Goal: Information Seeking & Learning: Learn about a topic

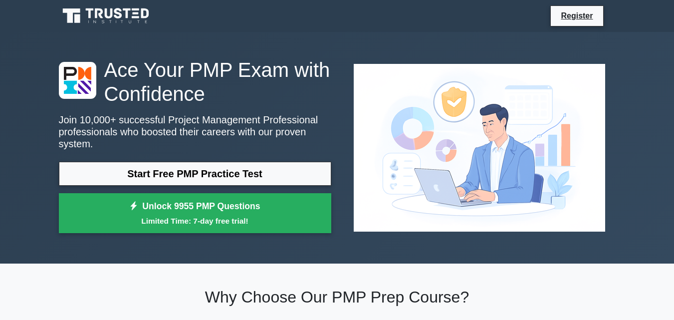
scroll to position [50, 0]
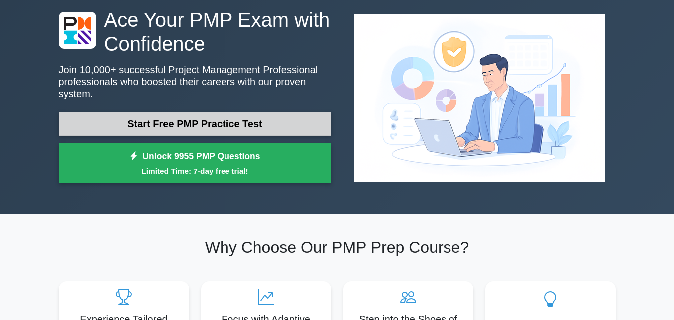
click at [261, 117] on link "Start Free PMP Practice Test" at bounding box center [195, 124] width 272 height 24
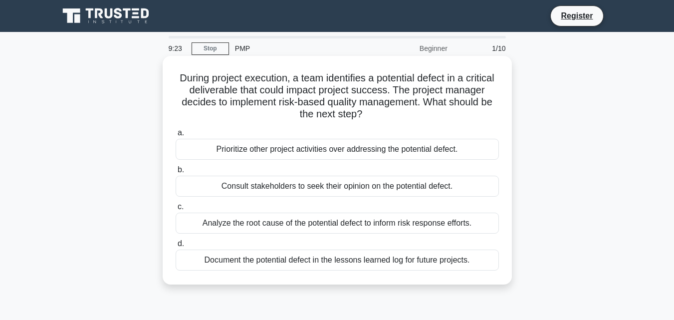
click at [393, 190] on div "Consult stakeholders to seek their opinion on the potential defect." at bounding box center [337, 186] width 323 height 21
click at [176, 173] on input "b. Consult stakeholders to seek their opinion on the potential defect." at bounding box center [176, 170] width 0 height 6
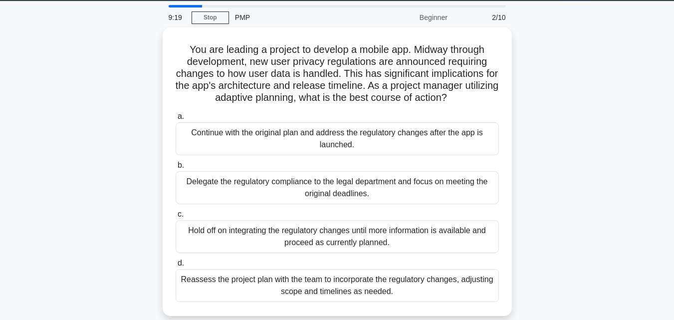
scroll to position [45, 0]
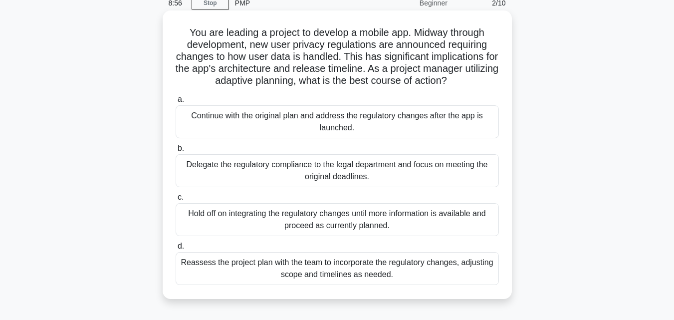
click at [398, 271] on div "Reassess the project plan with the team to incorporate the regulatory changes, …" at bounding box center [337, 268] width 323 height 33
click at [176, 249] on input "d. Reassess the project plan with the team to incorporate the regulatory change…" at bounding box center [176, 246] width 0 height 6
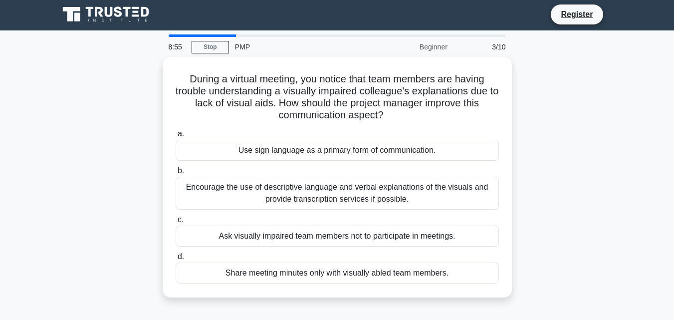
scroll to position [0, 0]
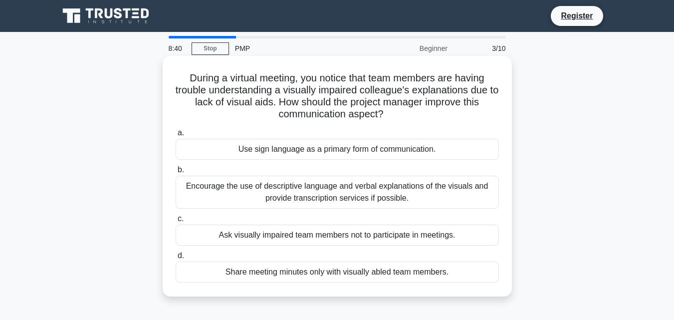
click at [339, 198] on div "Encourage the use of descriptive language and verbal explanations of the visual…" at bounding box center [337, 192] width 323 height 33
click at [176, 173] on input "b. Encourage the use of descriptive language and verbal explanations of the vis…" at bounding box center [176, 170] width 0 height 6
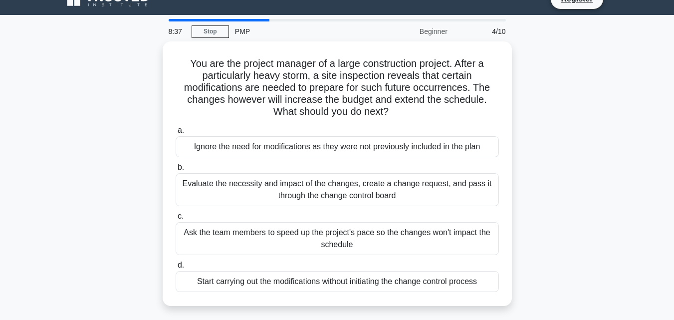
scroll to position [31, 0]
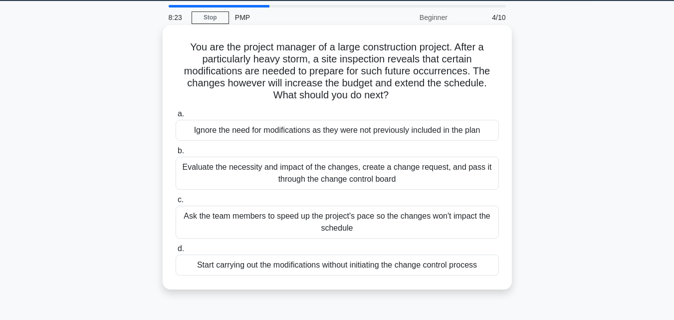
click at [424, 174] on div "Evaluate the necessity and impact of the changes, create a change request, and …" at bounding box center [337, 173] width 323 height 33
click at [176, 154] on input "b. Evaluate the necessity and impact of the changes, create a change request, a…" at bounding box center [176, 151] width 0 height 6
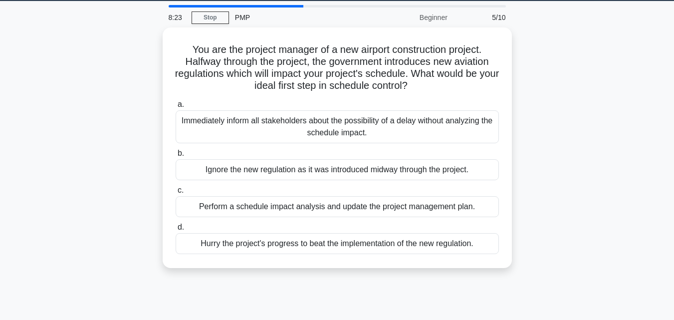
scroll to position [0, 0]
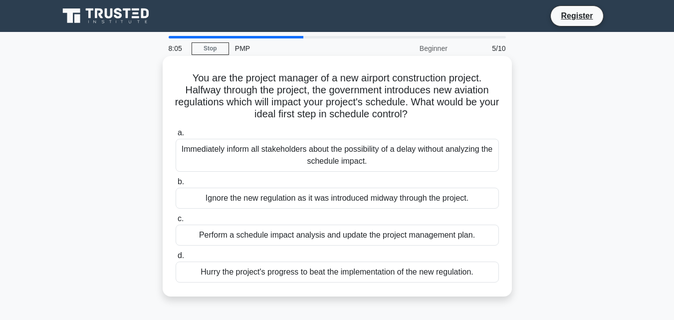
click at [364, 236] on div "Perform a schedule impact analysis and update the project management plan." at bounding box center [337, 235] width 323 height 21
click at [176, 222] on input "c. Perform a schedule impact analysis and update the project management plan." at bounding box center [176, 219] width 0 height 6
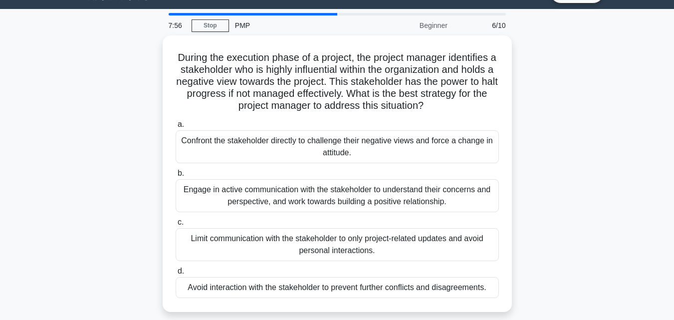
scroll to position [40, 0]
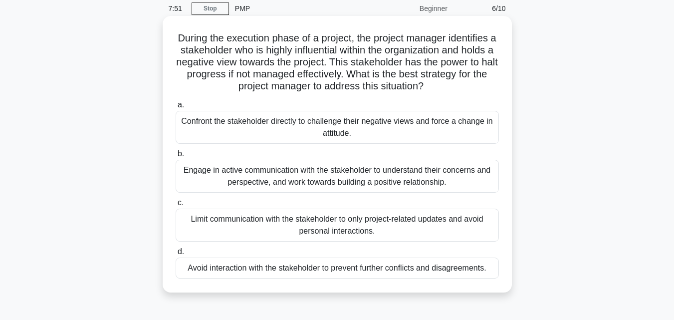
click at [403, 177] on div "Engage in active communication with the stakeholder to understand their concern…" at bounding box center [337, 176] width 323 height 33
click at [176, 157] on input "b. Engage in active communication with the stakeholder to understand their conc…" at bounding box center [176, 154] width 0 height 6
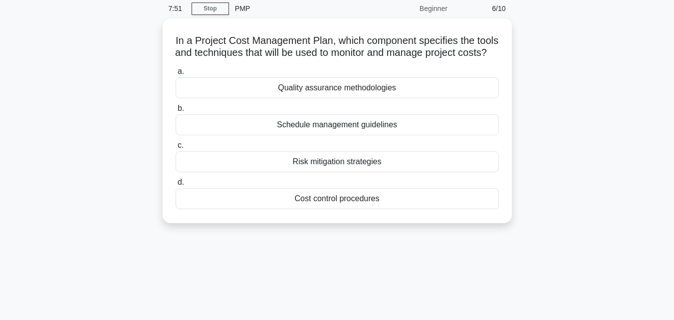
click at [403, 172] on div "Risk mitigation strategies" at bounding box center [337, 161] width 323 height 21
click at [176, 149] on input "c. Risk mitigation strategies" at bounding box center [176, 145] width 0 height 6
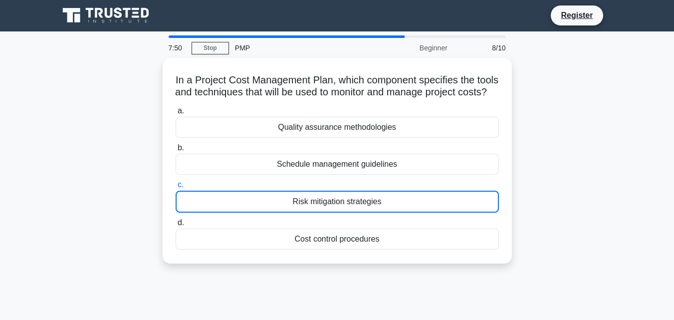
scroll to position [0, 0]
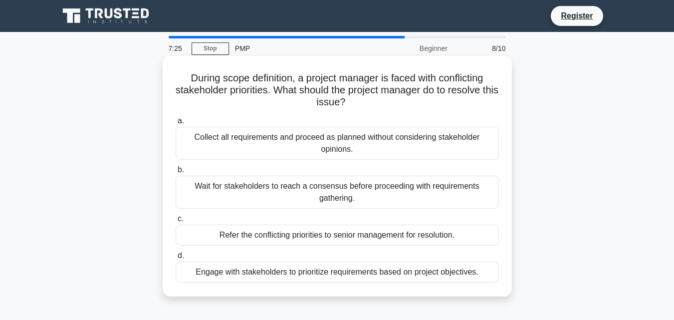
click at [444, 274] on div "Engage with stakeholders to prioritize requirements based on project objectives." at bounding box center [337, 271] width 323 height 21
click at [176, 259] on input "d. Engage with stakeholders to prioritize requirements based on project objecti…" at bounding box center [176, 255] width 0 height 6
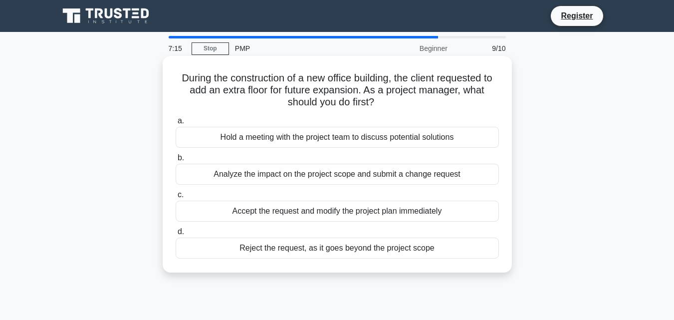
click at [345, 180] on div "Analyze the impact on the project scope and submit a change request" at bounding box center [337, 174] width 323 height 21
click at [176, 161] on input "b. Analyze the impact on the project scope and submit a change request" at bounding box center [176, 158] width 0 height 6
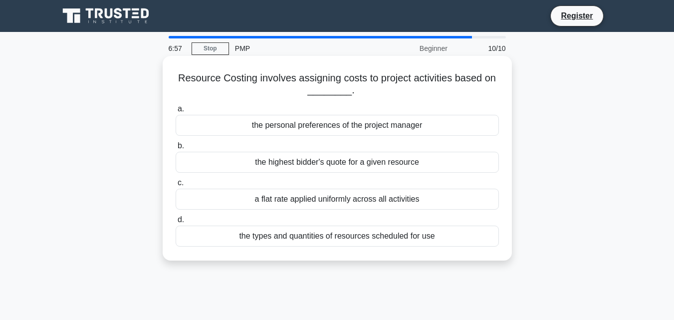
click at [374, 238] on div "the types and quantities of resources scheduled for use" at bounding box center [337, 236] width 323 height 21
click at [176, 223] on input "d. the types and quantities of resources scheduled for use" at bounding box center [176, 220] width 0 height 6
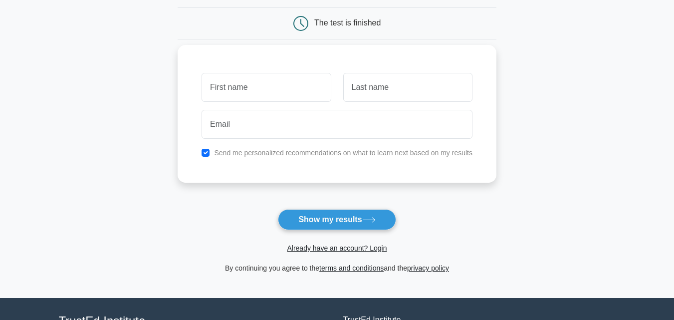
scroll to position [100, 0]
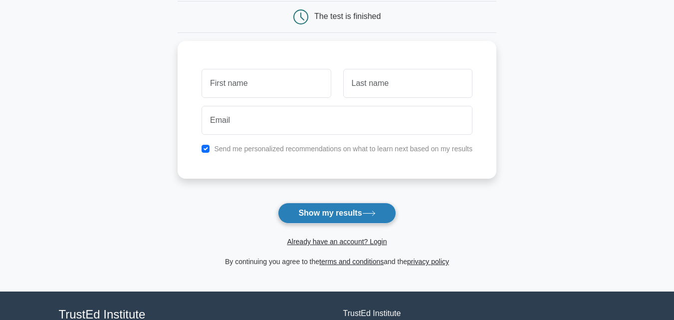
click at [340, 212] on button "Show my results" at bounding box center [337, 213] width 118 height 21
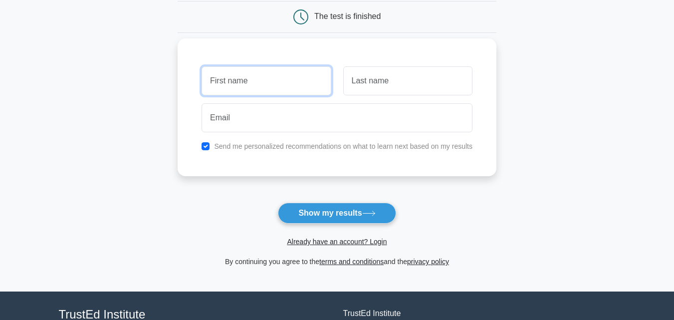
click at [264, 84] on input "text" at bounding box center [266, 80] width 129 height 29
type input "R"
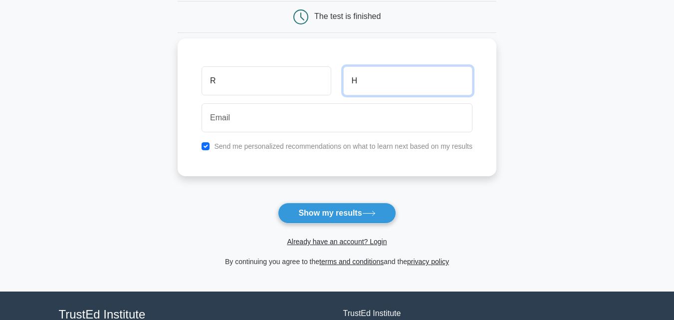
type input "H"
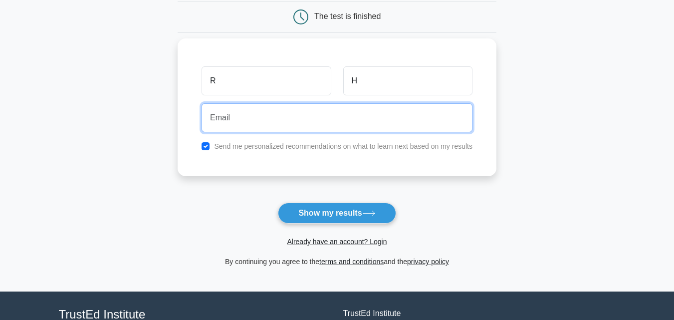
click at [258, 122] on input "email" at bounding box center [337, 117] width 271 height 29
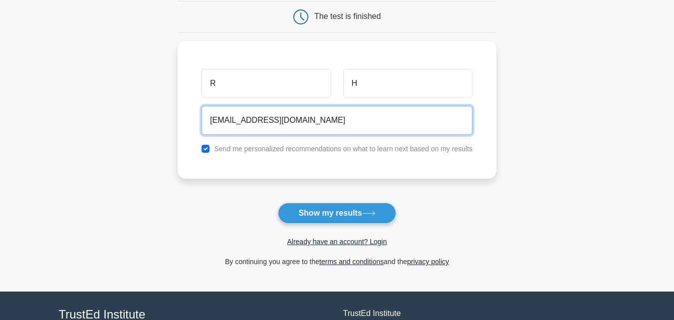
type input "rhulikal@gmail.com"
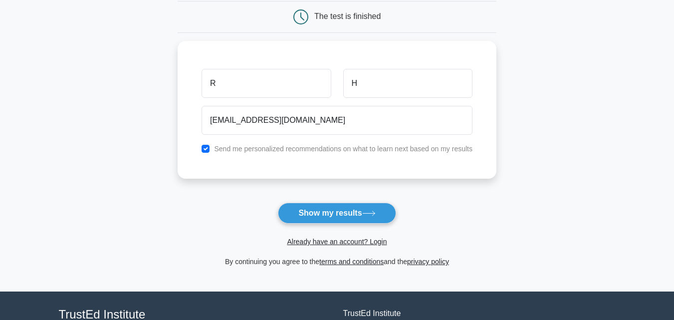
click at [571, 135] on main "Wait, there is more! Continue to see your result The test is finished R H" at bounding box center [337, 111] width 674 height 359
click at [347, 214] on button "Show my results" at bounding box center [337, 213] width 118 height 21
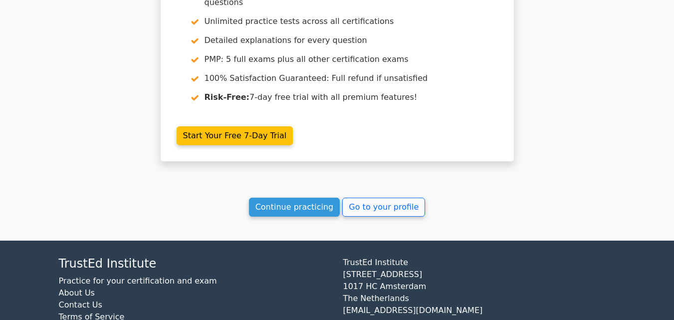
scroll to position [1887, 0]
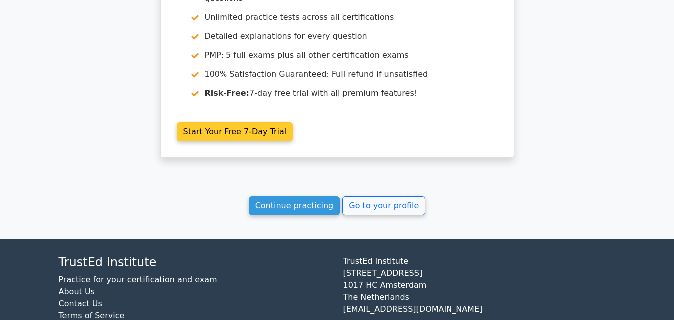
click at [241, 122] on link "Start Your Free 7-Day Trial" at bounding box center [235, 131] width 117 height 19
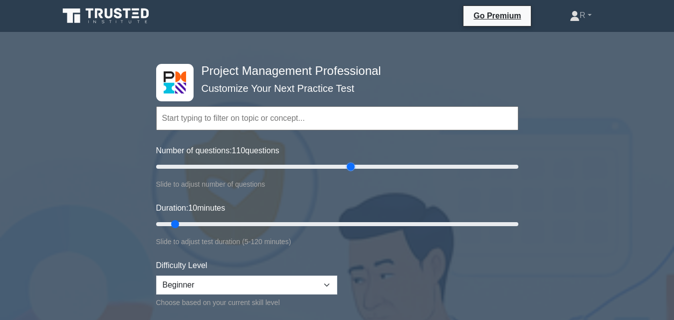
drag, startPoint x: 170, startPoint y: 165, endPoint x: 350, endPoint y: 166, distance: 180.1
type input "110"
click at [350, 166] on input "Number of questions: 110 questions" at bounding box center [337, 167] width 362 height 12
drag, startPoint x: 172, startPoint y: 222, endPoint x: 354, endPoint y: 230, distance: 181.8
type input "70"
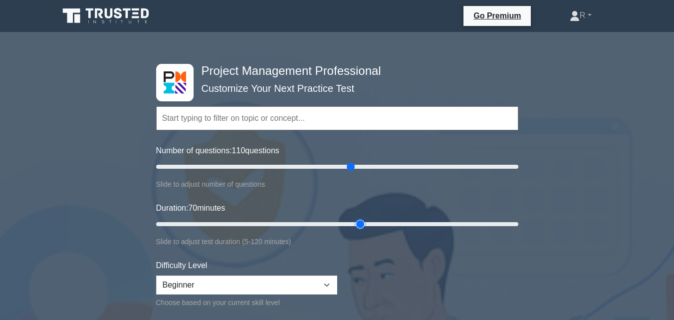
click at [354, 230] on input "Duration: 70 minutes" at bounding box center [337, 224] width 362 height 12
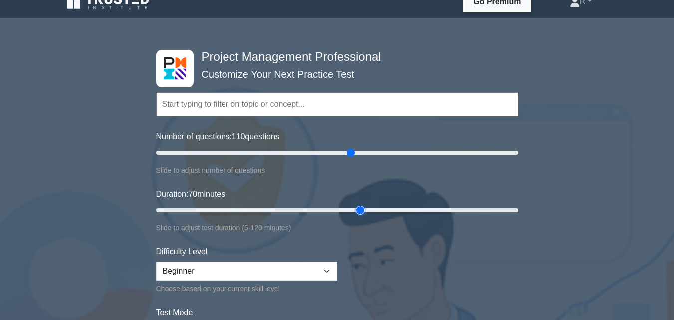
scroll to position [170, 0]
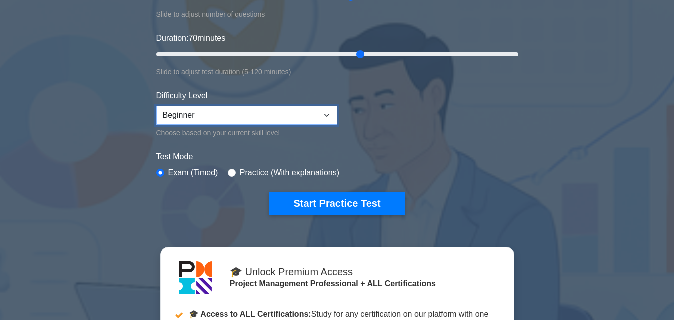
click at [328, 116] on select "Beginner Intermediate Expert" at bounding box center [246, 115] width 181 height 19
select select "expert"
click at [156, 106] on select "Beginner Intermediate Expert" at bounding box center [246, 115] width 181 height 19
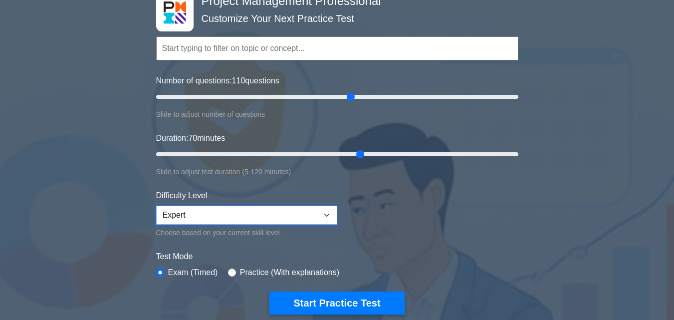
scroll to position [20, 0]
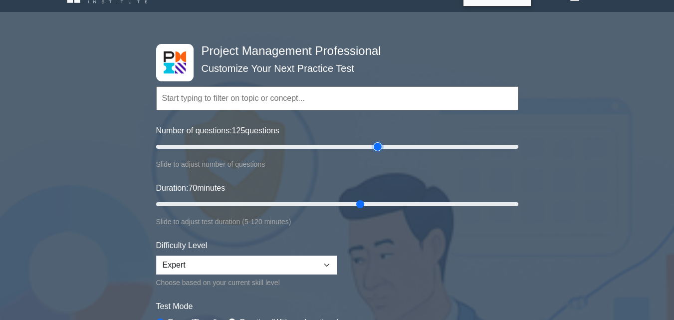
drag, startPoint x: 352, startPoint y: 144, endPoint x: 382, endPoint y: 148, distance: 29.7
type input "125"
click at [382, 148] on input "Number of questions: 125 questions" at bounding box center [337, 147] width 362 height 12
drag, startPoint x: 363, startPoint y: 202, endPoint x: 370, endPoint y: 202, distance: 7.0
click at [370, 202] on input "Duration: 75 minutes" at bounding box center [337, 204] width 362 height 12
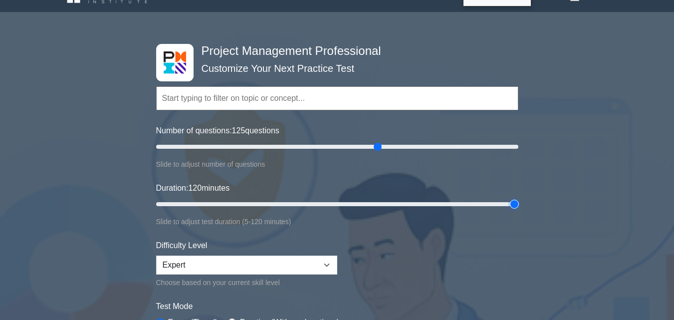
drag, startPoint x: 376, startPoint y: 203, endPoint x: 519, endPoint y: 200, distance: 143.2
type input "120"
click at [518, 200] on input "Duration: 120 minutes" at bounding box center [337, 204] width 362 height 12
click at [283, 98] on input "text" at bounding box center [337, 98] width 362 height 24
click at [247, 93] on input "text" at bounding box center [337, 98] width 362 height 24
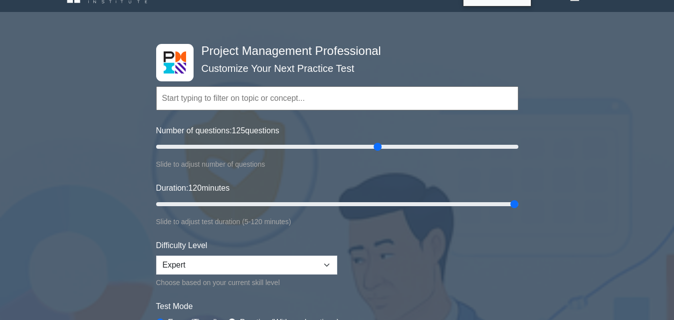
paste input "governance & performance manager"
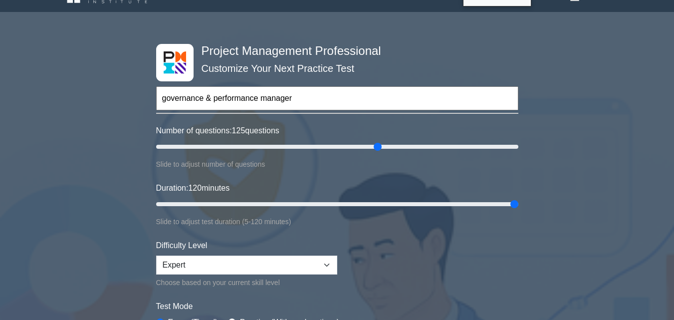
type input "governance & performance manager"
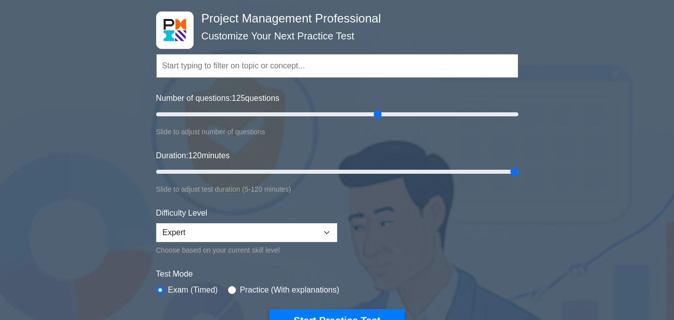
scroll to position [70, 0]
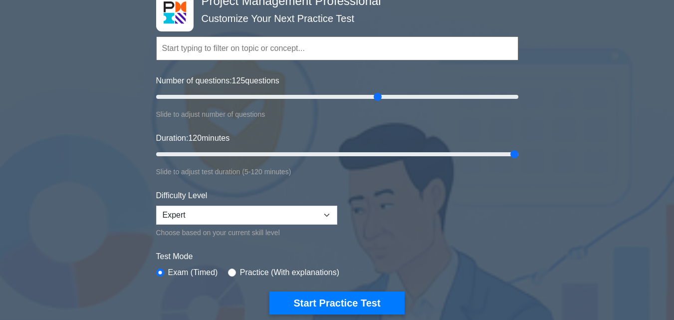
click at [540, 218] on div "Project Management Professional Customize Your Next Practice Test Topics Scope …" at bounding box center [337, 303] width 674 height 667
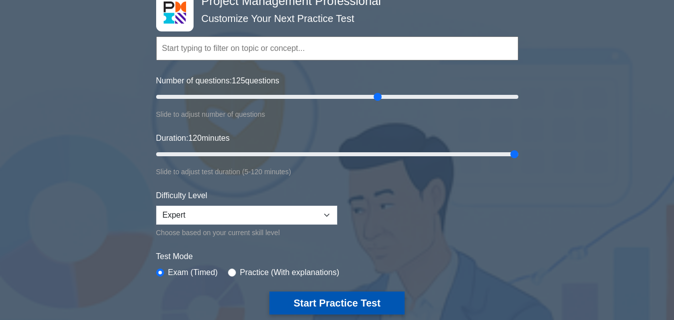
click at [347, 299] on button "Start Practice Test" at bounding box center [336, 302] width 135 height 23
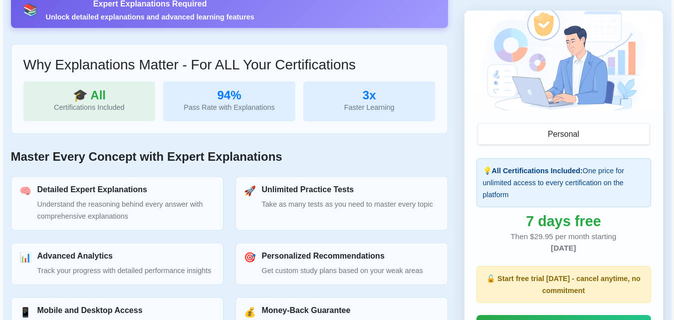
scroll to position [201, 0]
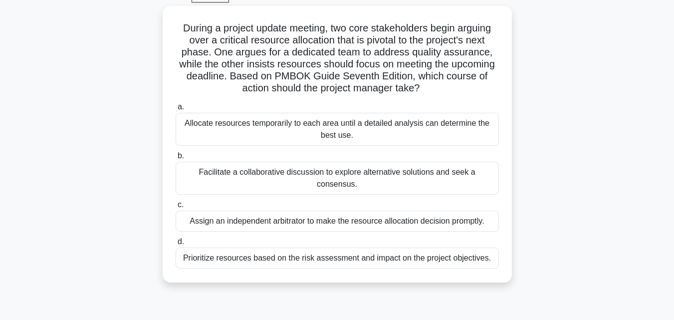
scroll to position [57, 0]
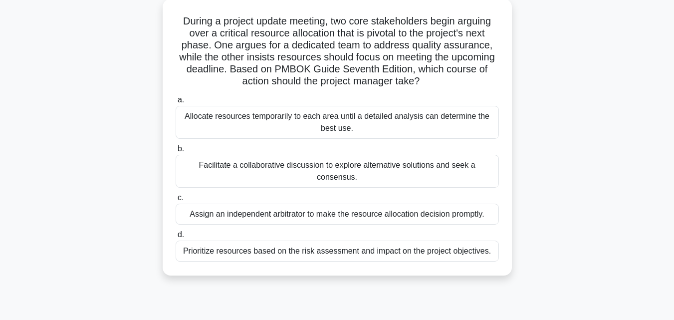
click at [403, 241] on div "Prioritize resources based on the risk assessment and impact on the project obj…" at bounding box center [337, 251] width 323 height 21
click at [176, 238] on input "d. Prioritize resources based on the risk assessment and impact on the project …" at bounding box center [176, 235] width 0 height 6
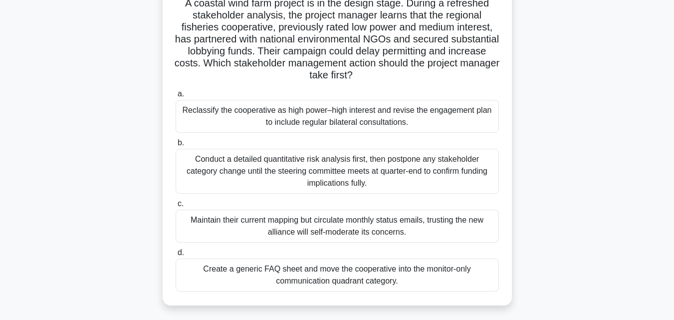
scroll to position [94, 0]
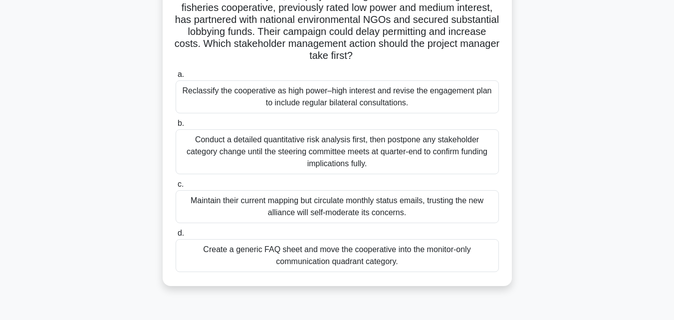
click at [357, 142] on div "Conduct a detailed quantitative risk analysis first, then postpone any stakehol…" at bounding box center [337, 151] width 323 height 45
click at [176, 127] on input "b. Conduct a detailed quantitative risk analysis first, then postpone any stake…" at bounding box center [176, 123] width 0 height 6
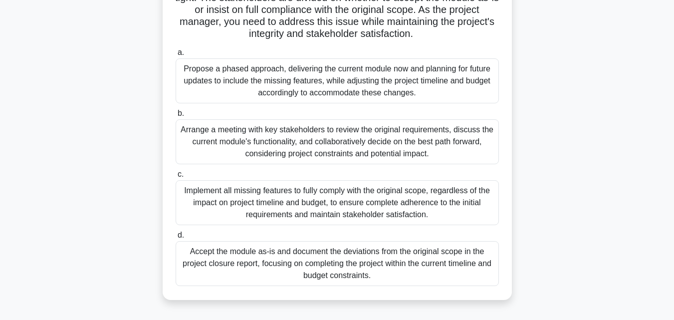
scroll to position [155, 0]
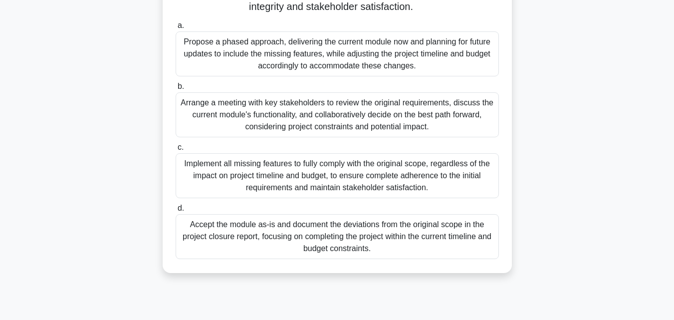
click at [387, 115] on div "Arrange a meeting with key stakeholders to review the original requirements, di…" at bounding box center [337, 114] width 323 height 45
click at [176, 90] on input "b. Arrange a meeting with key stakeholders to review the original requirements,…" at bounding box center [176, 86] width 0 height 6
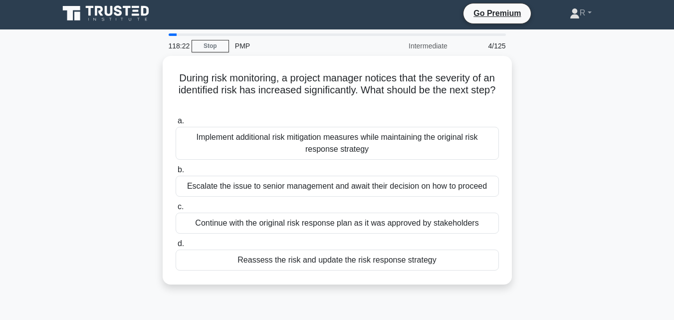
scroll to position [0, 0]
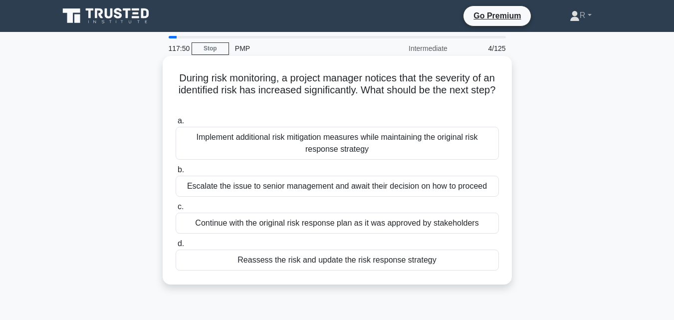
click at [373, 264] on div "Reassess the risk and update the risk response strategy" at bounding box center [337, 259] width 323 height 21
click at [176, 247] on input "d. Reassess the risk and update the risk response strategy" at bounding box center [176, 244] width 0 height 6
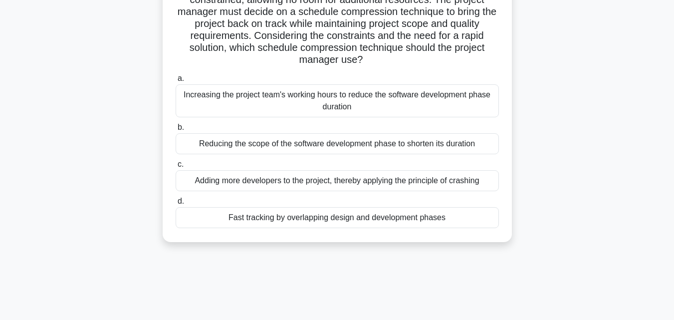
scroll to position [149, 0]
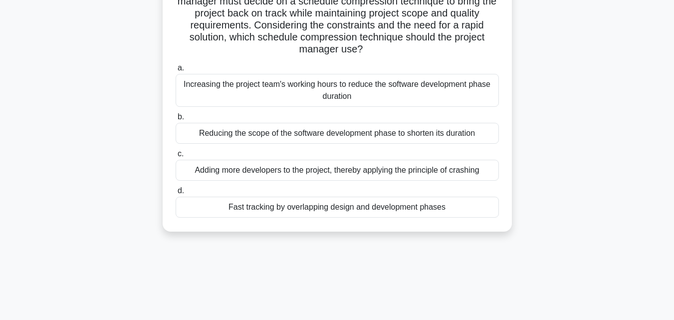
click at [320, 171] on div "Adding more developers to the project, thereby applying the principle of crashi…" at bounding box center [337, 170] width 323 height 21
click at [176, 157] on input "c. Adding more developers to the project, thereby applying the principle of cra…" at bounding box center [176, 154] width 0 height 6
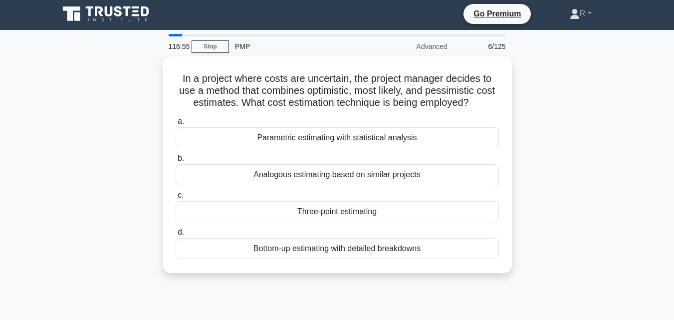
scroll to position [0, 0]
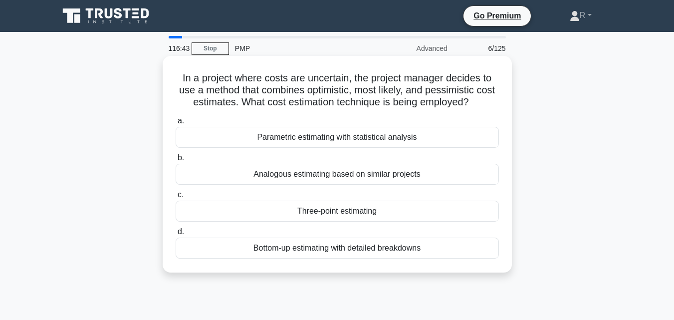
click at [340, 213] on div "Three-point estimating" at bounding box center [337, 211] width 323 height 21
click at [176, 198] on input "c. Three-point estimating" at bounding box center [176, 195] width 0 height 6
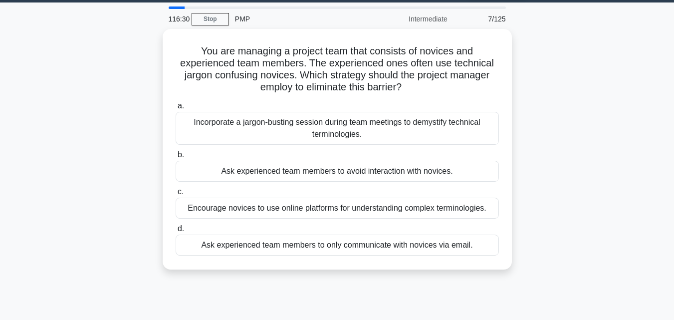
scroll to position [37, 0]
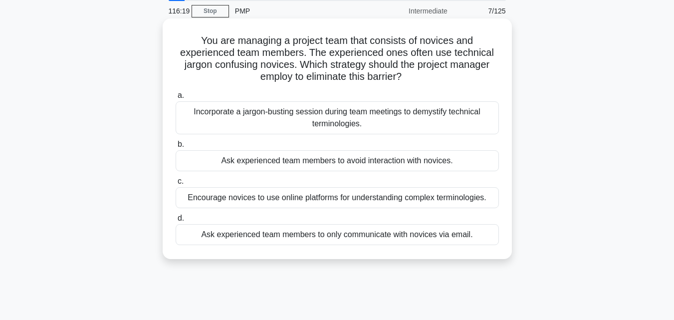
click at [393, 120] on div "Incorporate a jargon-busting session during team meetings to demystify technica…" at bounding box center [337, 117] width 323 height 33
click at [176, 99] on input "a. Incorporate a jargon-busting session during team meetings to demystify techn…" at bounding box center [176, 95] width 0 height 6
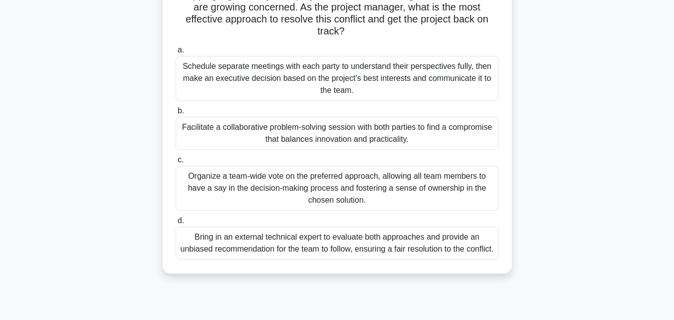
scroll to position [176, 0]
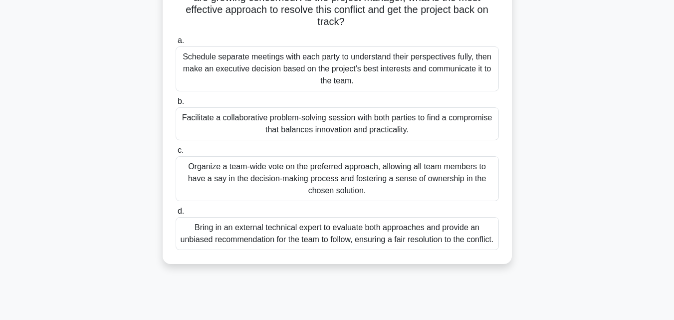
click at [356, 124] on div "Facilitate a collaborative problem-solving session with both parties to find a …" at bounding box center [337, 123] width 323 height 33
click at [176, 105] on input "b. Facilitate a collaborative problem-solving session with both parties to find…" at bounding box center [176, 101] width 0 height 6
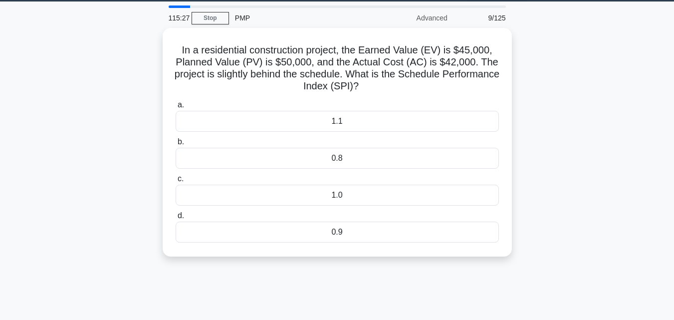
scroll to position [36, 0]
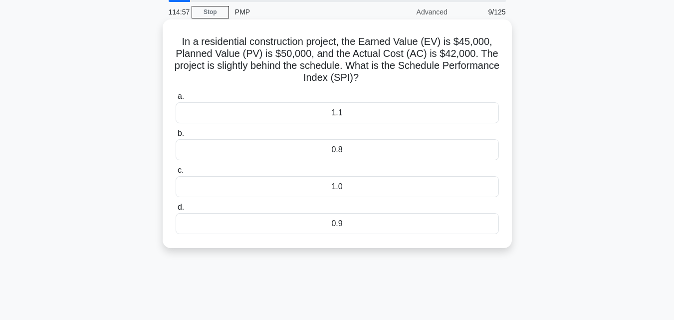
drag, startPoint x: 433, startPoint y: 68, endPoint x: 441, endPoint y: 77, distance: 12.0
click at [441, 77] on h5 "In a residential construction project, the Earned Value (EV) is $45,000, Planne…" at bounding box center [337, 59] width 325 height 49
copy h5 "Schedule Performance Index (SPI)?"
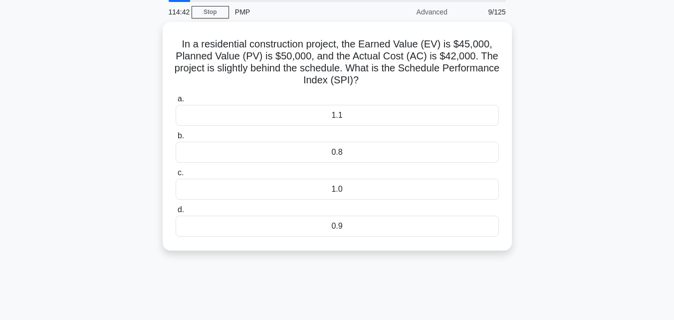
click at [583, 90] on div "In a residential construction project, the Earned Value (EV) is $45,000, Planne…" at bounding box center [337, 142] width 569 height 241
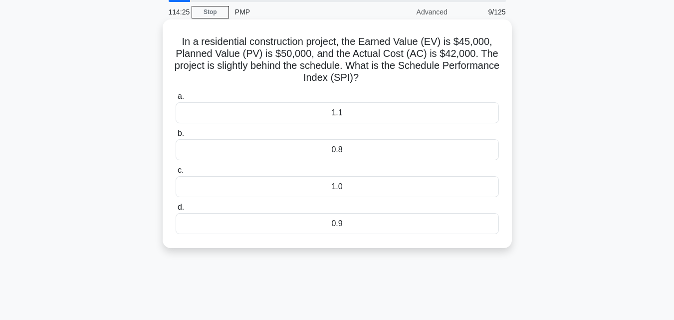
click at [391, 215] on div "0.9" at bounding box center [337, 223] width 323 height 21
click at [176, 211] on input "d. 0.9" at bounding box center [176, 207] width 0 height 6
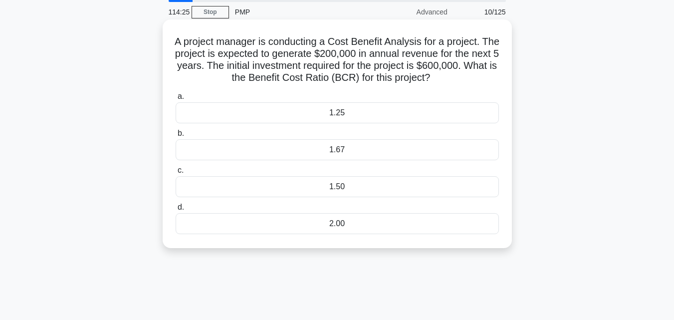
scroll to position [0, 0]
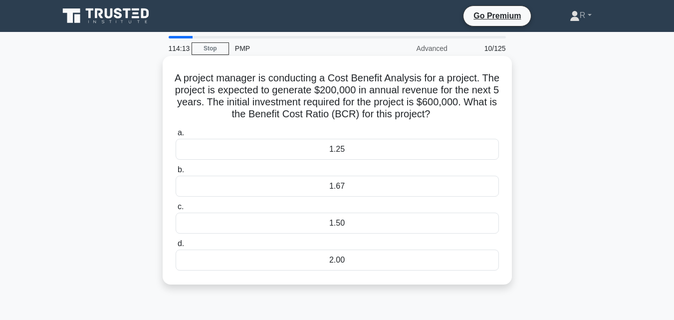
drag, startPoint x: 181, startPoint y: 74, endPoint x: 454, endPoint y: 120, distance: 276.8
click at [454, 120] on h5 "A project manager is conducting a Cost Benefit Analysis for a project. The proj…" at bounding box center [337, 96] width 325 height 49
copy h5 "A project manager is conducting a Cost Benefit Analysis for a project. The proj…"
click at [353, 184] on div "1.67" at bounding box center [337, 186] width 323 height 21
click at [176, 173] on input "b. 1.67" at bounding box center [176, 170] width 0 height 6
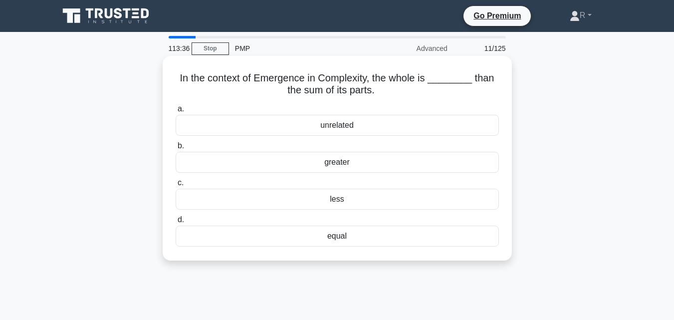
drag, startPoint x: 182, startPoint y: 80, endPoint x: 383, endPoint y: 90, distance: 201.3
click at [383, 90] on h5 "In the context of Emergence in Complexity, the whole is ________ than the sum o…" at bounding box center [337, 84] width 325 height 25
copy h5 "In the context of Emergence in Complexity, the whole is ________ than the sum o…"
click at [351, 165] on div "greater" at bounding box center [337, 162] width 323 height 21
click at [176, 149] on input "b. greater" at bounding box center [176, 146] width 0 height 6
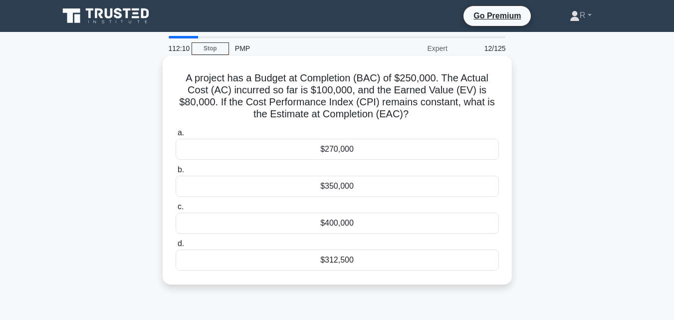
click at [374, 258] on div "$312,500" at bounding box center [337, 259] width 323 height 21
click at [176, 247] on input "d. $312,500" at bounding box center [176, 244] width 0 height 6
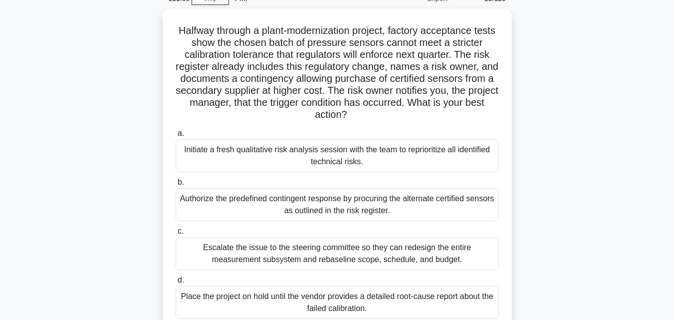
scroll to position [56, 0]
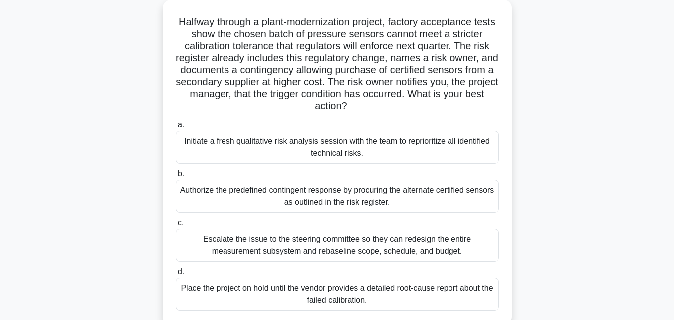
click at [361, 194] on div "Authorize the predefined contingent response by procuring the alternate certifi…" at bounding box center [337, 196] width 323 height 33
click at [176, 177] on input "b. Authorize the predefined contingent response by procuring the alternate cert…" at bounding box center [176, 174] width 0 height 6
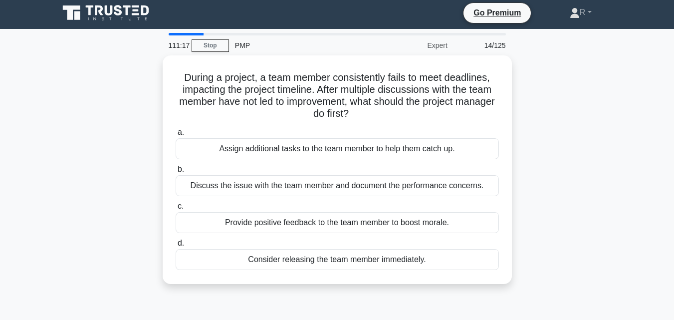
scroll to position [0, 0]
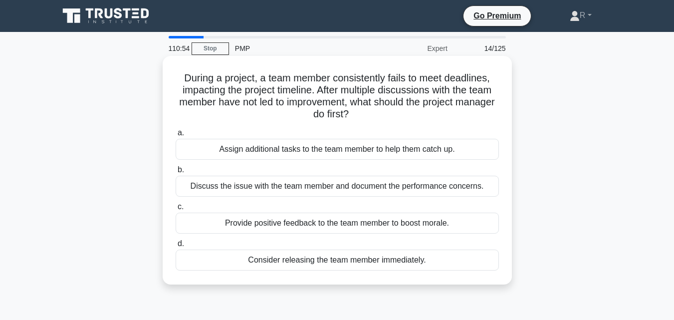
drag, startPoint x: 181, startPoint y: 77, endPoint x: 373, endPoint y: 116, distance: 196.6
click at [373, 116] on h5 "During a project, a team member consistently fails to meet deadlines, impacting…" at bounding box center [337, 96] width 325 height 49
copy h5 "During a project, a team member consistently fails to meet deadlines, impacting…"
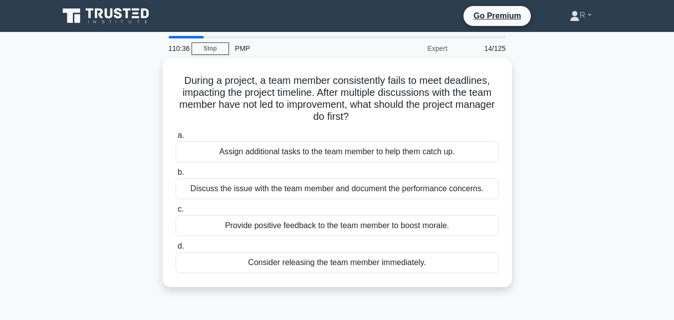
click at [578, 187] on div "During a project, a team member consistently fails to meet deadlines, impacting…" at bounding box center [337, 178] width 569 height 241
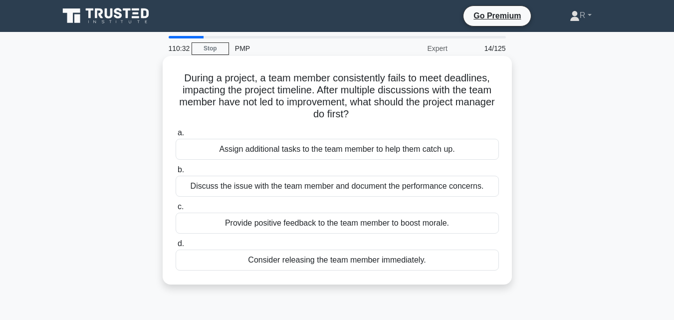
click at [410, 187] on div "Discuss the issue with the team member and document the performance concerns." at bounding box center [337, 186] width 323 height 21
click at [176, 173] on input "b. Discuss the issue with the team member and document the performance concerns." at bounding box center [176, 170] width 0 height 6
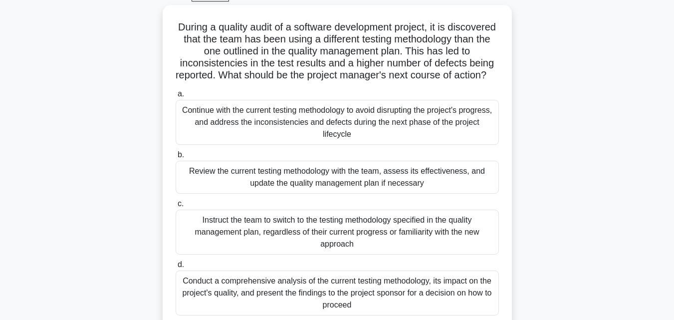
scroll to position [71, 0]
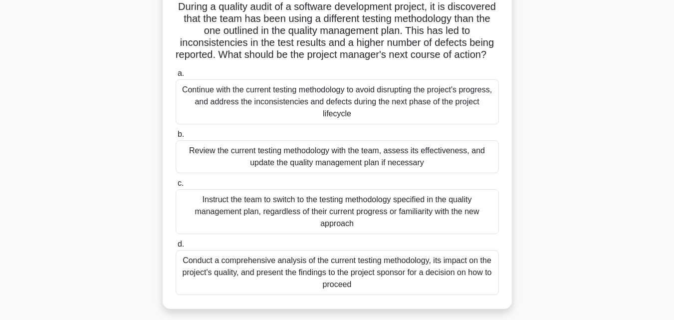
click at [389, 224] on div "Instruct the team to switch to the testing methodology specified in the quality…" at bounding box center [337, 211] width 323 height 45
click at [176, 187] on input "c. Instruct the team to switch to the testing methodology specified in the qual…" at bounding box center [176, 183] width 0 height 6
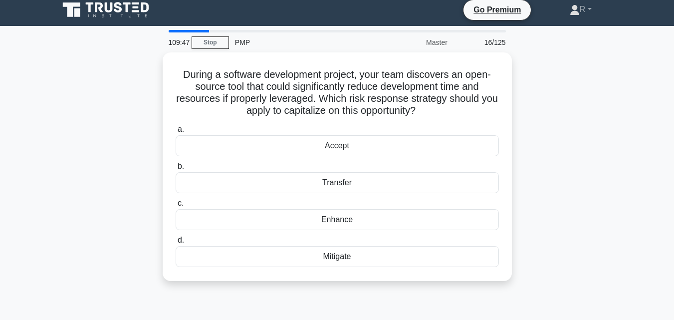
scroll to position [0, 0]
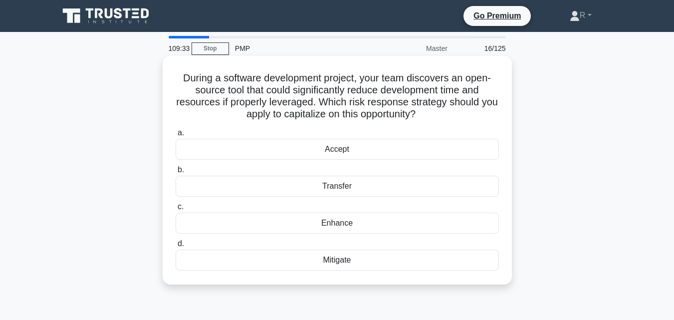
drag, startPoint x: 179, startPoint y: 78, endPoint x: 432, endPoint y: 115, distance: 255.1
click at [432, 115] on h5 "During a software development project, your team discovers an open-source tool …" at bounding box center [337, 96] width 325 height 49
copy h5 "During a software development project, your team discovers an open-source tool …"
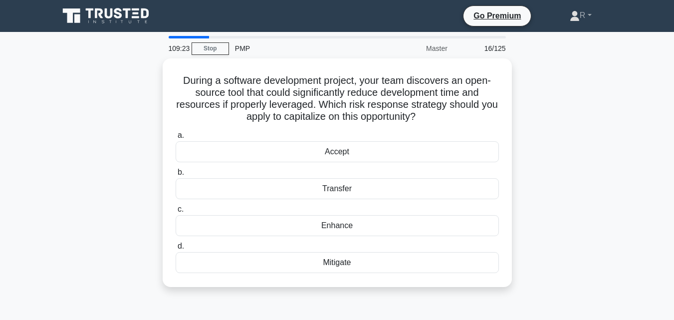
click at [583, 142] on div "During a software development project, your team discovers an open-source tool …" at bounding box center [337, 178] width 569 height 241
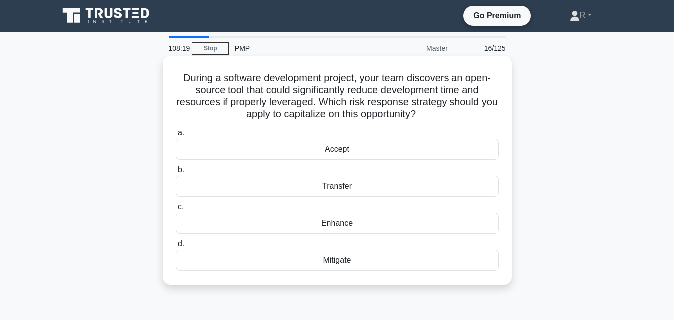
click at [346, 221] on div "Enhance" at bounding box center [337, 223] width 323 height 21
click at [176, 210] on input "c. Enhance" at bounding box center [176, 207] width 0 height 6
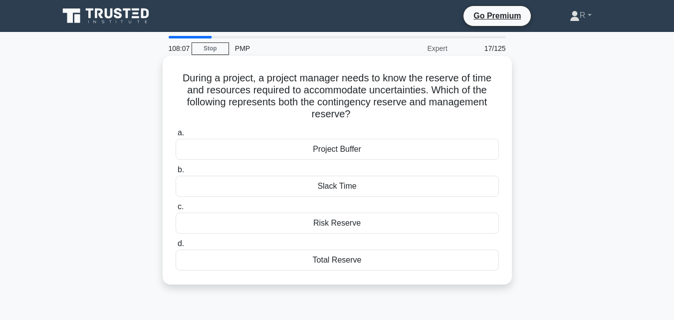
drag, startPoint x: 359, startPoint y: 115, endPoint x: 166, endPoint y: 77, distance: 196.9
click at [166, 77] on div "During a project, a project manager needs to know the reserve of time and resou…" at bounding box center [337, 170] width 349 height 229
copy h5 "During a project, a project manager needs to know the reserve of time and resou…"
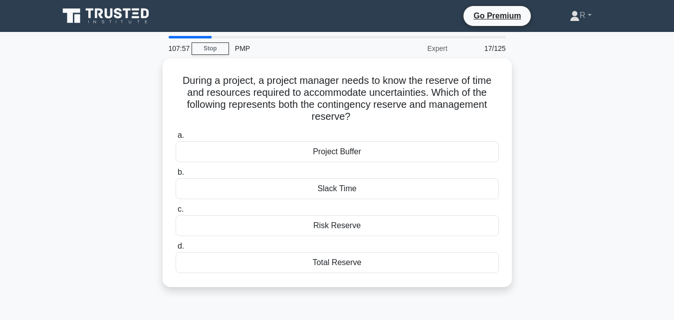
click at [561, 125] on div "During a project, a project manager needs to know the reserve of time and resou…" at bounding box center [337, 178] width 569 height 241
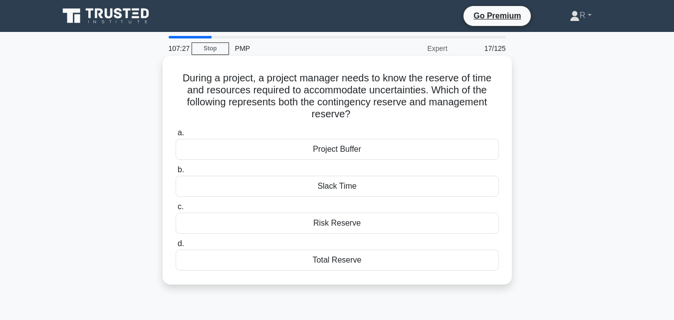
drag, startPoint x: 357, startPoint y: 114, endPoint x: 176, endPoint y: 79, distance: 184.6
click at [176, 79] on h5 "During a project, a project manager needs to know the reserve of time and resou…" at bounding box center [337, 96] width 325 height 49
copy h5 "During a project, a project manager needs to know the reserve of time and resou…"
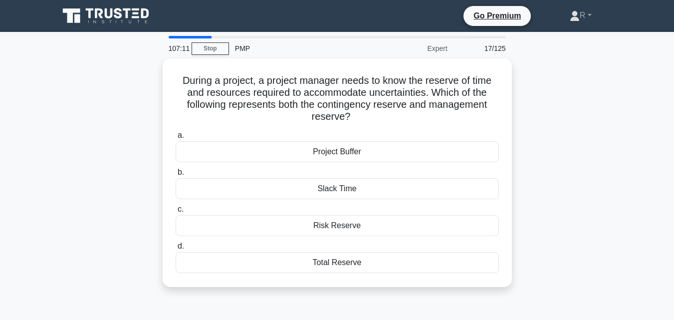
click at [564, 130] on div "During a project, a project manager needs to know the reserve of time and resou…" at bounding box center [337, 178] width 569 height 241
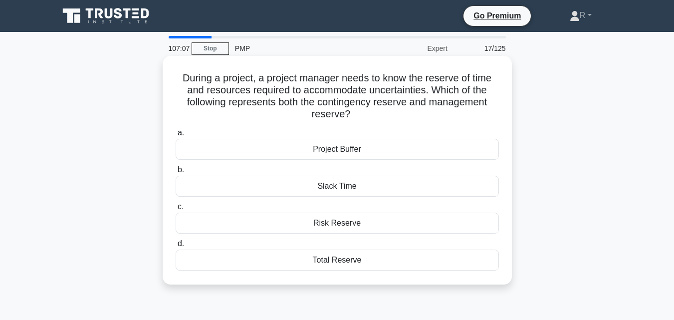
click at [349, 261] on div "Total Reserve" at bounding box center [337, 259] width 323 height 21
click at [176, 247] on input "d. Total Reserve" at bounding box center [176, 244] width 0 height 6
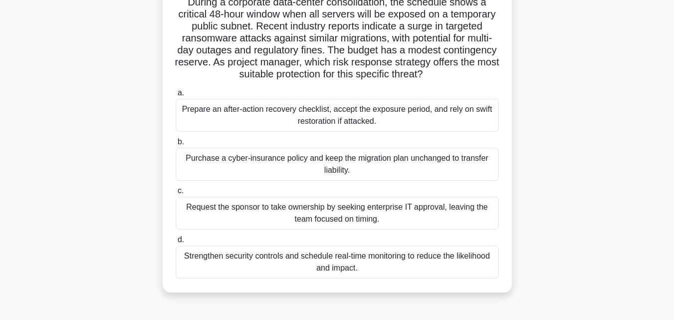
scroll to position [64, 0]
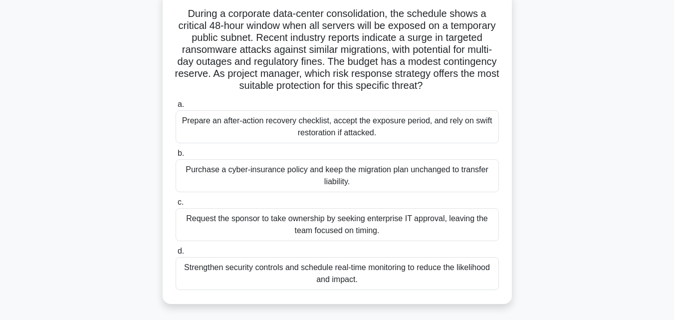
click at [370, 266] on div "Strengthen security controls and schedule real-time monitoring to reduce the li…" at bounding box center [337, 273] width 323 height 33
click at [176, 254] on input "d. Strengthen security controls and schedule real-time monitoring to reduce the…" at bounding box center [176, 251] width 0 height 6
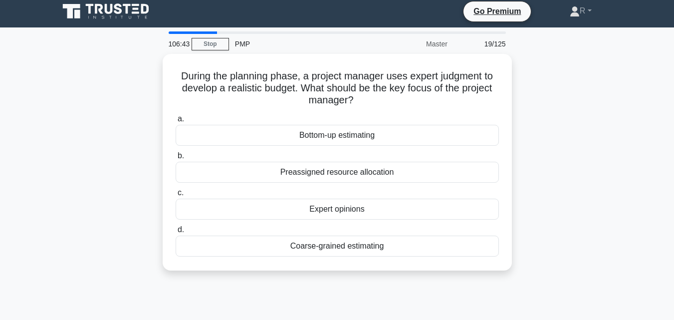
scroll to position [0, 0]
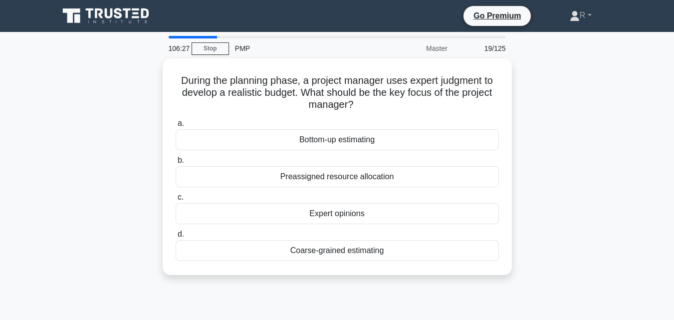
drag, startPoint x: 362, startPoint y: 110, endPoint x: 157, endPoint y: 84, distance: 206.8
click at [157, 84] on div "During the planning phase, a project manager uses expert judgment to develop a …" at bounding box center [337, 172] width 569 height 229
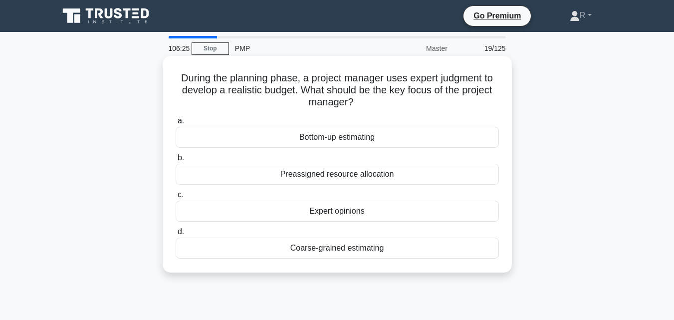
copy h5 "During the planning phase, a project manager uses expert judgment to develop a …"
drag, startPoint x: 393, startPoint y: 252, endPoint x: 272, endPoint y: 250, distance: 120.8
click at [272, 250] on div "Coarse-grained estimating" at bounding box center [337, 248] width 323 height 21
copy div "Coarse-grained estimating"
drag, startPoint x: 178, startPoint y: 77, endPoint x: 409, endPoint y: 256, distance: 293.0
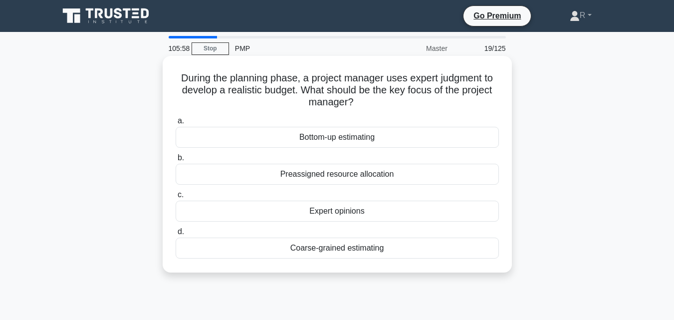
click at [409, 256] on div "During the planning phase, a project manager uses expert judgment to develop a …" at bounding box center [337, 164] width 341 height 209
copy div "During the planning phase, a project manager uses expert judgment to develop a …"
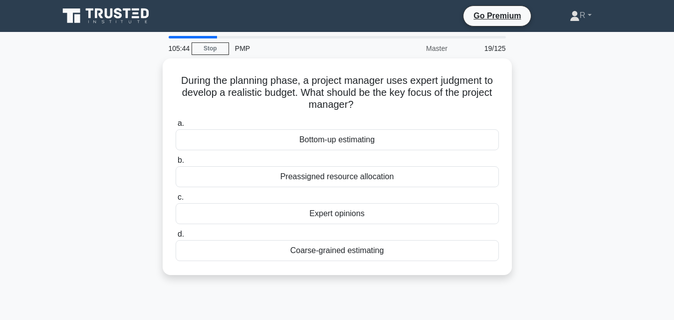
click at [564, 115] on div "During the planning phase, a project manager uses expert judgment to develop a …" at bounding box center [337, 172] width 569 height 229
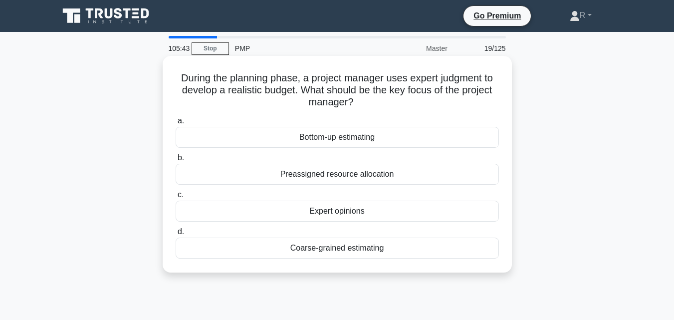
click at [370, 217] on div "Expert opinions" at bounding box center [337, 211] width 323 height 21
click at [176, 198] on input "c. Expert opinions" at bounding box center [176, 195] width 0 height 6
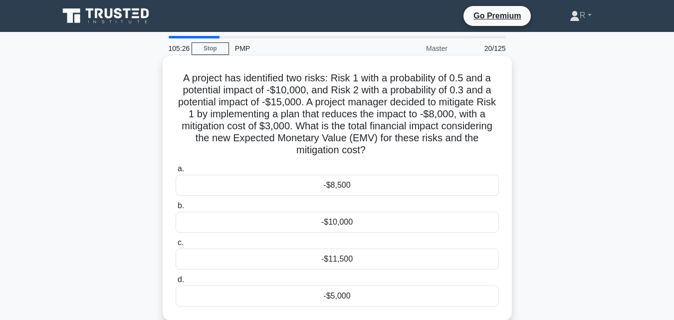
click at [355, 261] on div "-$11,500" at bounding box center [337, 258] width 323 height 21
click at [176, 246] on input "c. -$11,500" at bounding box center [176, 243] width 0 height 6
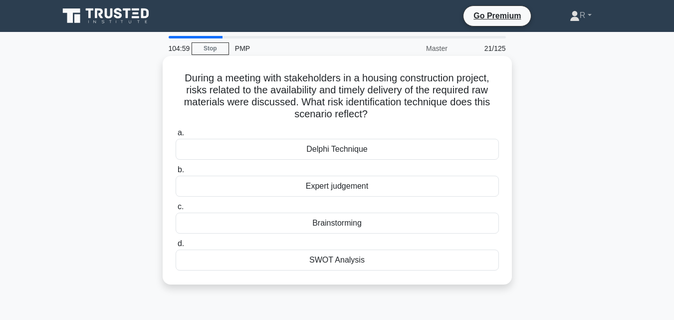
drag, startPoint x: 178, startPoint y: 78, endPoint x: 383, endPoint y: 263, distance: 275.9
click at [383, 263] on div "During a meeting with stakeholders in a housing construction project, risks rel…" at bounding box center [337, 170] width 341 height 221
click at [331, 228] on div "Brainstorming" at bounding box center [337, 223] width 323 height 21
click at [176, 210] on input "c. Brainstorming" at bounding box center [176, 207] width 0 height 6
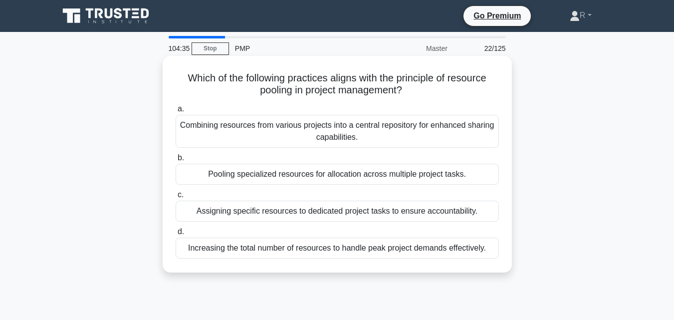
drag, startPoint x: 173, startPoint y: 71, endPoint x: 498, endPoint y: 246, distance: 369.9
click at [498, 246] on div "Which of the following practices aligns with the principle of resource pooling …" at bounding box center [337, 164] width 341 height 209
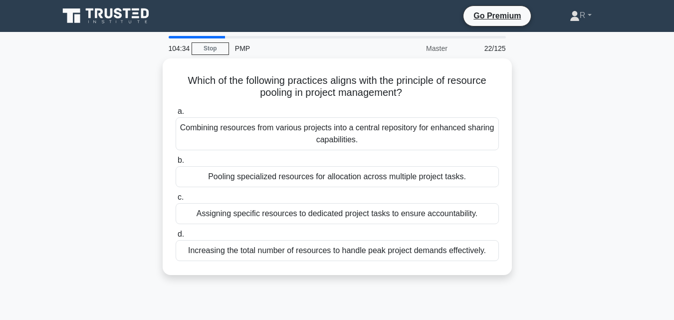
click at [600, 183] on div "Which of the following practices aligns with the principle of resource pooling …" at bounding box center [337, 172] width 569 height 229
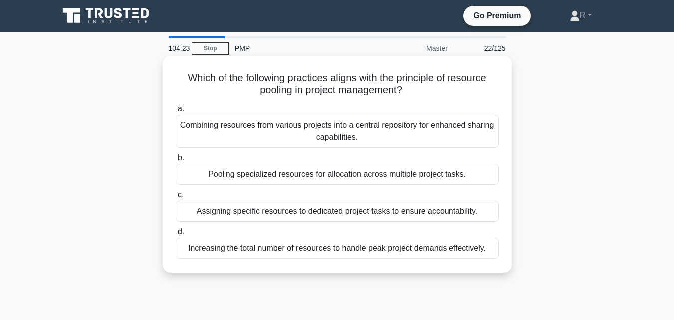
click at [250, 125] on div "Combining resources from various projects into a central repository for enhance…" at bounding box center [337, 131] width 323 height 33
click at [391, 130] on div "Combining resources from various projects into a central repository for enhance…" at bounding box center [337, 131] width 323 height 33
click at [176, 112] on input "a. Combining resources from various projects into a central repository for enha…" at bounding box center [176, 109] width 0 height 6
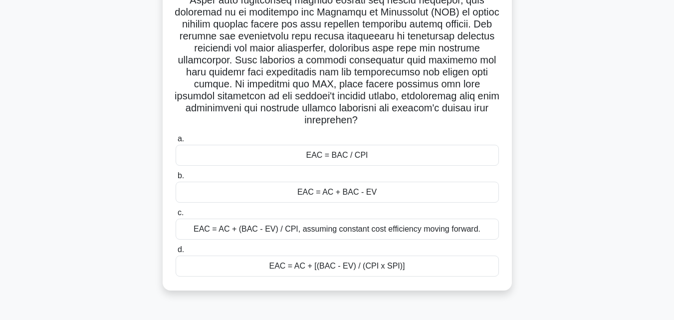
scroll to position [100, 0]
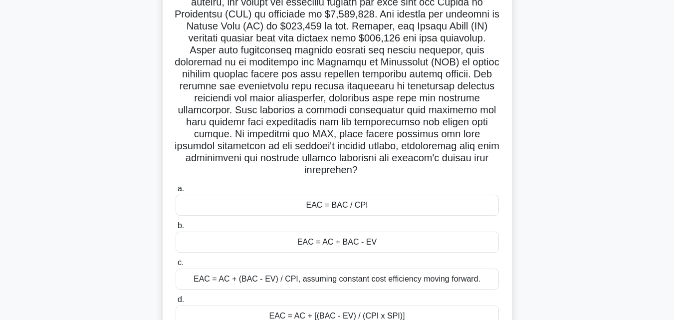
click at [345, 242] on div "EAC = AC + BAC - EV" at bounding box center [337, 242] width 323 height 21
click at [176, 229] on input "b. EAC = AC + BAC - EV" at bounding box center [176, 226] width 0 height 6
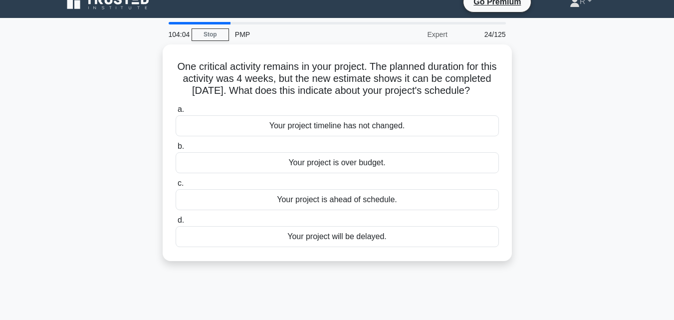
scroll to position [0, 0]
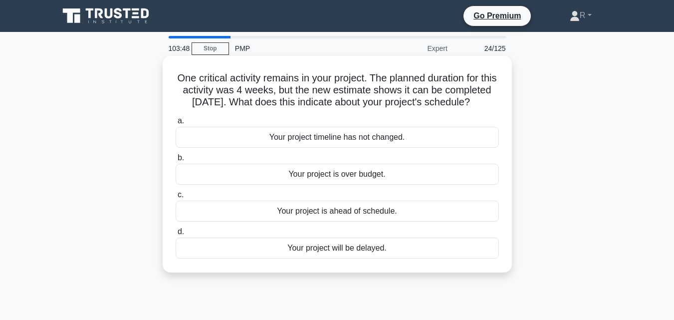
click at [171, 71] on div "One critical activity remains in your project. The planned duration for this ac…" at bounding box center [337, 164] width 341 height 209
drag, startPoint x: 171, startPoint y: 71, endPoint x: 387, endPoint y: 265, distance: 289.7
click at [387, 265] on div "One critical activity remains in your project. The planned duration for this ac…" at bounding box center [337, 164] width 341 height 209
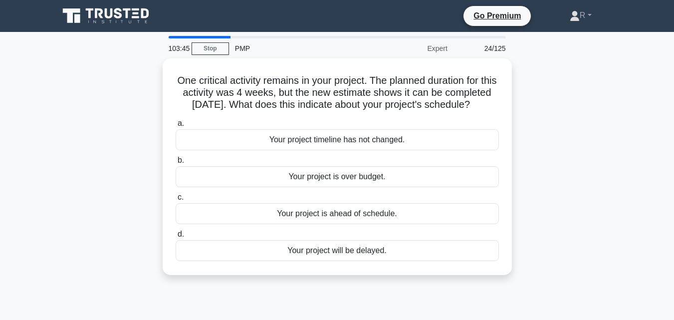
click at [576, 183] on div "One critical activity remains in your project. The planned duration for this ac…" at bounding box center [337, 172] width 569 height 229
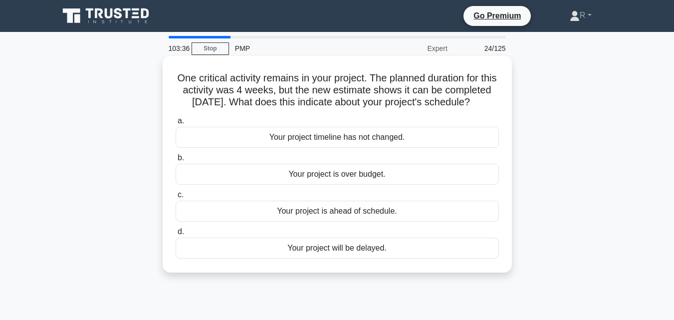
click at [364, 222] on div "Your project is ahead of schedule." at bounding box center [337, 211] width 323 height 21
click at [176, 198] on input "c. Your project is ahead of schedule." at bounding box center [176, 195] width 0 height 6
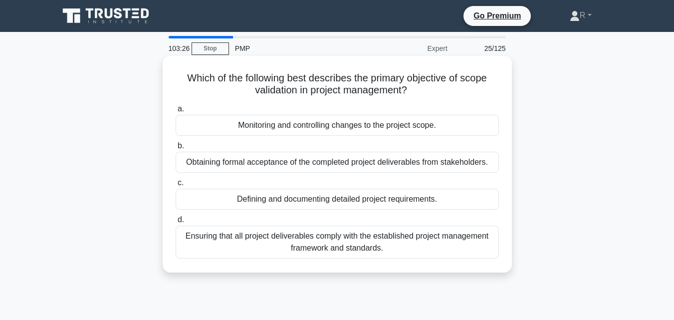
click at [403, 251] on div "Ensuring that all project deliverables comply with the established project mana…" at bounding box center [337, 242] width 323 height 33
click at [176, 223] on input "d. Ensuring that all project deliverables comply with the established project m…" at bounding box center [176, 220] width 0 height 6
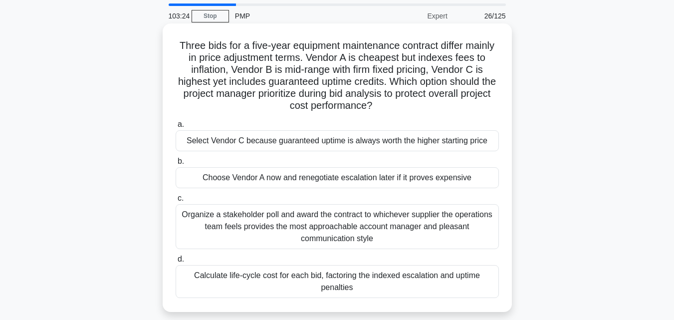
scroll to position [50, 0]
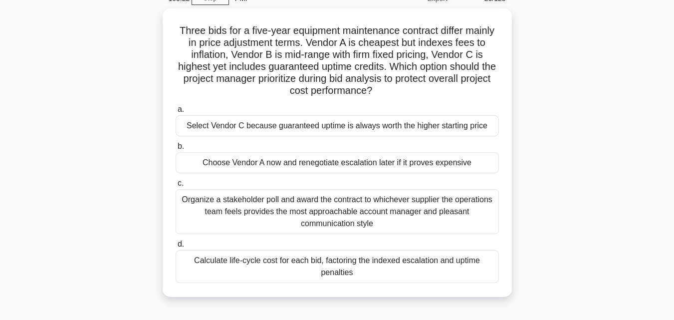
click at [598, 111] on div "Three bids for a five-year equipment maintenance contract differ mainly in pric…" at bounding box center [337, 158] width 569 height 300
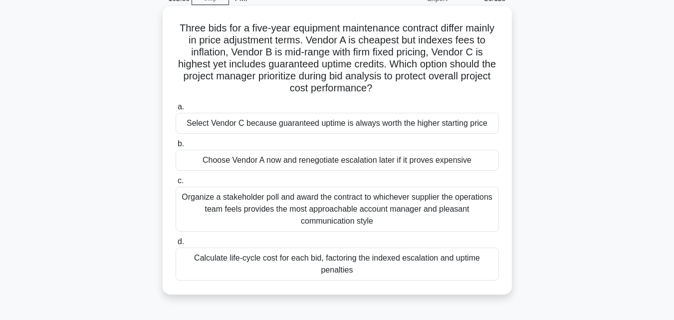
drag, startPoint x: 177, startPoint y: 21, endPoint x: 382, endPoint y: 287, distance: 335.5
click at [382, 287] on div "Three bids for a five-year equipment maintenance contract differ mainly in pric…" at bounding box center [337, 150] width 341 height 280
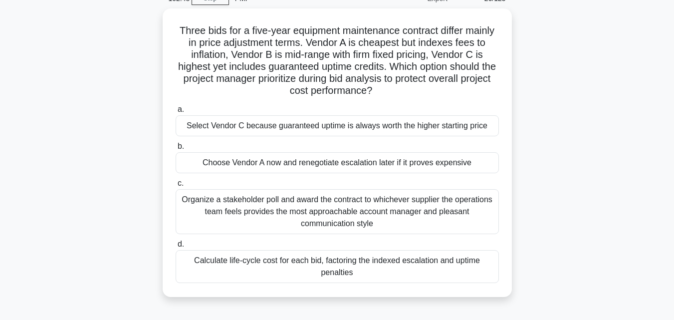
click at [595, 94] on div "Three bids for a five-year equipment maintenance contract differ mainly in pric…" at bounding box center [337, 158] width 569 height 300
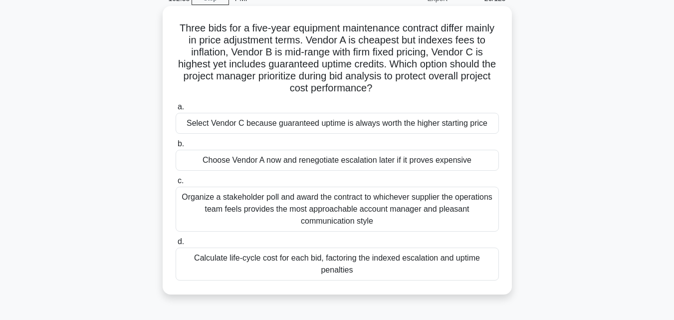
click at [318, 258] on div "Calculate life-cycle cost for each bid, factoring the indexed escalation and up…" at bounding box center [337, 263] width 323 height 33
click at [176, 245] on input "d. Calculate life-cycle cost for each bid, factoring the indexed escalation and…" at bounding box center [176, 242] width 0 height 6
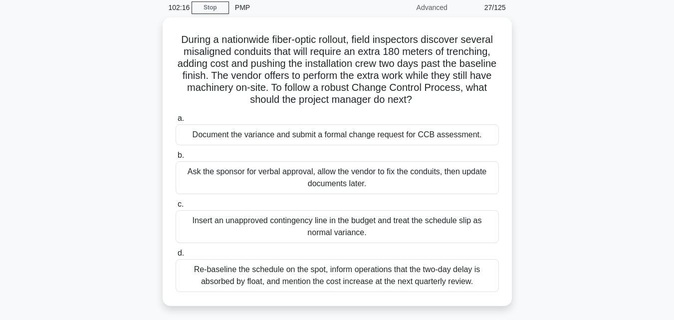
scroll to position [35, 0]
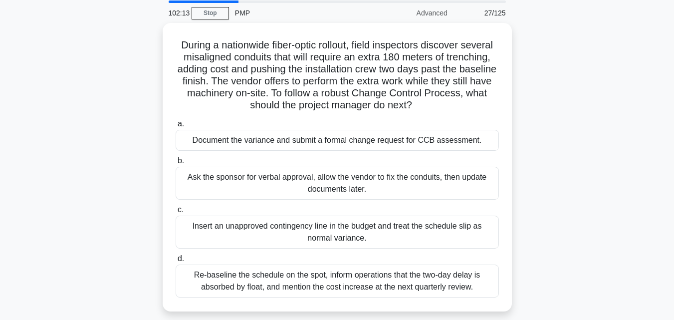
drag, startPoint x: 173, startPoint y: 44, endPoint x: 531, endPoint y: 285, distance: 432.1
click at [531, 285] on div "During a nationwide fiber-optic rollout, field inspectors discover several misa…" at bounding box center [337, 173] width 569 height 300
click at [552, 175] on div "During a nationwide fiber-optic rollout, field inspectors discover several misa…" at bounding box center [337, 173] width 569 height 300
click at [550, 144] on div "During a nationwide fiber-optic rollout, field inspectors discover several misa…" at bounding box center [337, 173] width 569 height 300
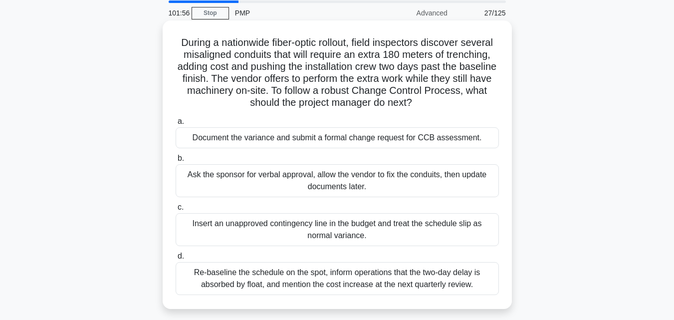
click at [439, 141] on div "Document the variance and submit a formal change request for CCB assessment." at bounding box center [337, 137] width 323 height 21
click at [176, 125] on input "a. Document the variance and submit a formal change request for CCB assessment." at bounding box center [176, 121] width 0 height 6
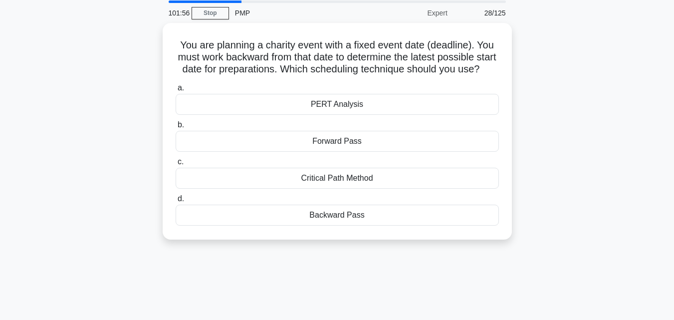
scroll to position [0, 0]
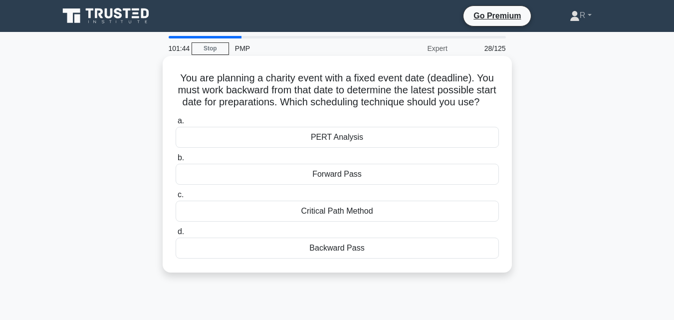
drag, startPoint x: 178, startPoint y: 77, endPoint x: 476, endPoint y: 263, distance: 350.8
click at [476, 263] on div "You are planning a charity event with a fixed event date (deadline). You must w…" at bounding box center [337, 164] width 341 height 209
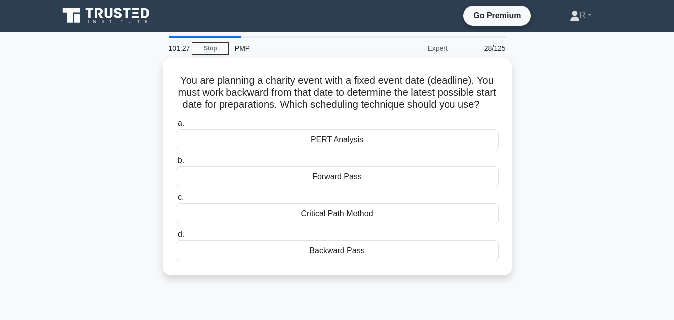
click at [599, 130] on div "You are planning a charity event with a fixed event date (deadline). You must w…" at bounding box center [337, 172] width 569 height 229
click at [576, 169] on div "You are planning a charity event with a fixed event date (deadline). You must w…" at bounding box center [337, 172] width 569 height 229
click at [117, 118] on div "You are planning a charity event with a fixed event date (deadline). You must w…" at bounding box center [337, 172] width 569 height 229
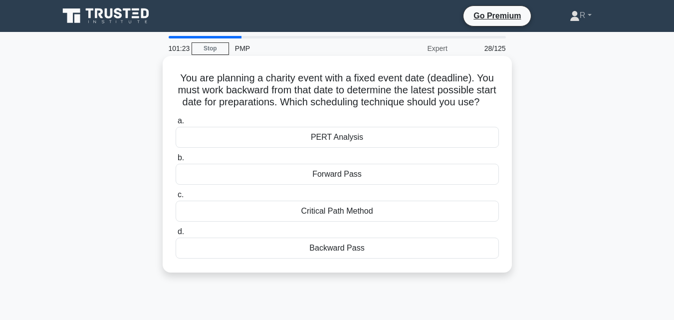
click at [222, 123] on div "You are planning a charity event with a fixed event date (deadline). You must w…" at bounding box center [337, 164] width 341 height 209
click at [332, 256] on div "Backward Pass" at bounding box center [337, 248] width 323 height 21
click at [176, 235] on input "d. Backward Pass" at bounding box center [176, 232] width 0 height 6
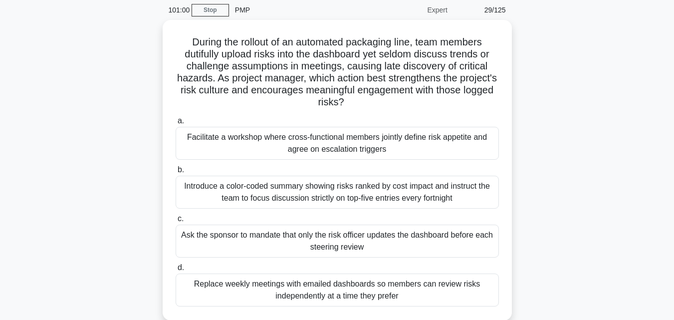
scroll to position [35, 0]
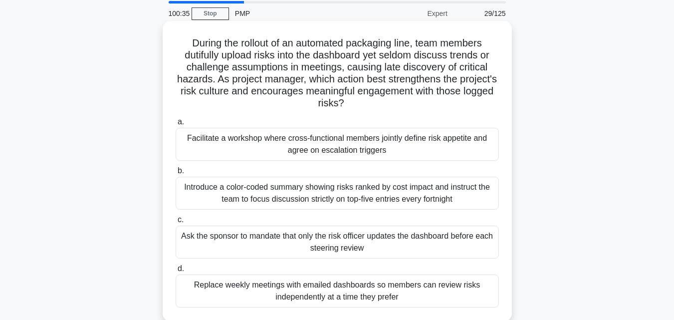
drag, startPoint x: 186, startPoint y: 40, endPoint x: 448, endPoint y: 298, distance: 367.3
click at [448, 298] on div "During the rollout of an automated packaging line, team members dutifully uploa…" at bounding box center [337, 171] width 341 height 292
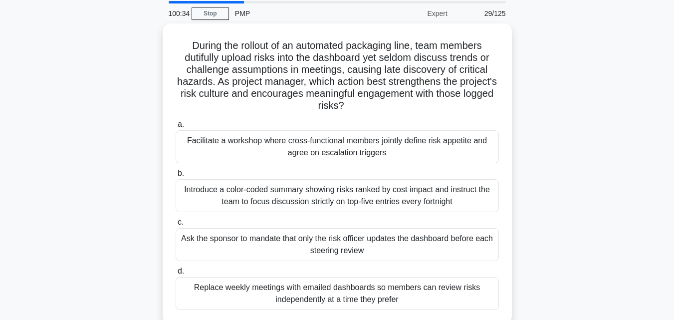
click at [572, 146] on div "During the rollout of an automated packaging line, team members dutifully uploa…" at bounding box center [337, 179] width 569 height 312
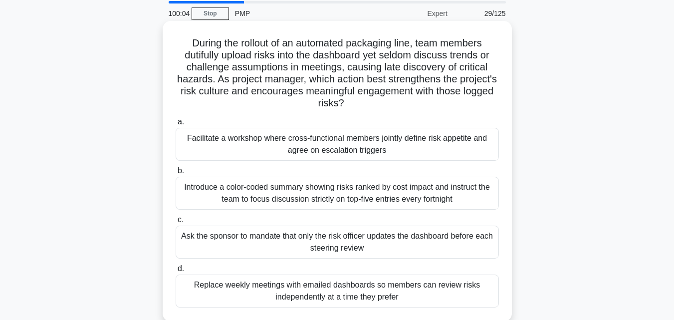
click at [426, 140] on div "Facilitate a workshop where cross-functional members jointly define risk appeti…" at bounding box center [337, 144] width 323 height 33
click at [176, 125] on input "a. Facilitate a workshop where cross-functional members jointly define risk app…" at bounding box center [176, 122] width 0 height 6
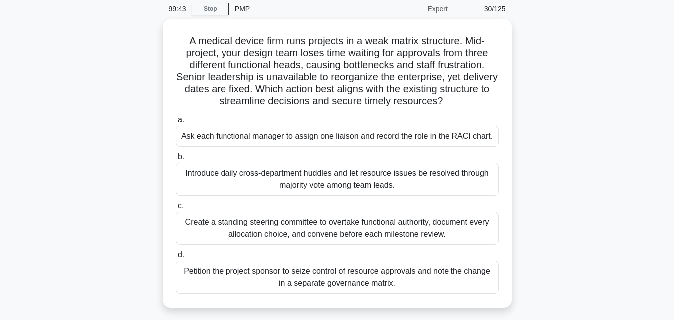
scroll to position [50, 0]
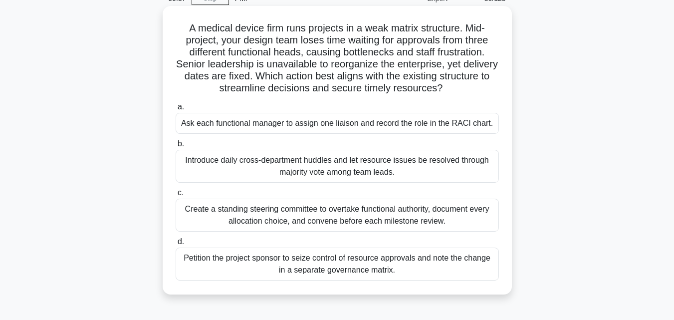
click at [440, 212] on div "Create a standing steering committee to overtake functional authority, document…" at bounding box center [337, 215] width 323 height 33
click at [176, 196] on input "c. Create a standing steering committee to overtake functional authority, docum…" at bounding box center [176, 193] width 0 height 6
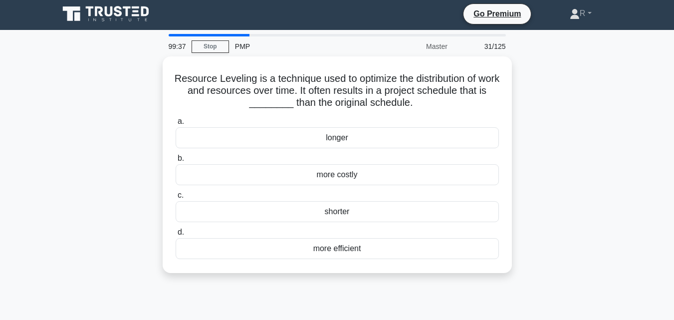
scroll to position [0, 0]
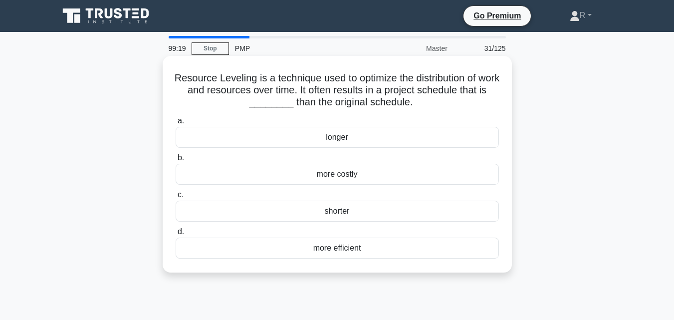
drag, startPoint x: 177, startPoint y: 76, endPoint x: 421, endPoint y: 252, distance: 300.9
click at [421, 252] on div "Resource Leveling is a technique used to optimize the distribution of work and …" at bounding box center [337, 164] width 341 height 209
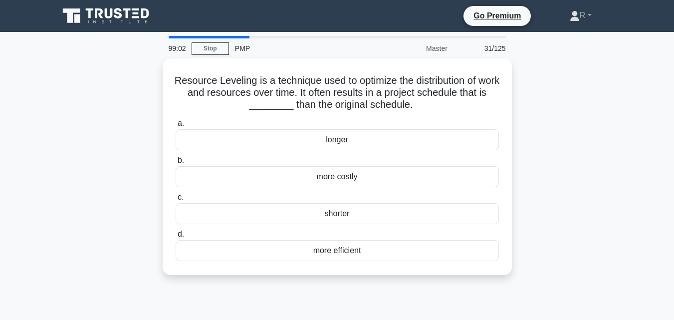
click at [601, 207] on div "Resource Leveling is a technique used to optimize the distribution of work and …" at bounding box center [337, 172] width 569 height 229
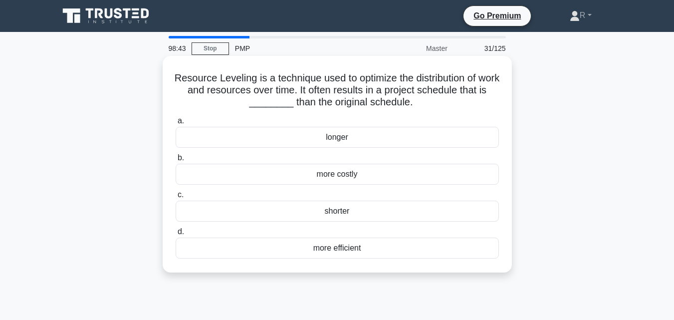
click at [361, 143] on div "longer" at bounding box center [337, 137] width 323 height 21
click at [176, 124] on input "a. longer" at bounding box center [176, 121] width 0 height 6
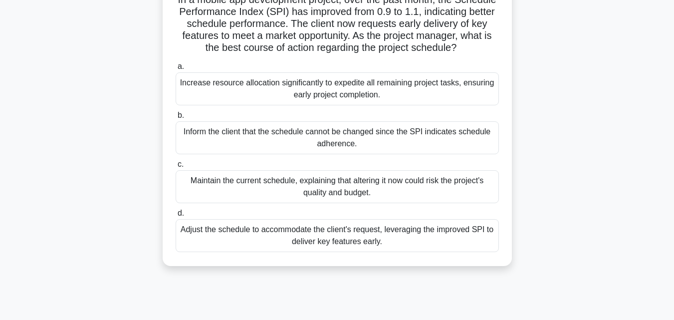
scroll to position [68, 0]
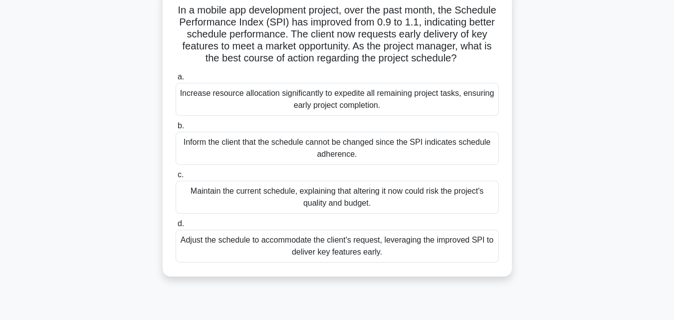
drag, startPoint x: 196, startPoint y: 11, endPoint x: 384, endPoint y: 266, distance: 317.1
click at [384, 266] on div "In a mobile app development project, over the past month, the Schedule Performa…" at bounding box center [337, 132] width 341 height 280
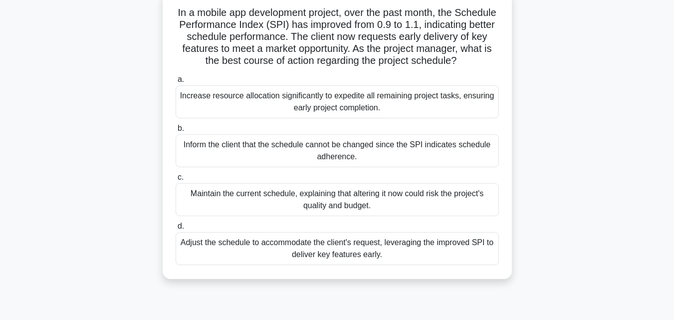
click at [528, 141] on div "In a mobile app development project, over the past month, the Schedule Performa…" at bounding box center [337, 141] width 569 height 300
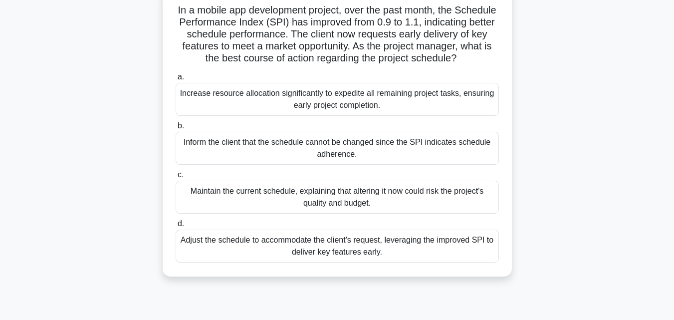
click at [505, 134] on div "In a mobile app development project, over the past month, the Schedule Performa…" at bounding box center [337, 132] width 341 height 280
click at [392, 257] on div "Adjust the schedule to accommodate the client's request, leveraging the improve…" at bounding box center [337, 246] width 323 height 33
click at [176, 227] on input "d. Adjust the schedule to accommodate the client's request, leveraging the impr…" at bounding box center [176, 224] width 0 height 6
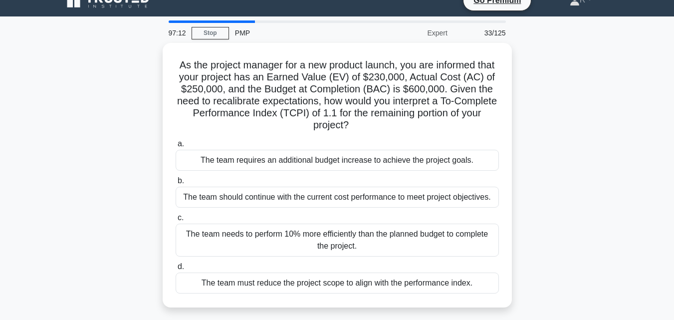
scroll to position [77, 0]
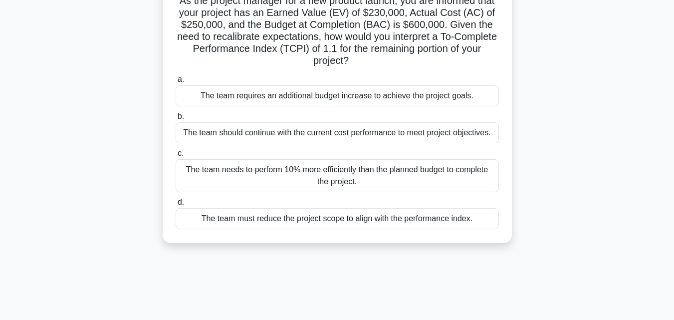
drag, startPoint x: 186, startPoint y: 78, endPoint x: 478, endPoint y: 220, distance: 324.0
click at [478, 220] on div "As the project manager for a new product launch, you are informed that your pro…" at bounding box center [337, 111] width 341 height 256
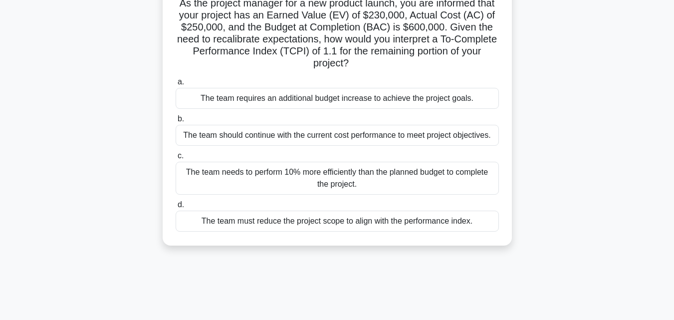
click at [599, 143] on div "As the project manager for a new product launch, you are informed that your pro…" at bounding box center [337, 119] width 569 height 276
click at [582, 176] on div "As the project manager for a new product launch, you are informed that your pro…" at bounding box center [337, 119] width 569 height 276
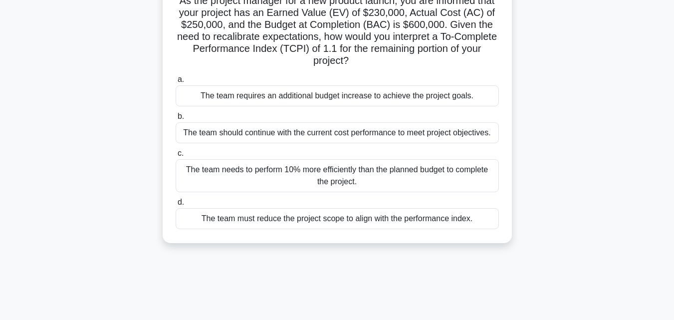
click at [446, 175] on div "The team needs to perform 10% more efficiently than the planned budget to compl…" at bounding box center [337, 175] width 323 height 33
click at [176, 157] on input "c. The team needs to perform 10% more efficiently than the planned budget to co…" at bounding box center [176, 153] width 0 height 6
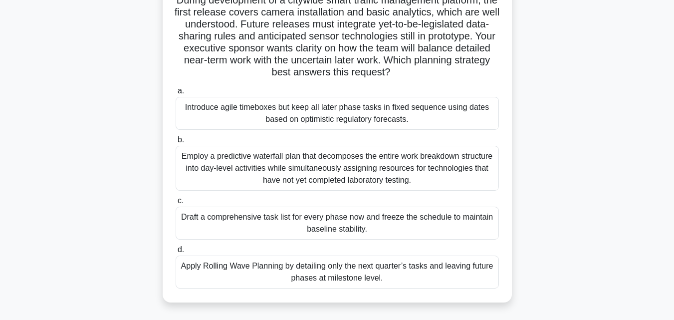
scroll to position [74, 0]
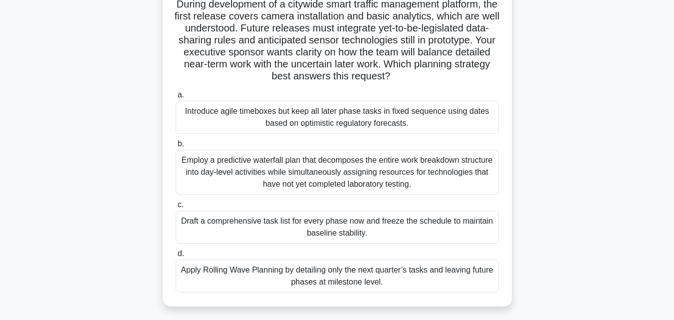
drag, startPoint x: 177, startPoint y: 6, endPoint x: 411, endPoint y: 292, distance: 369.5
click at [411, 292] on div "During development of a citywide smart traffic management platform, the first r…" at bounding box center [337, 144] width 341 height 316
click at [503, 140] on div "b. Employ a predictive waterfall plan that decomposes the entire work breakdown…" at bounding box center [337, 166] width 335 height 57
click at [319, 113] on div "Introduce agile timeboxes but keep all later phase tasks in fixed sequence usin…" at bounding box center [337, 117] width 323 height 33
click at [176, 98] on input "a. Introduce agile timeboxes but keep all later phase tasks in fixed sequence u…" at bounding box center [176, 95] width 0 height 6
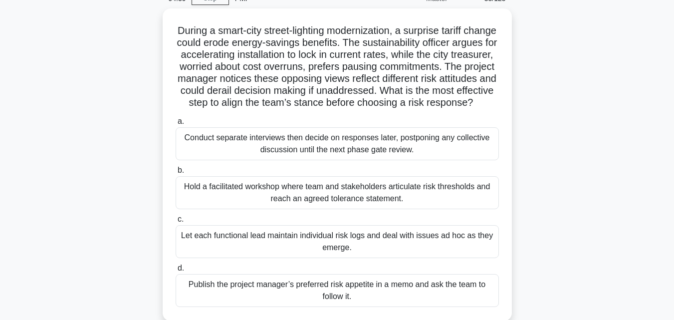
scroll to position [100, 0]
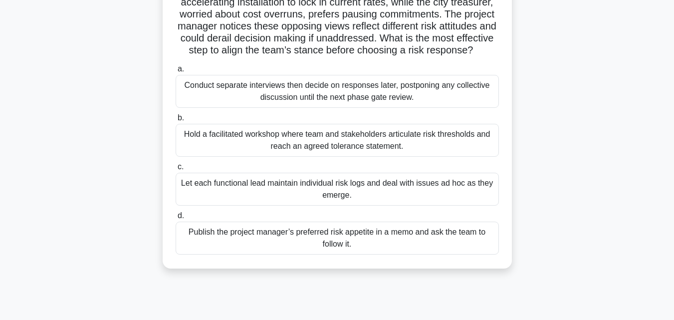
click at [459, 152] on div "Hold a facilitated workshop where team and stakeholders articulate risk thresho…" at bounding box center [337, 140] width 323 height 33
click at [176, 121] on input "b. Hold a facilitated workshop where team and stakeholders articulate risk thre…" at bounding box center [176, 118] width 0 height 6
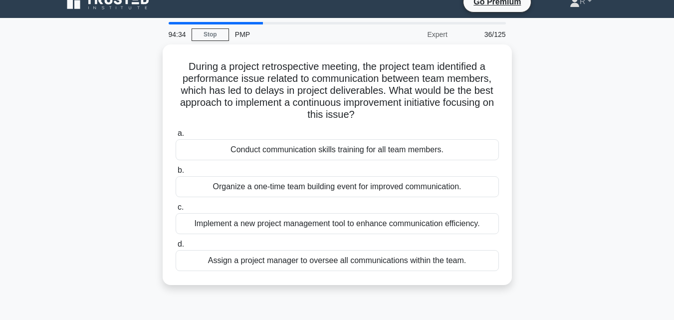
scroll to position [0, 0]
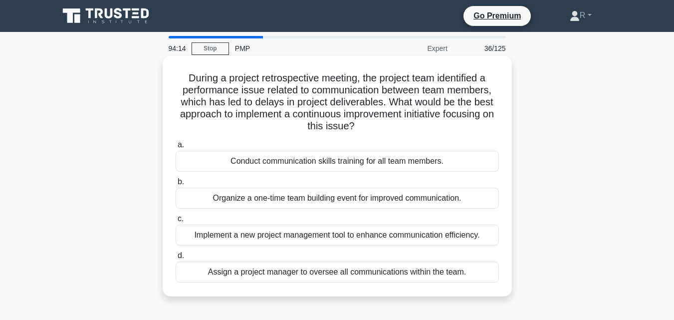
drag, startPoint x: 182, startPoint y: 78, endPoint x: 493, endPoint y: 267, distance: 363.6
click at [493, 267] on div "During a project retrospective meeting, the project team identified a performan…" at bounding box center [337, 176] width 341 height 233
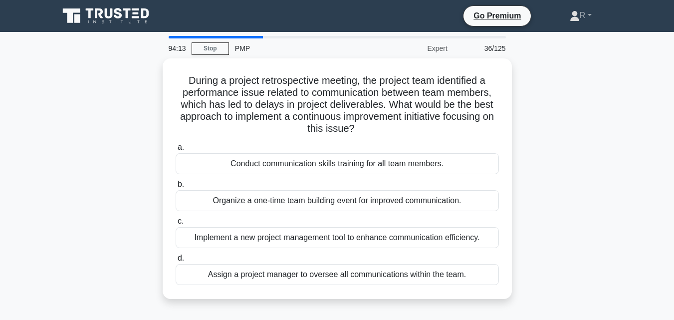
click at [565, 158] on div "During a project retrospective meeting, the project team identified a performan…" at bounding box center [337, 184] width 569 height 252
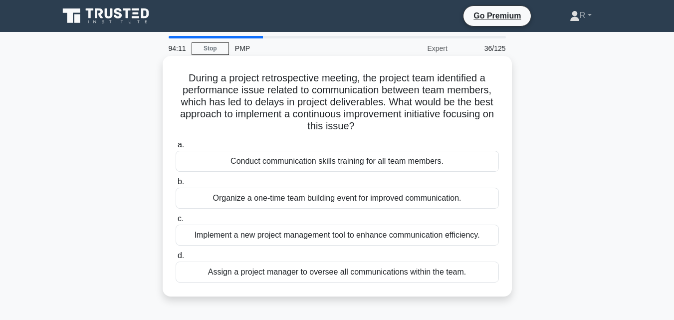
click at [505, 142] on div "During a project retrospective meeting, the project team identified a performan…" at bounding box center [337, 176] width 341 height 233
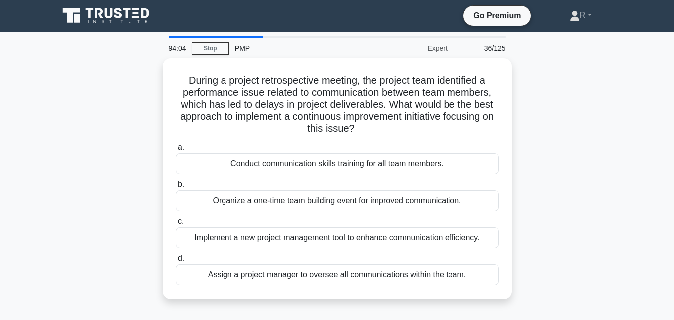
click at [572, 187] on div "During a project retrospective meeting, the project team identified a performan…" at bounding box center [337, 184] width 569 height 252
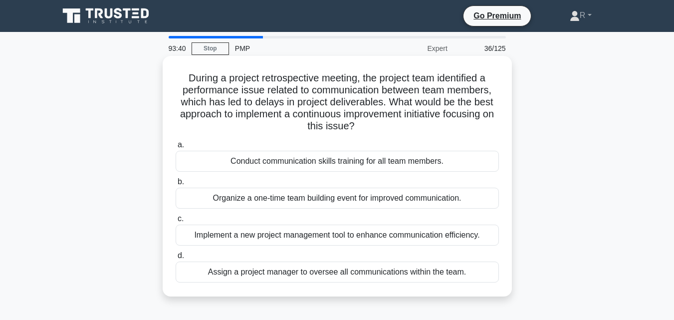
click at [336, 239] on div "Implement a new project management tool to enhance communication efficiency." at bounding box center [337, 235] width 323 height 21
click at [176, 222] on input "c. Implement a new project management tool to enhance communication efficiency." at bounding box center [176, 219] width 0 height 6
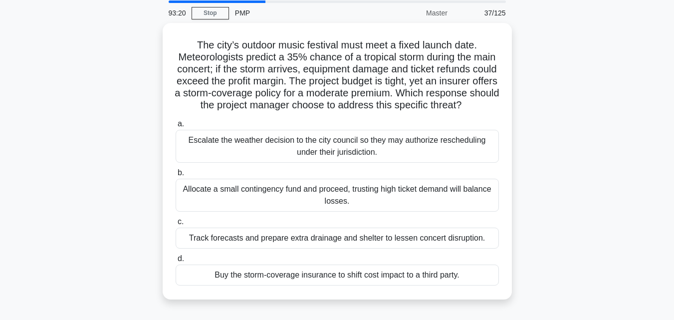
scroll to position [51, 0]
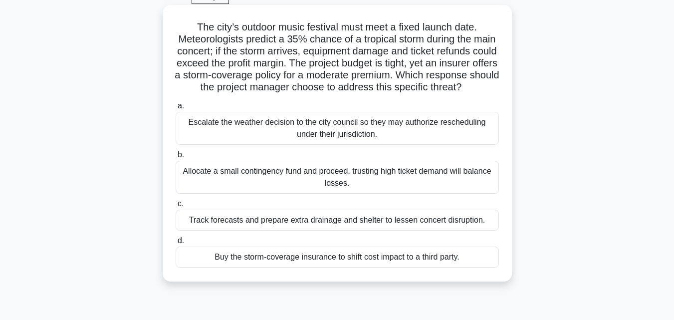
drag, startPoint x: 194, startPoint y: 25, endPoint x: 505, endPoint y: 288, distance: 407.9
click at [505, 277] on div "The city’s outdoor music festival must meet a fixed launch date. Meteorologists…" at bounding box center [337, 143] width 341 height 268
click at [505, 78] on div "The city’s outdoor music festival must meet a fixed launch date. Meteorologists…" at bounding box center [337, 143] width 341 height 268
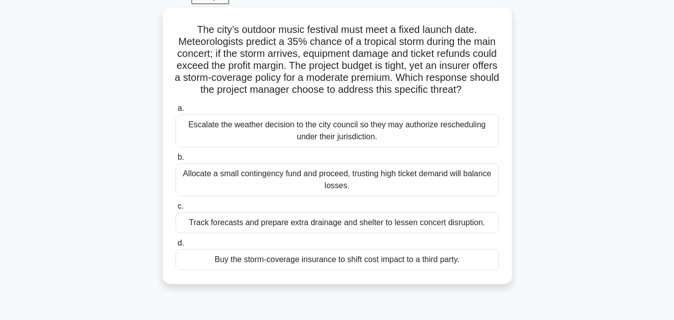
click at [631, 146] on main "92:47 Stop PMP Master 37/125 The city’s outdoor music festival must meet a fixe…" at bounding box center [337, 234] width 674 height 507
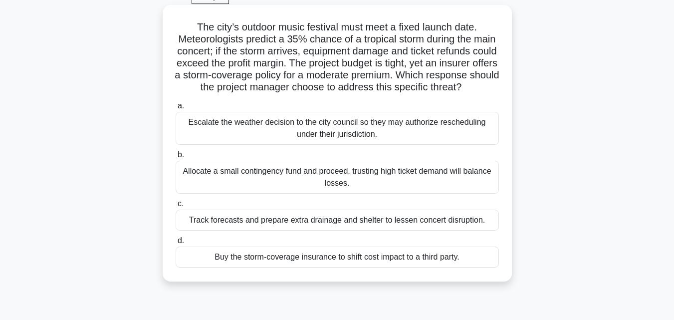
click at [376, 267] on div "Buy the storm-coverage insurance to shift cost impact to a third party." at bounding box center [337, 256] width 323 height 21
click at [176, 244] on input "d. Buy the storm-coverage insurance to shift cost impact to a third party." at bounding box center [176, 241] width 0 height 6
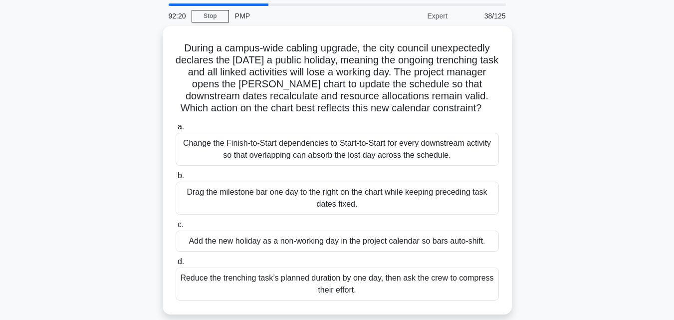
scroll to position [50, 0]
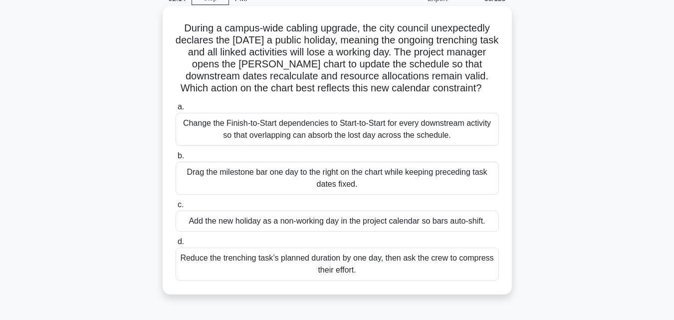
drag, startPoint x: 179, startPoint y: 29, endPoint x: 380, endPoint y: 287, distance: 326.7
click at [380, 287] on div "During a campus-wide cabling upgrade, the city council unexpectedly declares th…" at bounding box center [337, 150] width 341 height 280
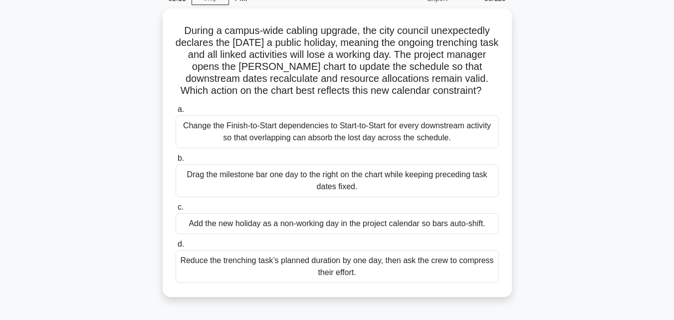
click at [566, 107] on div "During a campus-wide cabling upgrade, the city council unexpectedly declares th…" at bounding box center [337, 158] width 569 height 300
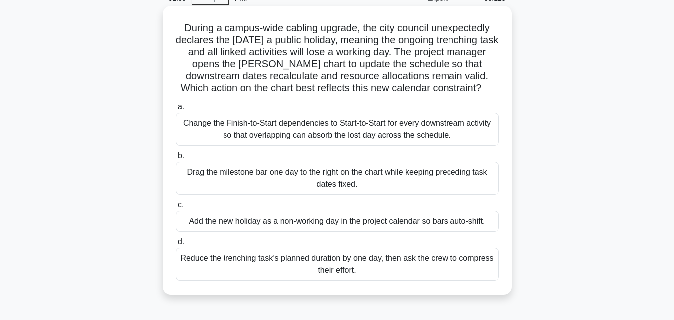
click at [341, 228] on div "Add the new holiday as a non-working day in the project calendar so bars auto-s…" at bounding box center [337, 221] width 323 height 21
click at [176, 208] on input "c. Add the new holiday as a non-working day in the project calendar so bars aut…" at bounding box center [176, 205] width 0 height 6
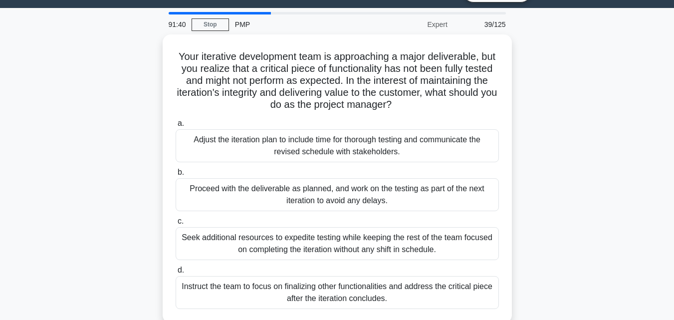
scroll to position [35, 0]
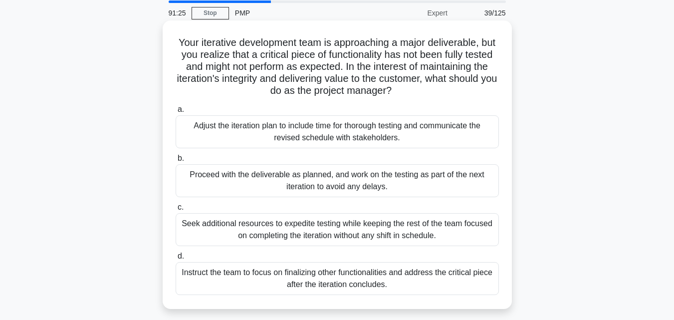
drag, startPoint x: 184, startPoint y: 42, endPoint x: 393, endPoint y: 286, distance: 321.3
click at [393, 286] on div "Your iterative development team is approaching a major deliverable, but you rea…" at bounding box center [337, 164] width 341 height 280
click at [501, 161] on div "b. Proceed with the deliverable as planned, and work on the testing as part of …" at bounding box center [337, 174] width 335 height 45
click at [320, 125] on div "Adjust the iteration plan to include time for thorough testing and communicate …" at bounding box center [337, 131] width 323 height 33
click at [176, 113] on input "a. Adjust the iteration plan to include time for thorough testing and communica…" at bounding box center [176, 109] width 0 height 6
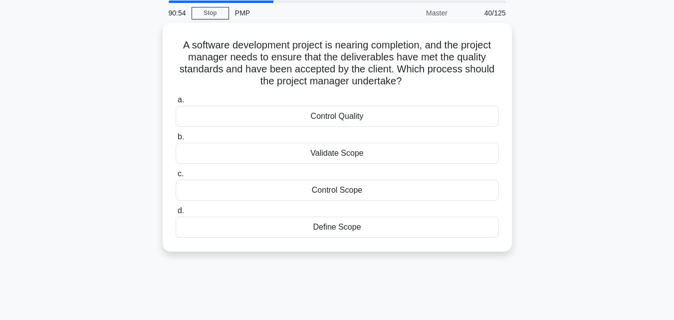
scroll to position [0, 0]
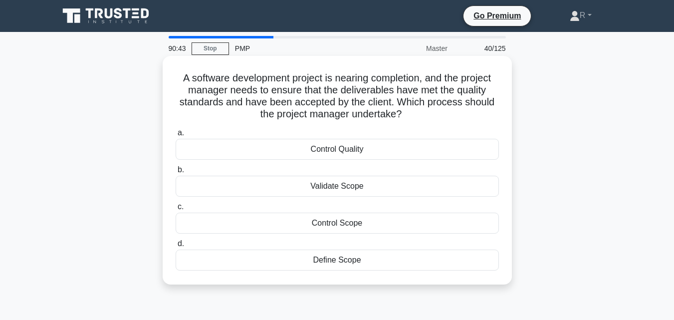
drag, startPoint x: 177, startPoint y: 77, endPoint x: 375, endPoint y: 261, distance: 270.5
click at [375, 261] on div "A software development project is nearing completion, and the project manager n…" at bounding box center [337, 170] width 341 height 221
click at [509, 130] on div "A software development project is nearing completion, and the project manager n…" at bounding box center [337, 170] width 349 height 229
click at [362, 188] on div "Validate Scope" at bounding box center [337, 186] width 323 height 21
click at [176, 173] on input "b. Validate Scope" at bounding box center [176, 170] width 0 height 6
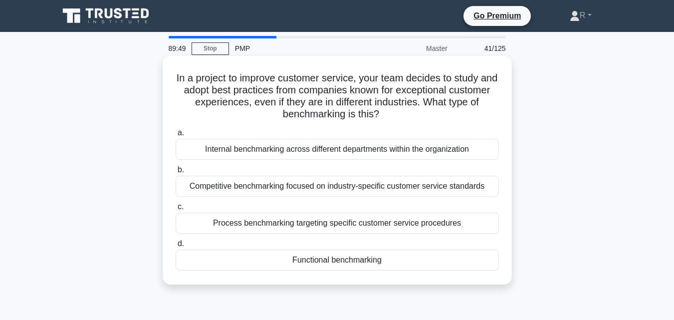
drag, startPoint x: 181, startPoint y: 80, endPoint x: 418, endPoint y: 265, distance: 301.0
click at [418, 265] on div "In a project to improve customer service, your team decides to study and adopt …" at bounding box center [337, 170] width 341 height 221
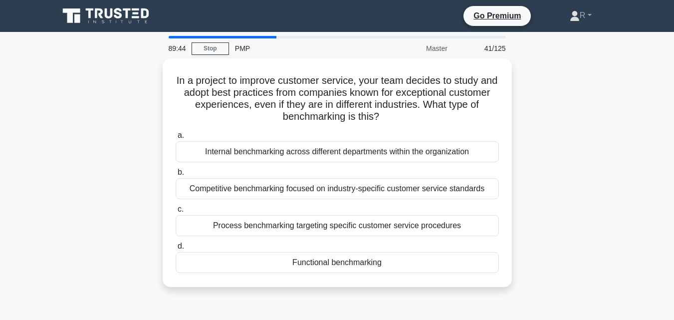
click at [614, 156] on div "In a project to improve customer service, your team decides to study and adopt …" at bounding box center [337, 178] width 569 height 241
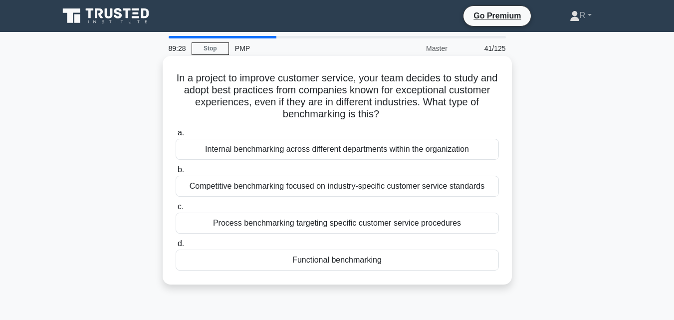
click at [342, 260] on div "Functional benchmarking" at bounding box center [337, 259] width 323 height 21
click at [176, 247] on input "d. Functional benchmarking" at bounding box center [176, 244] width 0 height 6
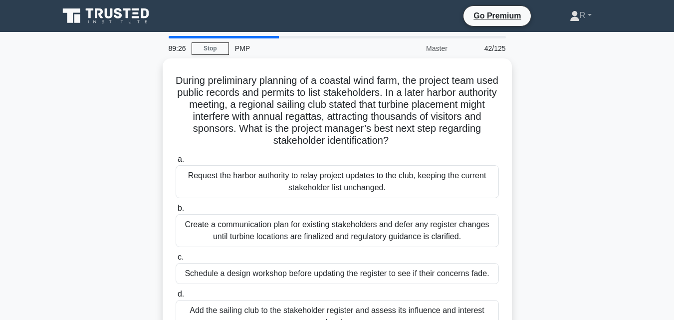
scroll to position [50, 0]
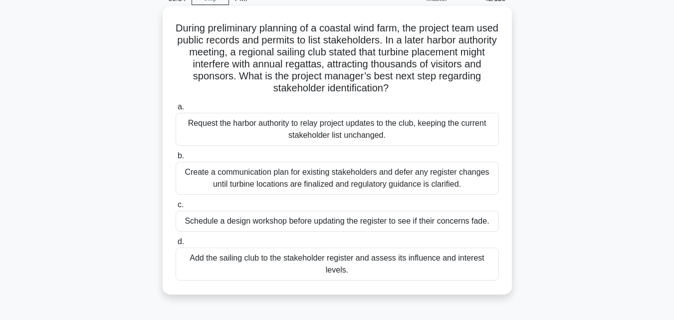
click at [391, 260] on div "Add the sailing club to the stakeholder register and assess its influence and i…" at bounding box center [337, 263] width 323 height 33
click at [176, 245] on input "d. Add the sailing club to the stakeholder register and assess its influence an…" at bounding box center [176, 242] width 0 height 6
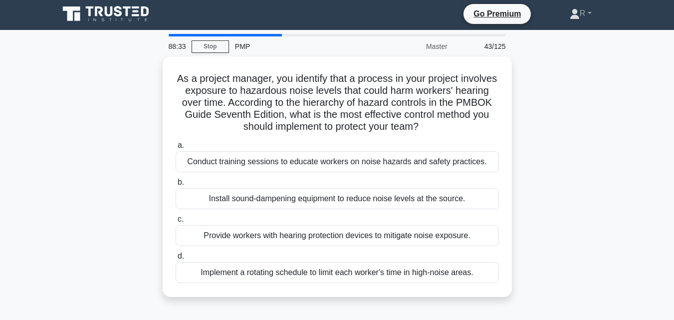
scroll to position [0, 0]
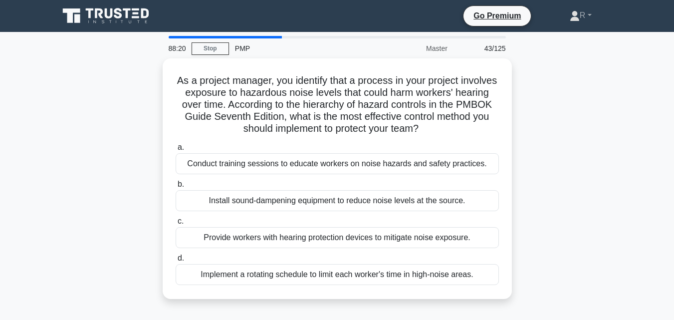
drag, startPoint x: 183, startPoint y: 77, endPoint x: 514, endPoint y: 291, distance: 394.3
click at [514, 291] on div "As a project manager, you identify that a process in your project involves expo…" at bounding box center [337, 184] width 569 height 252
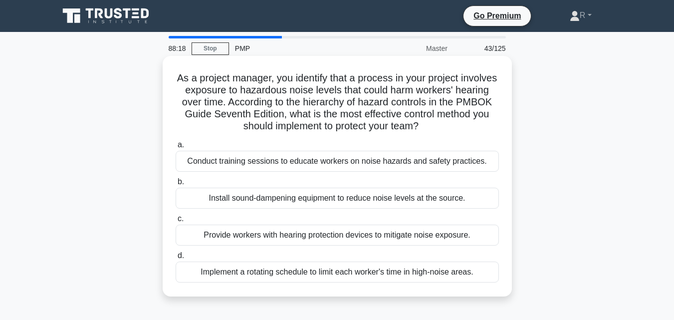
click at [506, 131] on div "As a project manager, you identify that a process in your project involves expo…" at bounding box center [337, 176] width 341 height 233
click at [372, 164] on div "Conduct training sessions to educate workers on noise hazards and safety practi…" at bounding box center [337, 161] width 323 height 21
click at [176, 148] on input "a. Conduct training sessions to educate workers on noise hazards and safety pra…" at bounding box center [176, 145] width 0 height 6
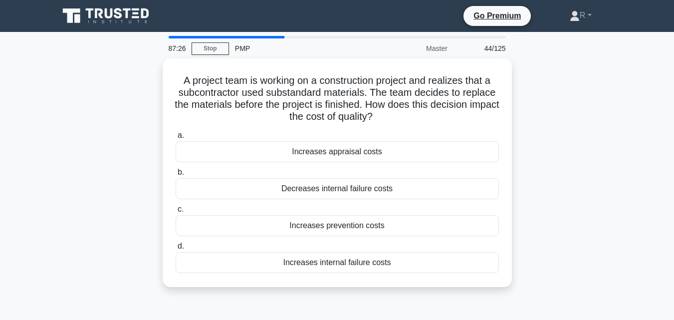
click at [569, 149] on div "A project team is working on a construction project and realizes that a subcont…" at bounding box center [337, 178] width 569 height 241
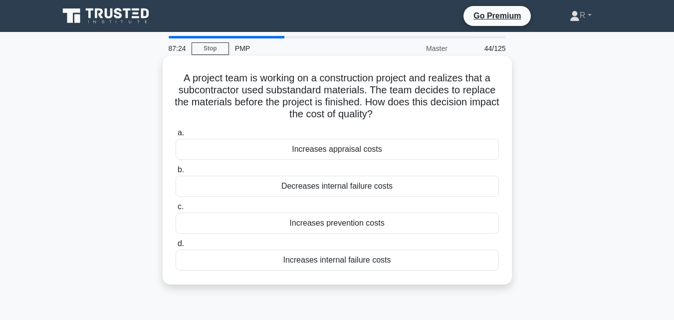
drag, startPoint x: 179, startPoint y: 76, endPoint x: 430, endPoint y: 277, distance: 321.6
click at [430, 277] on div "A project team is working on a construction project and realizes that a subcont…" at bounding box center [337, 170] width 341 height 221
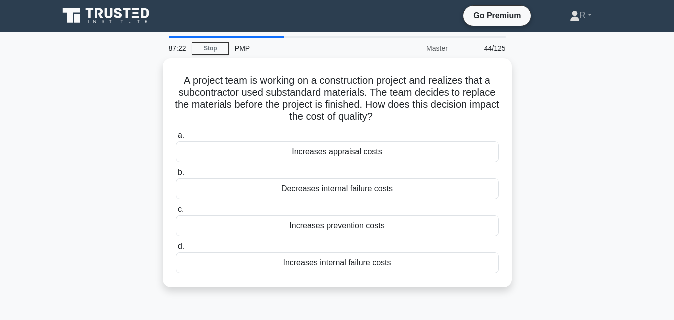
click at [537, 127] on div "A project team is working on a construction project and realizes that a subcont…" at bounding box center [337, 178] width 569 height 241
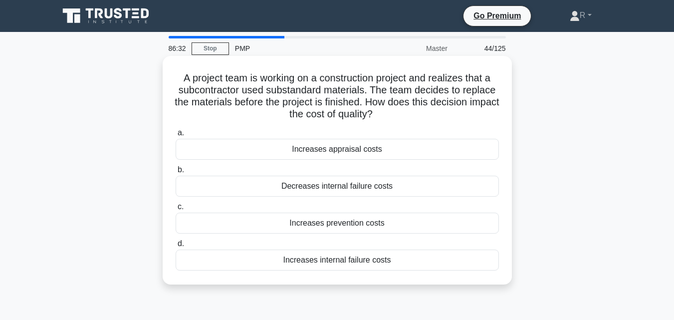
click at [378, 263] on div "Increases internal failure costs" at bounding box center [337, 259] width 323 height 21
click at [176, 247] on input "d. Increases internal failure costs" at bounding box center [176, 244] width 0 height 6
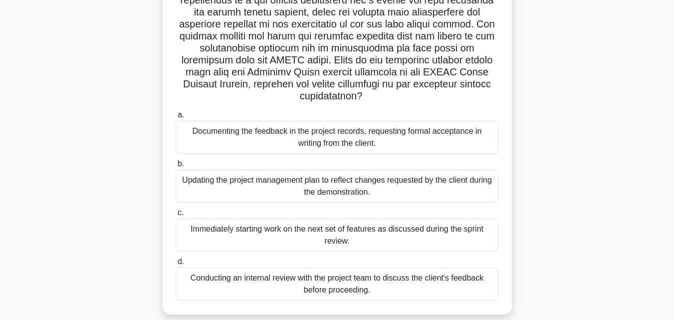
scroll to position [219, 0]
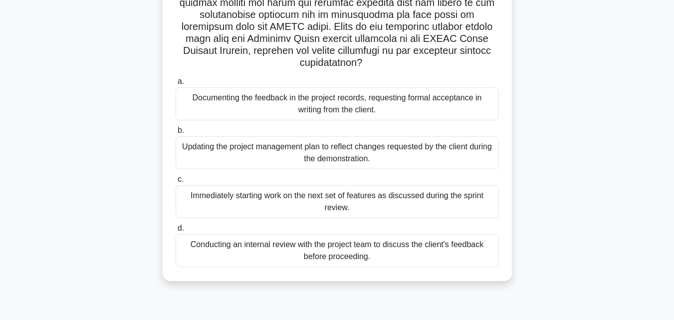
click at [358, 157] on div "Updating the project management plan to reflect changes requested by the client…" at bounding box center [337, 152] width 323 height 33
click at [176, 134] on input "b. Updating the project management plan to reflect changes requested by the cli…" at bounding box center [176, 130] width 0 height 6
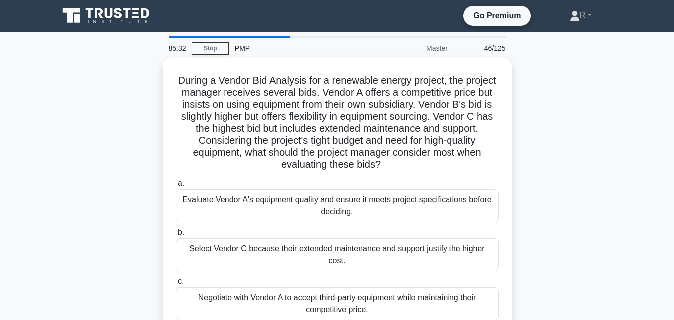
scroll to position [43, 0]
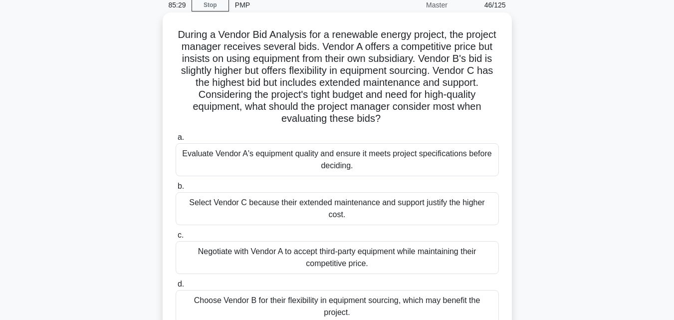
drag, startPoint x: 191, startPoint y: 36, endPoint x: 396, endPoint y: 303, distance: 336.6
click at [396, 303] on div "During a Vendor Bid Analysis for a renewable energy project, the project manage…" at bounding box center [337, 174] width 341 height 316
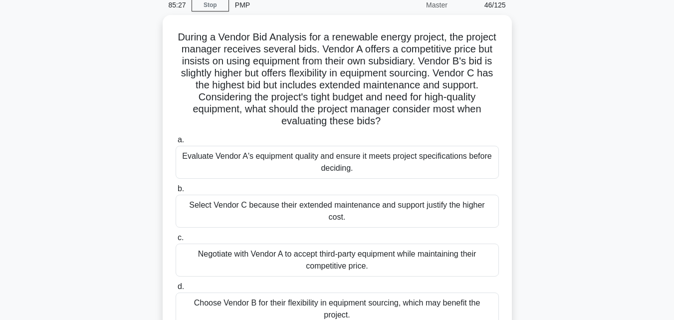
click at [571, 117] on div "During a Vendor Bid Analysis for a renewable energy project, the project manage…" at bounding box center [337, 183] width 569 height 336
click at [628, 186] on main "85:22 Stop PMP Master 46/125 During a Vendor Bid Analysis for a renewable energ…" at bounding box center [337, 242] width 674 height 507
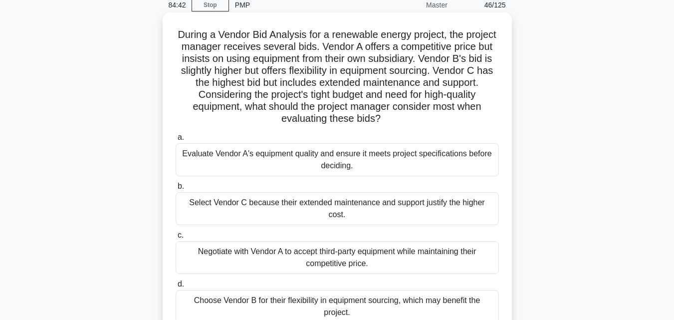
click at [400, 160] on div "Evaluate Vendor A's equipment quality and ensure it meets project specification…" at bounding box center [337, 159] width 323 height 33
click at [176, 141] on input "a. Evaluate Vendor A's equipment quality and ensure it meets project specificat…" at bounding box center [176, 137] width 0 height 6
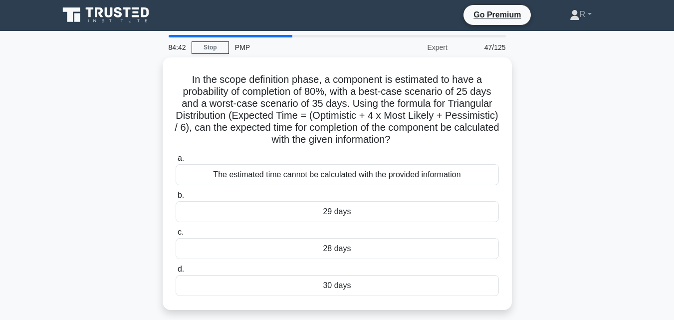
scroll to position [0, 0]
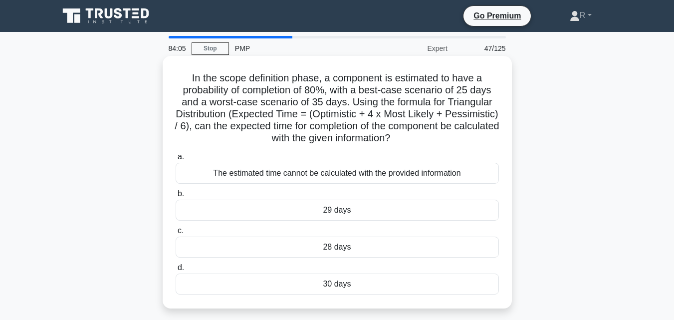
click at [352, 290] on div "30 days" at bounding box center [337, 283] width 323 height 21
click at [176, 271] on input "d. 30 days" at bounding box center [176, 267] width 0 height 6
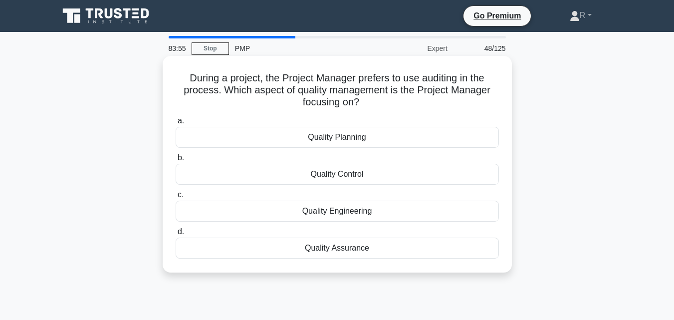
drag, startPoint x: 184, startPoint y: 75, endPoint x: 402, endPoint y: 258, distance: 284.7
click at [402, 258] on div "During a project, the Project Manager prefers to use auditing in the process. W…" at bounding box center [337, 164] width 341 height 209
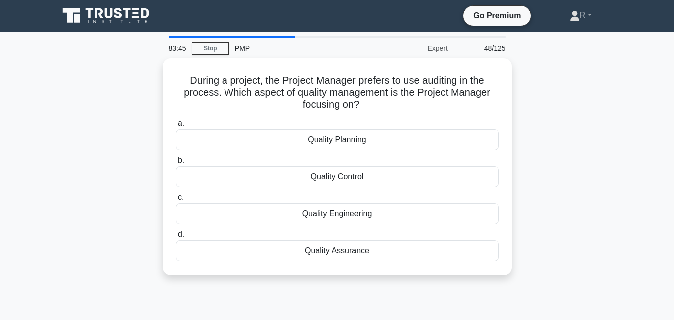
click at [583, 152] on div "During a project, the Project Manager prefers to use auditing in the process. W…" at bounding box center [337, 172] width 569 height 229
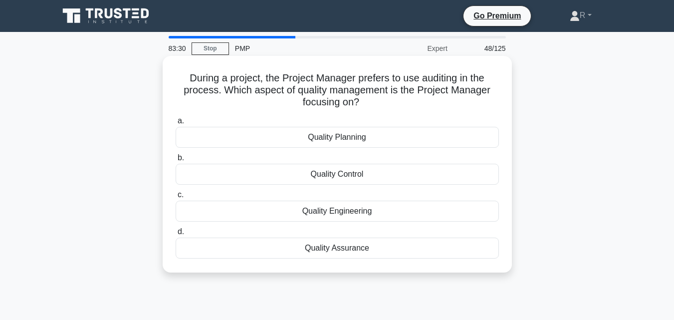
click at [342, 255] on div "Quality Assurance" at bounding box center [337, 248] width 323 height 21
click at [176, 235] on input "d. Quality Assurance" at bounding box center [176, 232] width 0 height 6
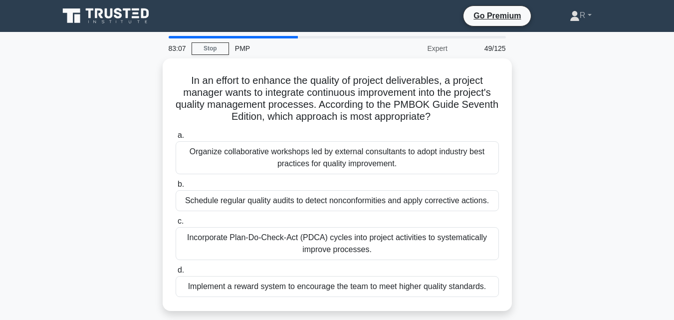
drag, startPoint x: 182, startPoint y: 76, endPoint x: 514, endPoint y: 290, distance: 395.1
click at [514, 290] on div "In an effort to enhance the quality of project deliverables, a project manager …" at bounding box center [337, 190] width 569 height 264
click at [590, 159] on div "In an effort to enhance the quality of project deliverables, a project manager …" at bounding box center [337, 190] width 569 height 264
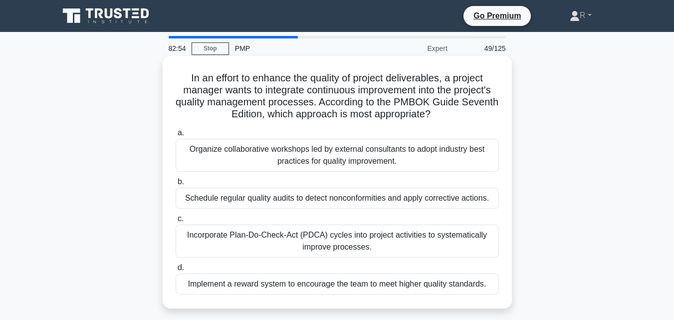
click at [510, 219] on div "In an effort to enhance the quality of project deliverables, a project manager …" at bounding box center [337, 182] width 349 height 252
click at [373, 243] on div "Incorporate Plan-Do-Check-Act (PDCA) cycles into project activities to systemat…" at bounding box center [337, 241] width 323 height 33
click at [176, 222] on input "c. Incorporate Plan-Do-Check-Act (PDCA) cycles into project activities to syste…" at bounding box center [176, 219] width 0 height 6
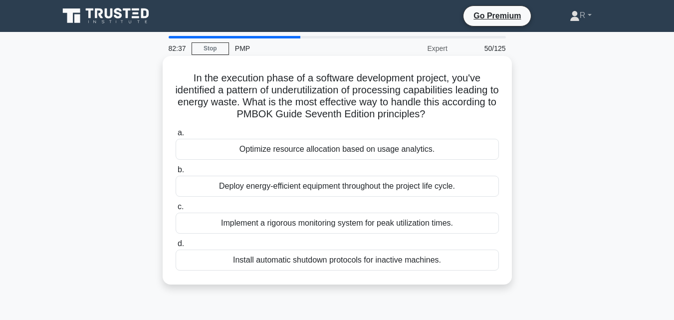
drag, startPoint x: 190, startPoint y: 78, endPoint x: 484, endPoint y: 264, distance: 349.0
click at [484, 264] on div "In the execution phase of a software development project, you've identified a p…" at bounding box center [337, 170] width 341 height 221
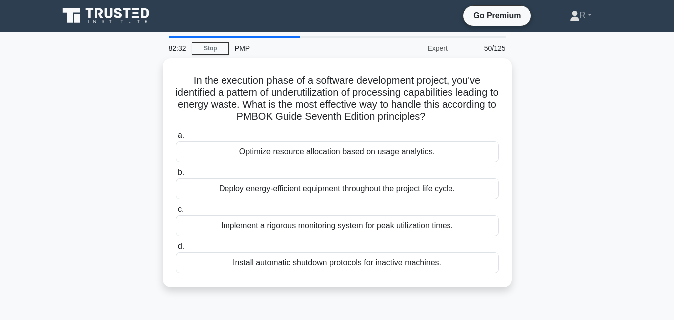
click at [580, 152] on div "In the execution phase of a software development project, you've identified a p…" at bounding box center [337, 178] width 569 height 241
click at [584, 176] on div "In the execution phase of a software development project, you've identified a p…" at bounding box center [337, 178] width 569 height 241
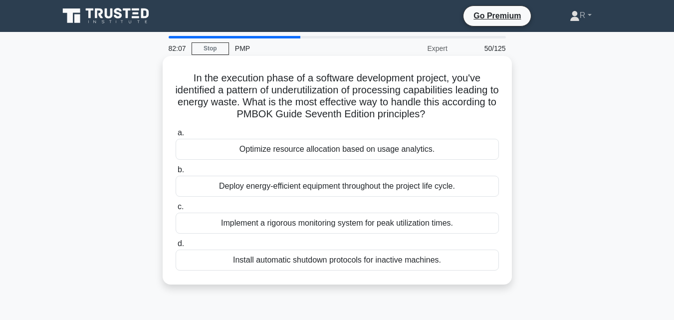
click at [429, 184] on div "Deploy energy-efficient equipment throughout the project life cycle." at bounding box center [337, 186] width 323 height 21
click at [176, 173] on input "b. Deploy energy-efficient equipment throughout the project life cycle." at bounding box center [176, 170] width 0 height 6
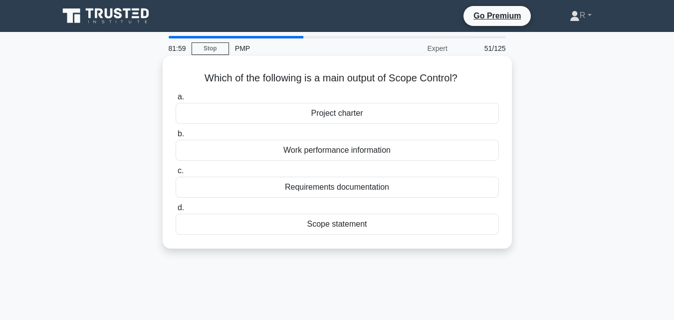
drag, startPoint x: 200, startPoint y: 76, endPoint x: 431, endPoint y: 231, distance: 278.0
click at [430, 231] on div "Which of the following is a main output of Scope Control? .spinner_0XTQ{transfo…" at bounding box center [337, 152] width 341 height 185
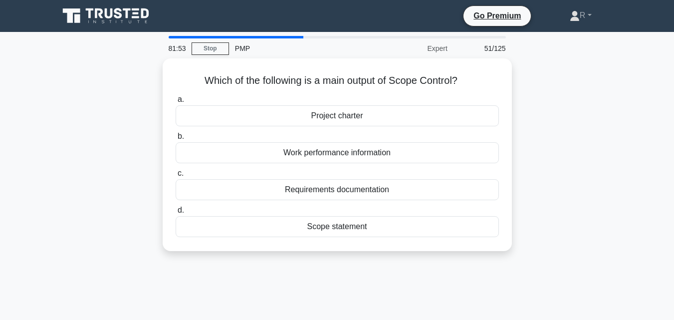
click at [609, 181] on div "Which of the following is a main output of Scope Control? .spinner_0XTQ{transfo…" at bounding box center [337, 160] width 569 height 205
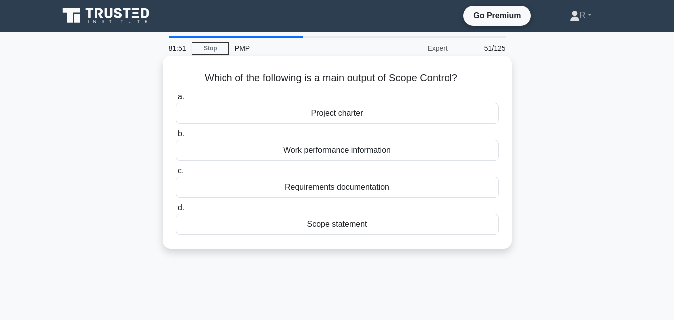
click at [507, 101] on div "Which of the following is a main output of Scope Control? .spinner_0XTQ{transfo…" at bounding box center [337, 152] width 341 height 185
click at [325, 154] on div "Work performance information" at bounding box center [337, 150] width 323 height 21
click at [176, 137] on input "b. Work performance information" at bounding box center [176, 134] width 0 height 6
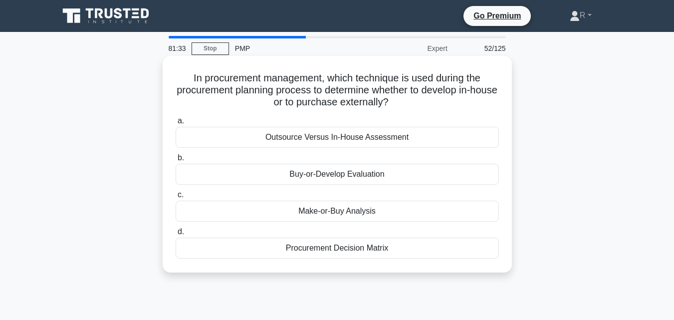
drag, startPoint x: 180, startPoint y: 74, endPoint x: 409, endPoint y: 247, distance: 287.0
click at [409, 247] on div "In procurement management, which technique is used during the procurement plann…" at bounding box center [337, 164] width 341 height 209
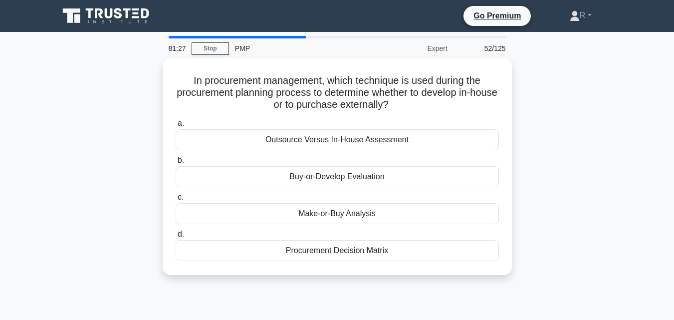
click at [570, 186] on div "In procurement management, which technique is used during the procurement plann…" at bounding box center [337, 172] width 569 height 229
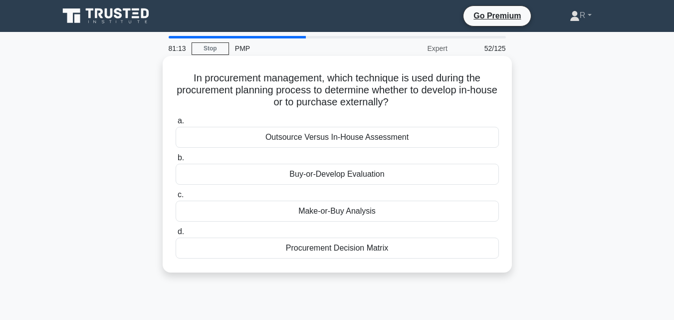
click at [374, 211] on div "Make-or-Buy Analysis" at bounding box center [337, 211] width 323 height 21
click at [176, 198] on input "c. Make-or-Buy Analysis" at bounding box center [176, 195] width 0 height 6
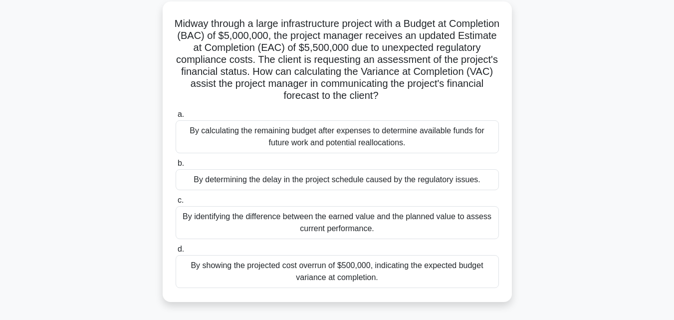
scroll to position [81, 0]
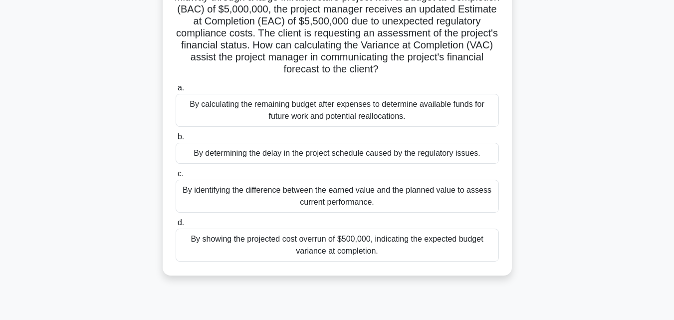
click at [437, 102] on div "By calculating the remaining budget after expenses to determine available funds…" at bounding box center [337, 110] width 323 height 33
click at [176, 91] on input "a. By calculating the remaining budget after expenses to determine available fu…" at bounding box center [176, 88] width 0 height 6
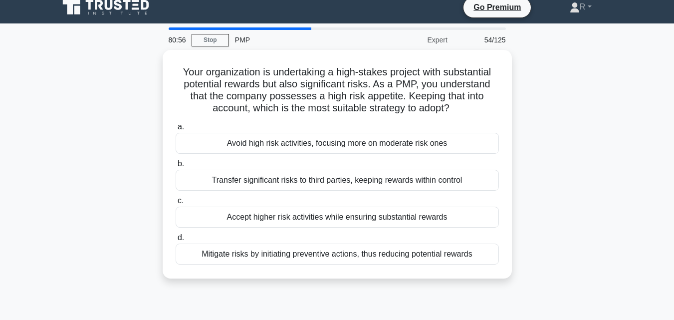
scroll to position [0, 0]
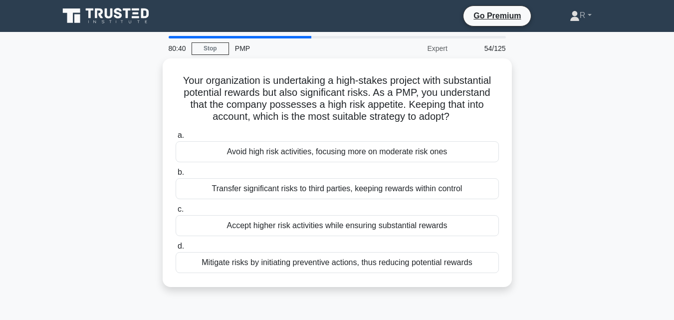
drag, startPoint x: 178, startPoint y: 74, endPoint x: 546, endPoint y: 271, distance: 417.7
click at [546, 271] on div "Your organization is undertaking a high-stakes project with substantial potenti…" at bounding box center [337, 178] width 569 height 241
click at [555, 114] on div "Your organization is undertaking a high-stakes project with substantial potenti…" at bounding box center [337, 178] width 569 height 241
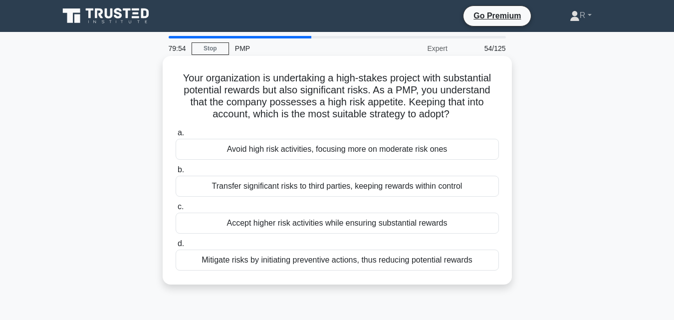
click at [427, 191] on div "Transfer significant risks to third parties, keeping rewards within control" at bounding box center [337, 186] width 323 height 21
click at [176, 173] on input "b. Transfer significant risks to third parties, keeping rewards within control" at bounding box center [176, 170] width 0 height 6
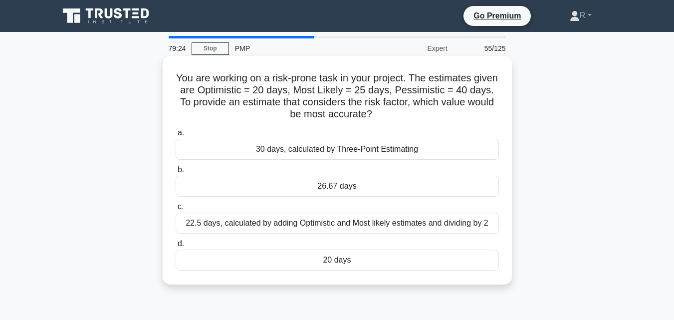
click at [355, 186] on div "26.67 days" at bounding box center [337, 186] width 323 height 21
click at [176, 173] on input "b. 26.67 days" at bounding box center [176, 170] width 0 height 6
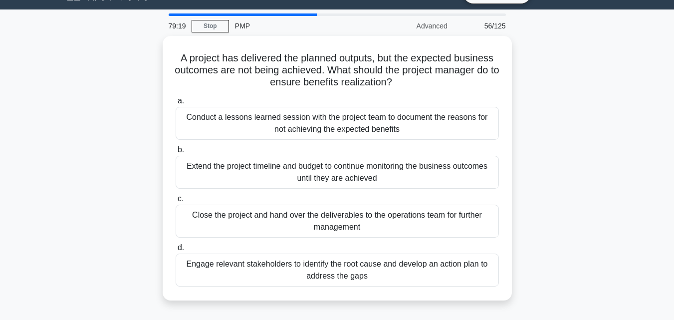
scroll to position [41, 0]
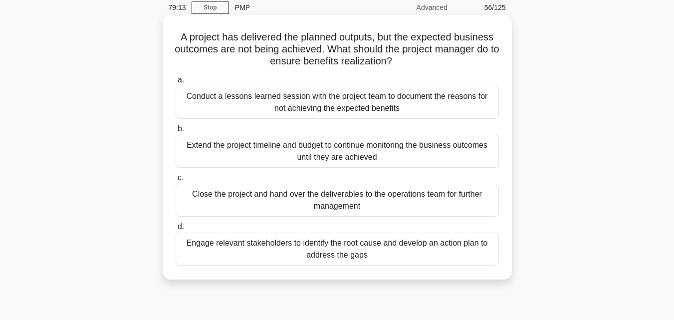
drag, startPoint x: 174, startPoint y: 38, endPoint x: 394, endPoint y: 276, distance: 323.8
click at [394, 275] on div "A project has delivered the planned outputs, but the expected business outcomes…" at bounding box center [337, 147] width 341 height 256
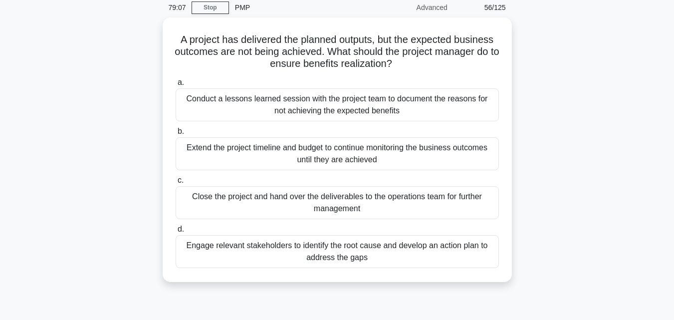
click at [540, 131] on div "A project has delivered the planned outputs, but the expected business outcomes…" at bounding box center [337, 155] width 569 height 276
click at [584, 202] on div "A project has delivered the planned outputs, but the expected business outcomes…" at bounding box center [337, 155] width 569 height 276
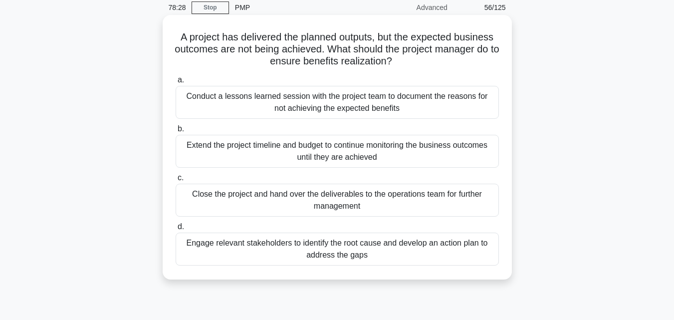
click at [481, 246] on div "Engage relevant stakeholders to identify the root cause and develop an action p…" at bounding box center [337, 249] width 323 height 33
click at [176, 230] on input "d. Engage relevant stakeholders to identify the root cause and develop an actio…" at bounding box center [176, 227] width 0 height 6
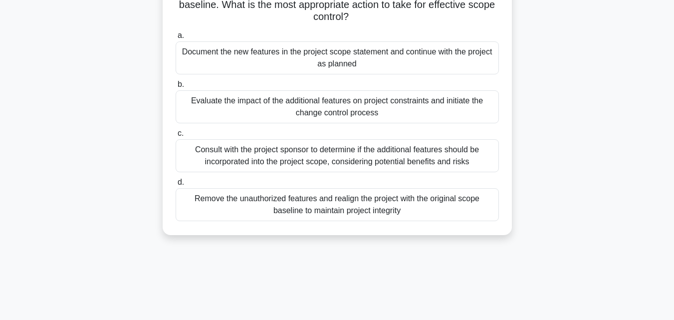
scroll to position [50, 0]
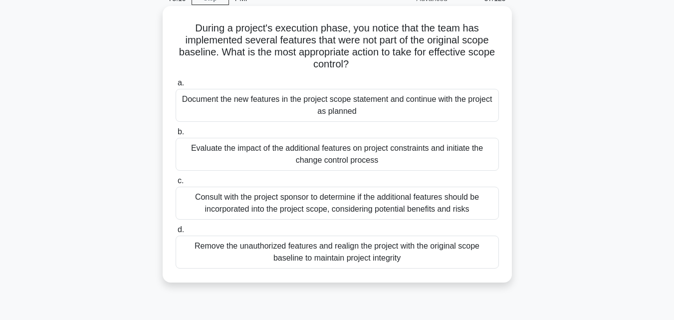
drag, startPoint x: 191, startPoint y: 28, endPoint x: 438, endPoint y: 270, distance: 345.8
click at [438, 270] on div "During a project's execution phase, you notice that the team has implemented se…" at bounding box center [337, 144] width 341 height 268
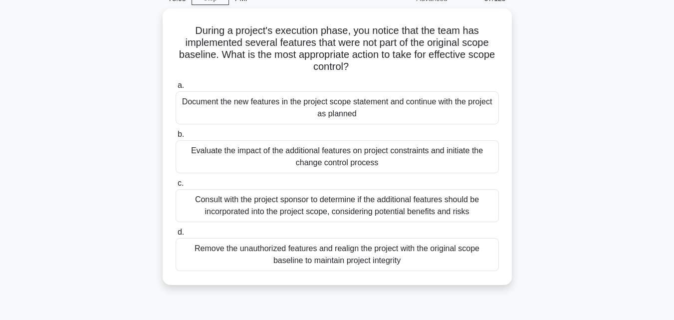
click at [584, 160] on div "During a project's execution phase, you notice that the team has implemented se…" at bounding box center [337, 152] width 569 height 288
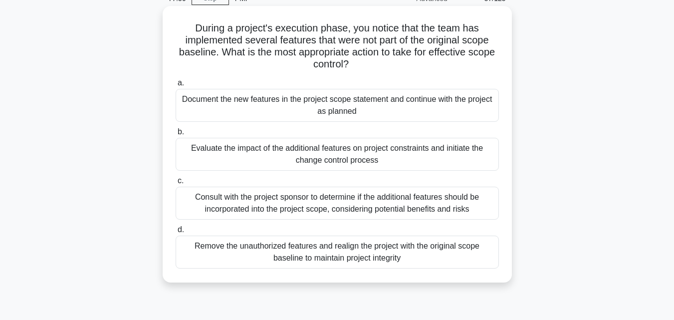
click at [364, 156] on div "Evaluate the impact of the additional features on project constraints and initi…" at bounding box center [337, 154] width 323 height 33
click at [176, 135] on input "b. Evaluate the impact of the additional features on project constraints and in…" at bounding box center [176, 132] width 0 height 6
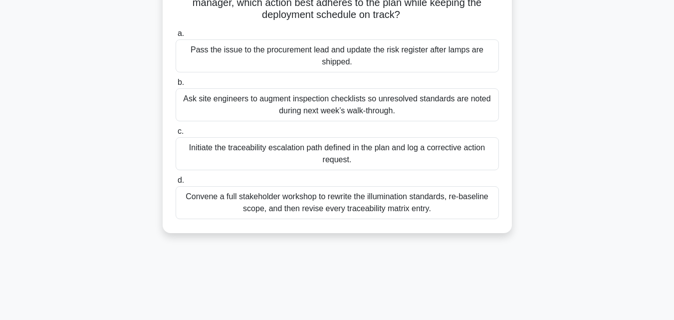
scroll to position [209, 0]
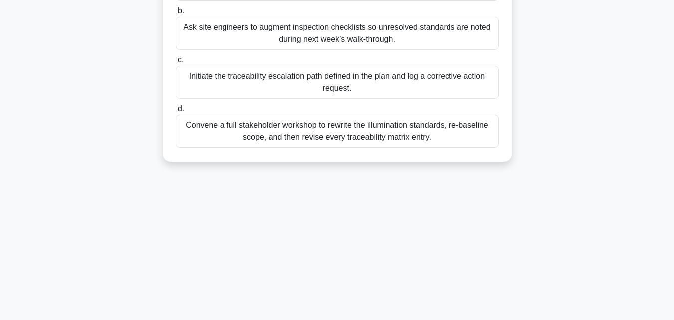
drag, startPoint x: 184, startPoint y: 56, endPoint x: 513, endPoint y: 200, distance: 359.3
click at [513, 200] on div "77:30 Stop PMP Expert 58/125 During installation of a citywide smart-lighting n…" at bounding box center [337, 76] width 569 height 499
click at [673, 132] on main "77:28 Stop PMP Expert 58/125 During installation of a citywide smart-lighting n…" at bounding box center [337, 76] width 674 height 507
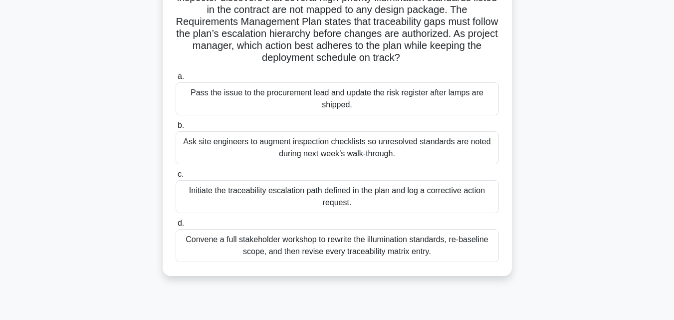
scroll to position [72, 0]
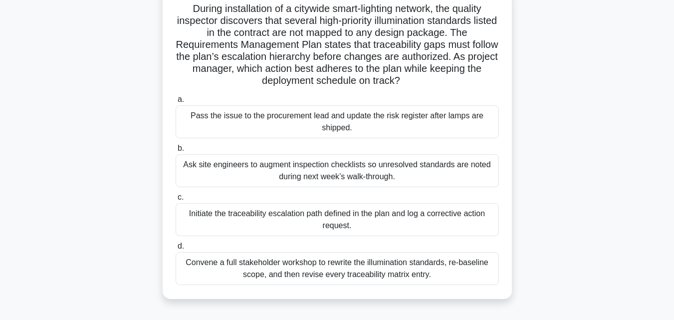
click at [565, 140] on div "During installation of a citywide smart-lighting network, the quality inspector…" at bounding box center [337, 149] width 569 height 324
click at [598, 127] on div "During installation of a citywide smart-lighting network, the quality inspector…" at bounding box center [337, 149] width 569 height 324
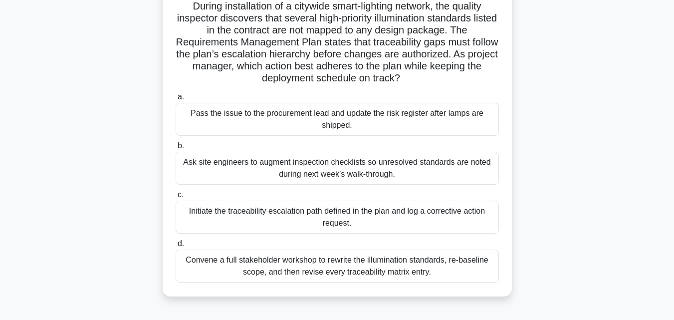
click at [405, 217] on div "Initiate the traceability escalation path defined in the plan and log a correct…" at bounding box center [337, 217] width 323 height 33
click at [176, 198] on input "c. Initiate the traceability escalation path defined in the plan and log a corr…" at bounding box center [176, 195] width 0 height 6
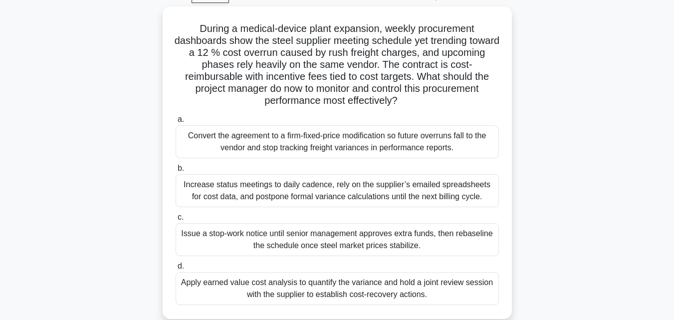
scroll to position [64, 0]
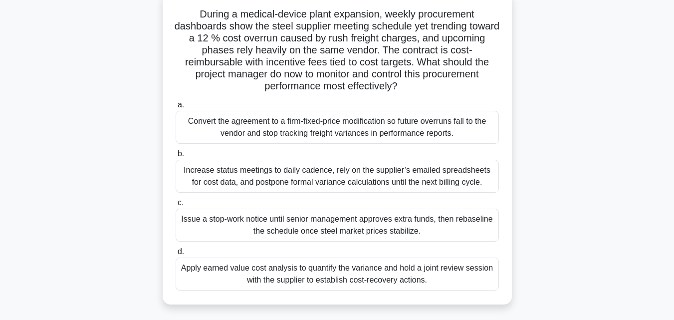
click at [413, 276] on div "Apply earned value cost analysis to quantify the variance and hold a joint revi…" at bounding box center [337, 273] width 323 height 33
click at [176, 255] on input "d. Apply earned value cost analysis to quantify the variance and hold a joint r…" at bounding box center [176, 251] width 0 height 6
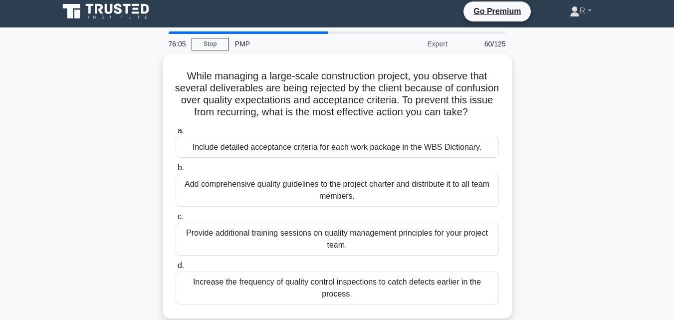
scroll to position [0, 0]
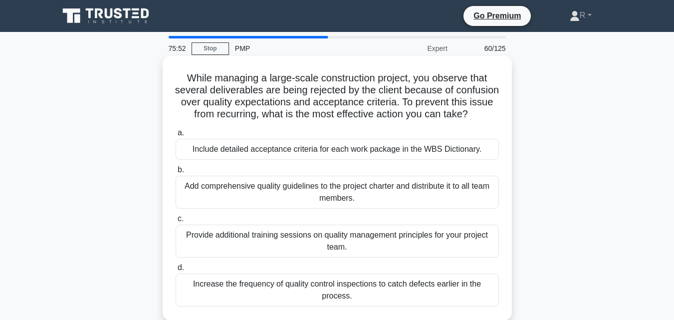
drag, startPoint x: 185, startPoint y: 76, endPoint x: 382, endPoint y: 304, distance: 300.7
click at [382, 304] on div "While managing a large-scale construction project, you observe that several del…" at bounding box center [337, 188] width 341 height 256
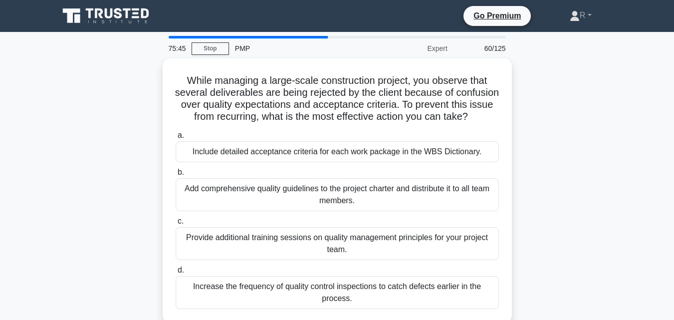
click at [545, 97] on div "While managing a large-scale construction project, you observe that several del…" at bounding box center [337, 196] width 569 height 276
click at [604, 158] on div "While managing a large-scale construction project, you observe that several del…" at bounding box center [337, 196] width 569 height 276
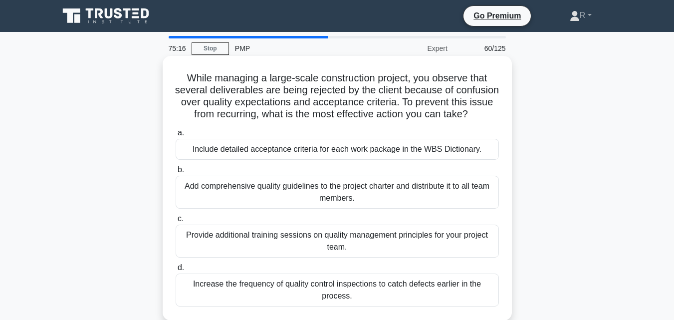
click at [445, 160] on div "Include detailed acceptance criteria for each work package in the WBS Dictionar…" at bounding box center [337, 149] width 323 height 21
click at [176, 136] on input "a. Include detailed acceptance criteria for each work package in the WBS Dictio…" at bounding box center [176, 133] width 0 height 6
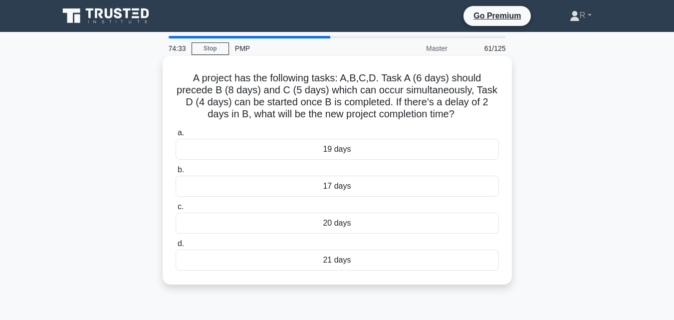
drag, startPoint x: 190, startPoint y: 78, endPoint x: 370, endPoint y: 271, distance: 264.4
click at [370, 271] on div "A project has the following tasks: A,B,C,D. Task A (6 days) should precede B (8…" at bounding box center [337, 170] width 341 height 221
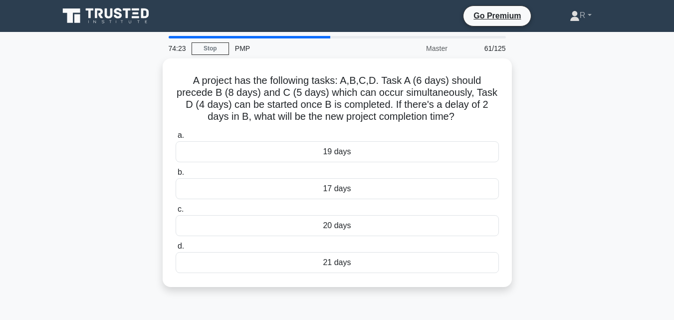
click at [594, 204] on div "A project has the following tasks: A,B,C,D. Task A (6 days) should precede B (8…" at bounding box center [337, 178] width 569 height 241
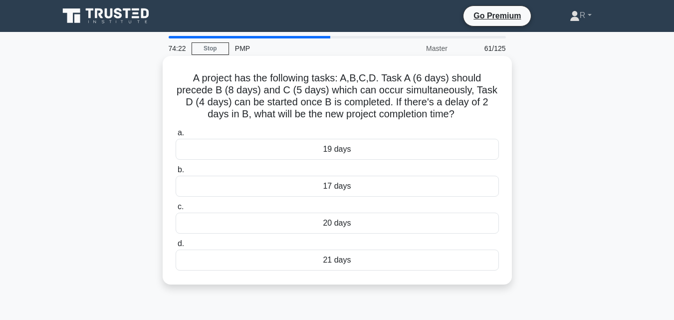
click at [349, 227] on div "20 days" at bounding box center [337, 223] width 323 height 21
click at [176, 210] on input "c. 20 days" at bounding box center [176, 207] width 0 height 6
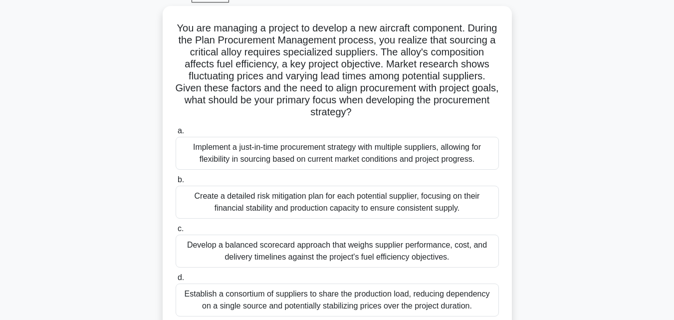
scroll to position [67, 0]
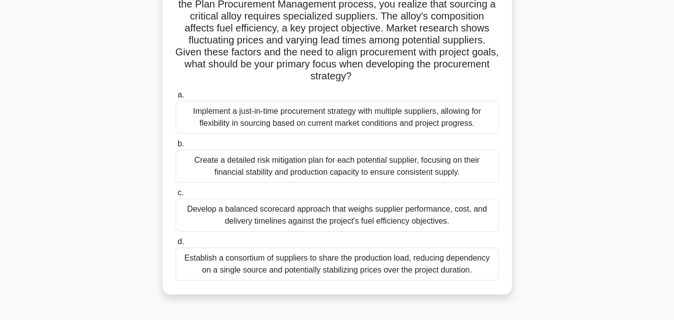
drag, startPoint x: 189, startPoint y: 15, endPoint x: 485, endPoint y: 310, distance: 418.4
click at [485, 310] on div "73:50 Stop PMP Master 62/125 You are managing a project to develop a new aircra…" at bounding box center [337, 199] width 569 height 499
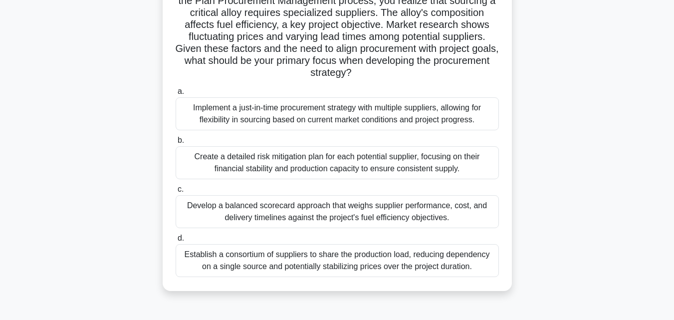
click at [597, 141] on div "You are managing a project to develop a new aircraft component. During the Plan…" at bounding box center [337, 135] width 569 height 336
click at [561, 127] on div "You are managing a project to develop a new aircraft component. During the Plan…" at bounding box center [337, 135] width 569 height 336
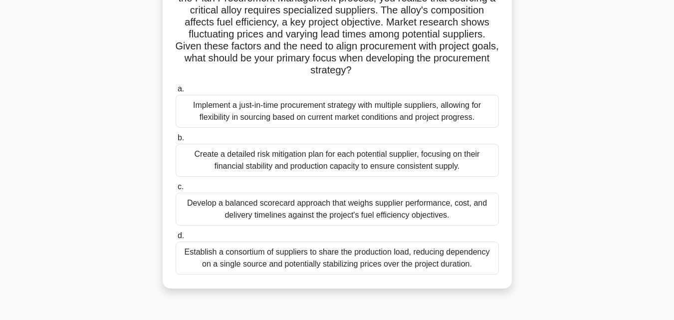
click at [379, 211] on div "Develop a balanced scorecard approach that weighs supplier performance, cost, a…" at bounding box center [337, 209] width 323 height 33
click at [176, 190] on input "c. Develop a balanced scorecard approach that weighs supplier performance, cost…" at bounding box center [176, 187] width 0 height 6
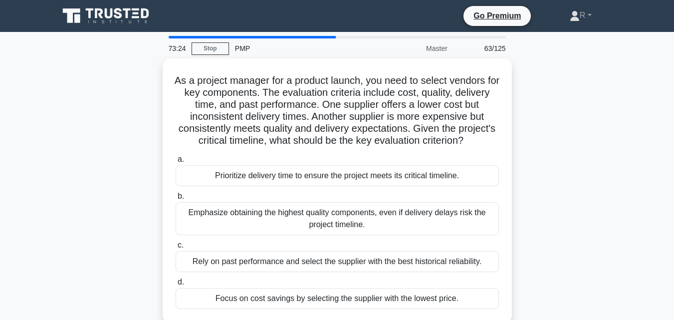
scroll to position [60, 0]
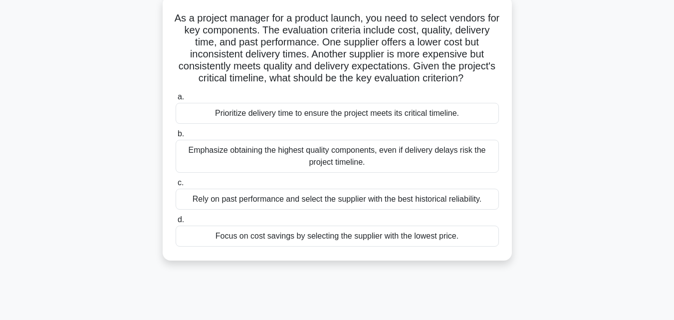
click at [430, 210] on div "Rely on past performance and select the supplier with the best historical relia…" at bounding box center [337, 199] width 323 height 21
click at [176, 186] on input "c. Rely on past performance and select the supplier with the best historical re…" at bounding box center [176, 183] width 0 height 6
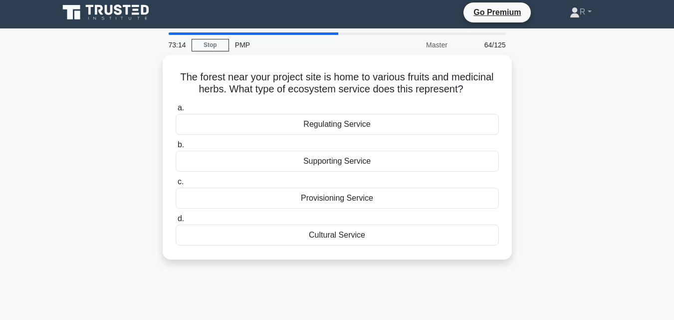
scroll to position [0, 0]
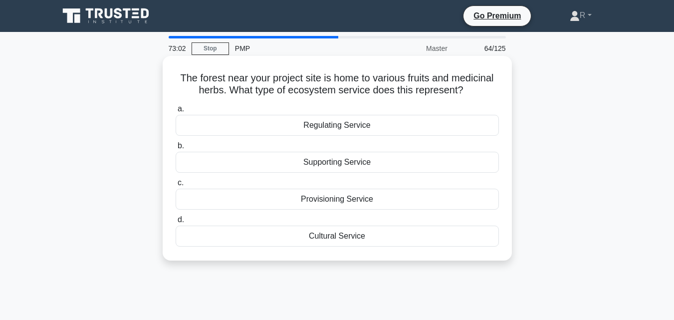
drag, startPoint x: 174, startPoint y: 78, endPoint x: 408, endPoint y: 234, distance: 280.6
click at [408, 234] on div "The forest near your project site is home to various fruits and medicinal herbs…" at bounding box center [337, 158] width 341 height 197
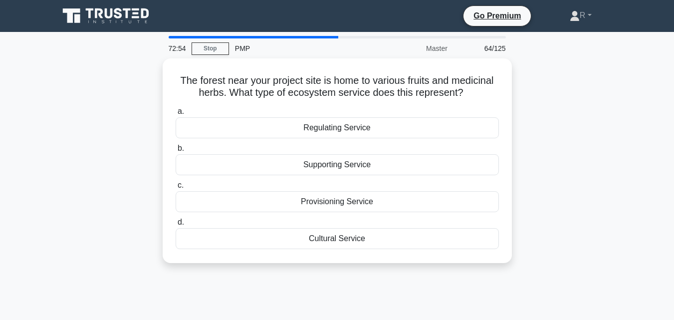
click at [568, 127] on div "The forest near your project site is home to various fruits and medicinal herbs…" at bounding box center [337, 166] width 569 height 217
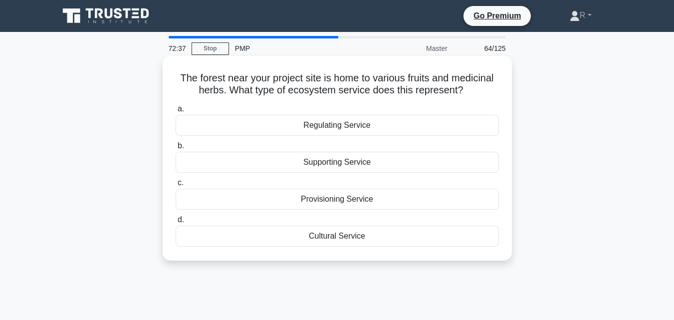
click at [363, 202] on div "Provisioning Service" at bounding box center [337, 199] width 323 height 21
click at [176, 186] on input "c. Provisioning Service" at bounding box center [176, 183] width 0 height 6
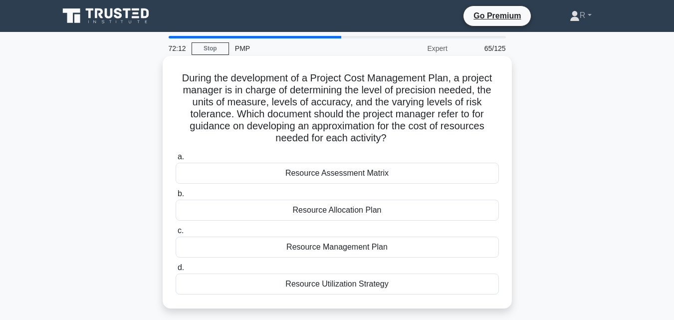
drag, startPoint x: 178, startPoint y: 76, endPoint x: 397, endPoint y: 299, distance: 312.6
click at [397, 299] on div "During the development of a Project Cost Management Plan, a project manager is …" at bounding box center [337, 182] width 341 height 244
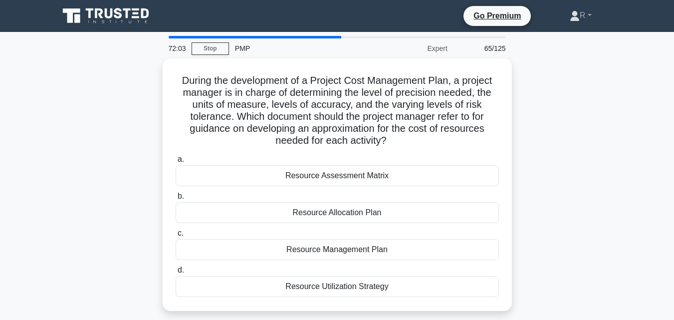
click at [571, 210] on div "During the development of a Project Cost Management Plan, a project manager is …" at bounding box center [337, 190] width 569 height 264
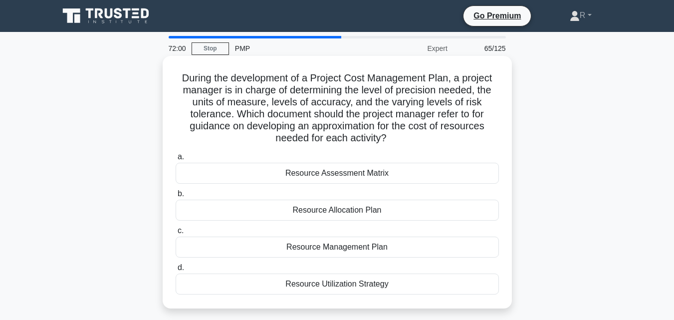
click at [347, 281] on div "Resource Utilization Strategy" at bounding box center [337, 283] width 323 height 21
click at [176, 271] on input "d. Resource Utilization Strategy" at bounding box center [176, 267] width 0 height 6
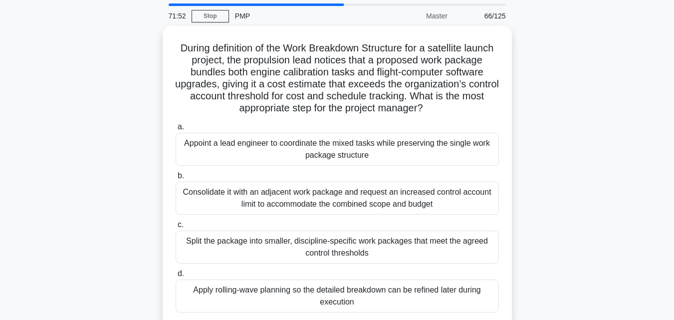
scroll to position [50, 0]
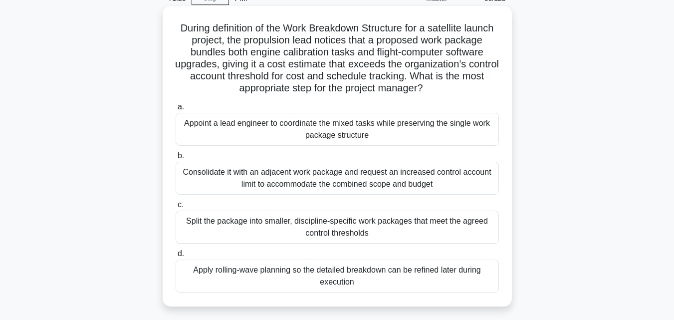
click at [289, 176] on div "Consolidate it with an adjacent work package and request an increased control a…" at bounding box center [337, 178] width 323 height 33
click at [176, 159] on input "b. Consolidate it with an adjacent work package and request an increased contro…" at bounding box center [176, 156] width 0 height 6
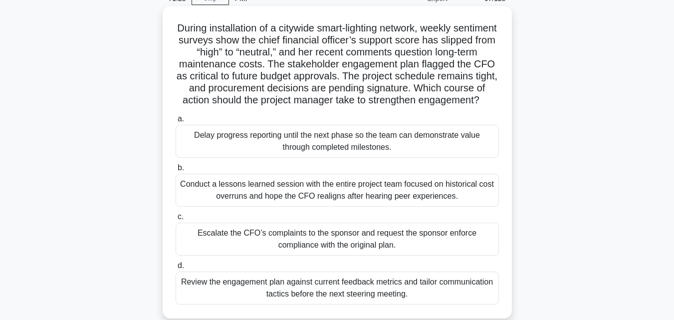
click at [372, 255] on div "Escalate the CFO’s complaints to the sponsor and request the sponsor enforce co…" at bounding box center [337, 239] width 323 height 33
click at [176, 220] on input "c. Escalate the CFO’s complaints to the sponsor and request the sponsor enforce…" at bounding box center [176, 217] width 0 height 6
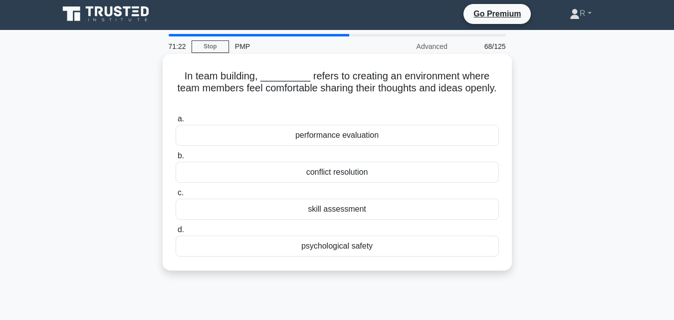
scroll to position [0, 0]
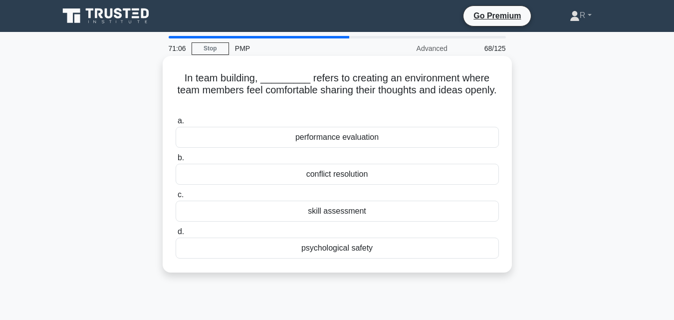
drag, startPoint x: 184, startPoint y: 73, endPoint x: 393, endPoint y: 252, distance: 275.6
click at [393, 252] on div "In team building, _________ refers to creating an environment where team member…" at bounding box center [337, 164] width 341 height 209
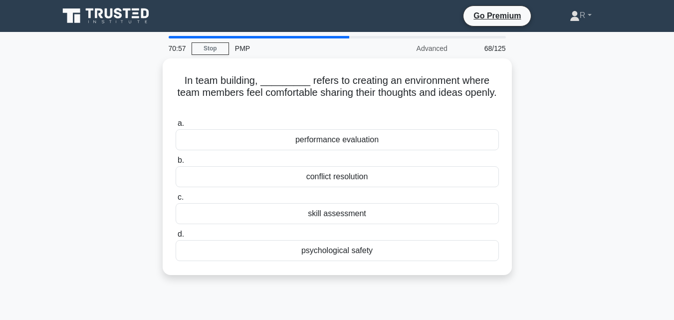
click at [547, 133] on div "In team building, _________ refers to creating an environment where team member…" at bounding box center [337, 172] width 569 height 229
click at [554, 152] on div "In team building, _________ refers to creating an environment where team member…" at bounding box center [337, 172] width 569 height 229
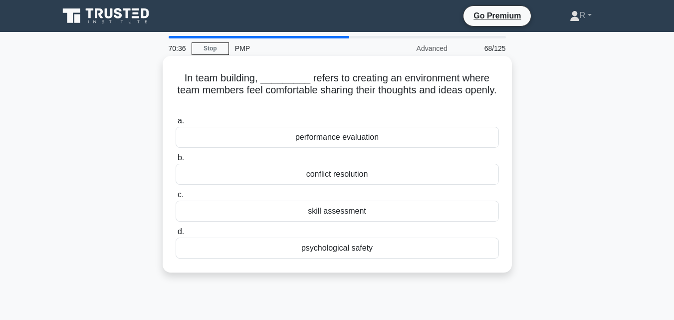
click at [376, 248] on div "psychological safety" at bounding box center [337, 248] width 323 height 21
click at [176, 235] on input "d. psychological safety" at bounding box center [176, 232] width 0 height 6
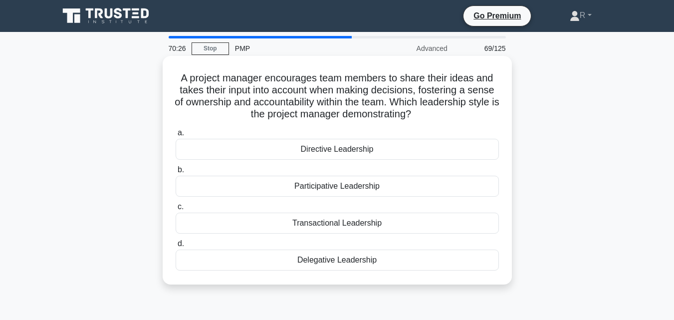
drag, startPoint x: 175, startPoint y: 78, endPoint x: 386, endPoint y: 278, distance: 291.5
click at [386, 278] on div "A project manager encourages team members to share their ideas and takes their …" at bounding box center [337, 170] width 341 height 221
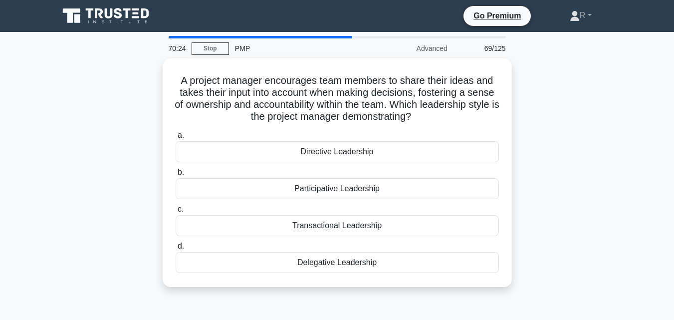
click at [553, 125] on div "A project manager encourages team members to share their ideas and takes their …" at bounding box center [337, 178] width 569 height 241
click at [610, 147] on div "A project manager encourages team members to share their ideas and takes their …" at bounding box center [337, 178] width 569 height 241
click at [560, 208] on div "A project manager encourages team members to share their ideas and takes their …" at bounding box center [337, 178] width 569 height 241
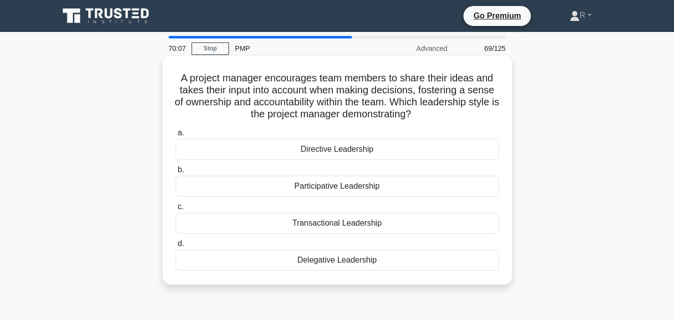
click at [365, 182] on div "Participative Leadership" at bounding box center [337, 186] width 323 height 21
click at [176, 173] on input "b. Participative Leadership" at bounding box center [176, 170] width 0 height 6
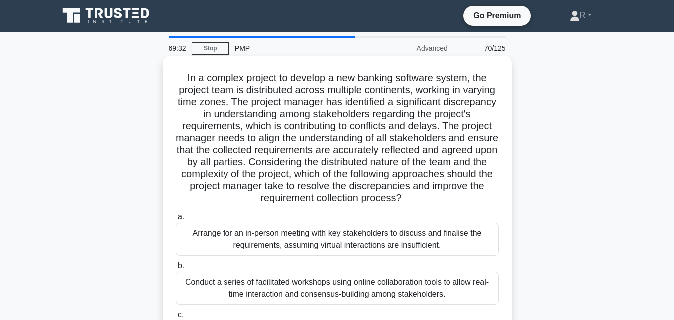
drag, startPoint x: 498, startPoint y: 264, endPoint x: 169, endPoint y: 79, distance: 378.2
click at [169, 79] on div "In a complex project to develop a new banking software system, the project team…" at bounding box center [337, 242] width 341 height 364
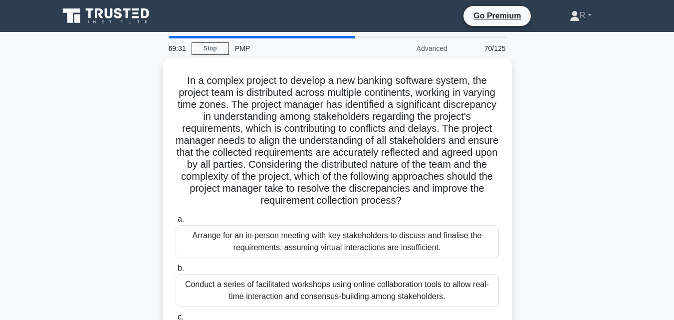
click at [606, 104] on div "In a complex project to develop a new banking software system, the project team…" at bounding box center [337, 250] width 569 height 384
click at [598, 135] on div "In a complex project to develop a new banking software system, the project team…" at bounding box center [337, 250] width 569 height 384
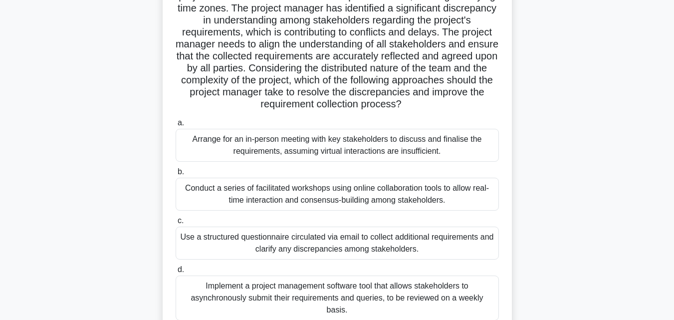
scroll to position [119, 0]
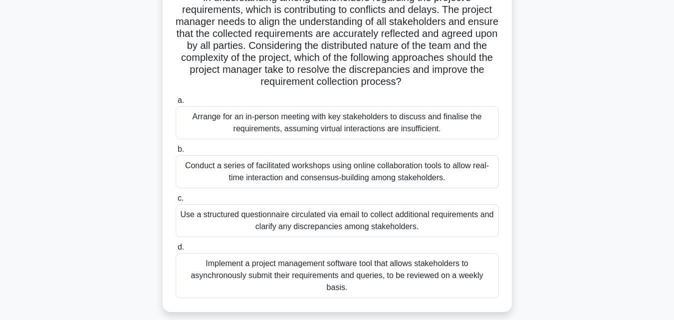
click at [608, 160] on div "In a complex project to develop a new banking software system, the project team…" at bounding box center [337, 132] width 569 height 384
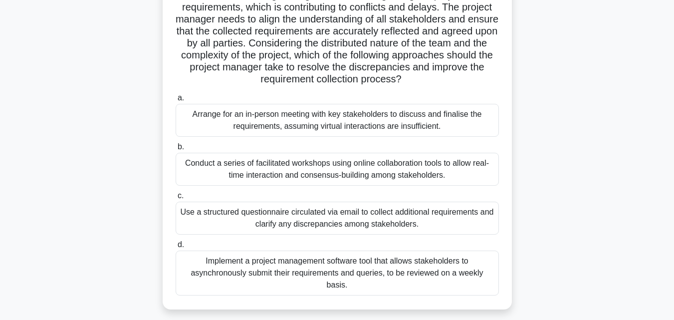
click at [465, 168] on div "Conduct a series of facilitated workshops using online collaboration tools to a…" at bounding box center [337, 169] width 323 height 33
click at [176, 150] on input "b. Conduct a series of facilitated workshops using online collaboration tools t…" at bounding box center [176, 147] width 0 height 6
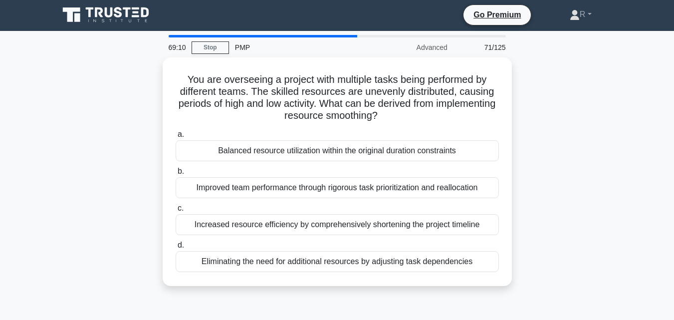
scroll to position [0, 0]
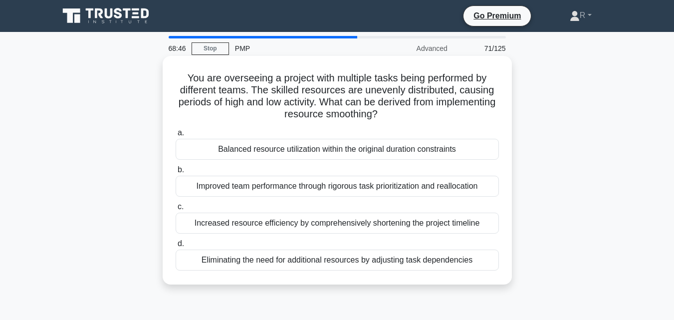
drag, startPoint x: 181, startPoint y: 78, endPoint x: 505, endPoint y: 260, distance: 372.4
click at [505, 260] on div "You are overseeing a project with multiple tasks being performed by different t…" at bounding box center [337, 170] width 341 height 221
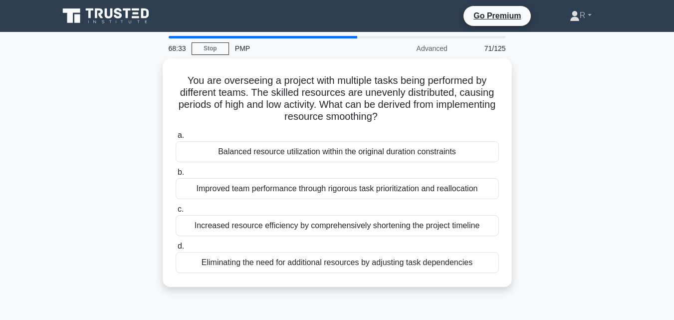
click at [607, 164] on div "You are overseeing a project with multiple tasks being performed by different t…" at bounding box center [337, 178] width 569 height 241
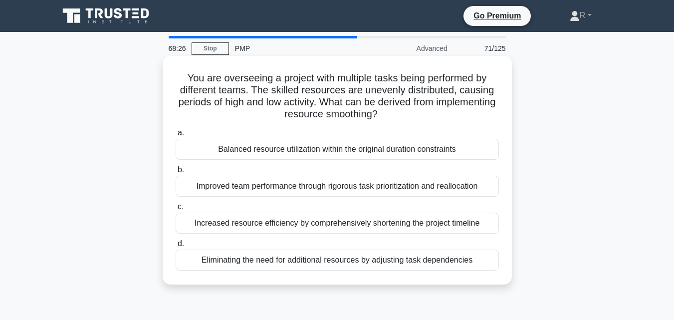
click at [368, 225] on div "Increased resource efficiency by comprehensively shortening the project timeline" at bounding box center [337, 223] width 323 height 21
click at [176, 210] on input "c. Increased resource efficiency by comprehensively shortening the project time…" at bounding box center [176, 207] width 0 height 6
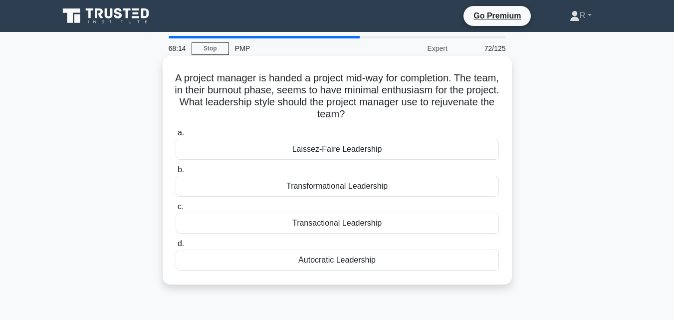
drag, startPoint x: 399, startPoint y: 262, endPoint x: 170, endPoint y: 80, distance: 292.3
click at [170, 80] on div "A project manager is handed a project mid-way for completion. The team, in thei…" at bounding box center [337, 170] width 341 height 221
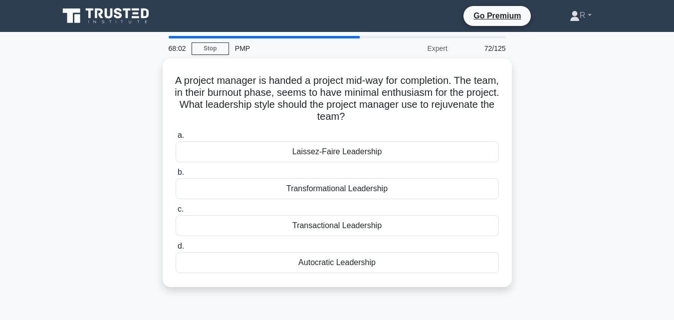
click at [600, 165] on div "A project manager is handed a project mid-way for completion. The team, in thei…" at bounding box center [337, 178] width 569 height 241
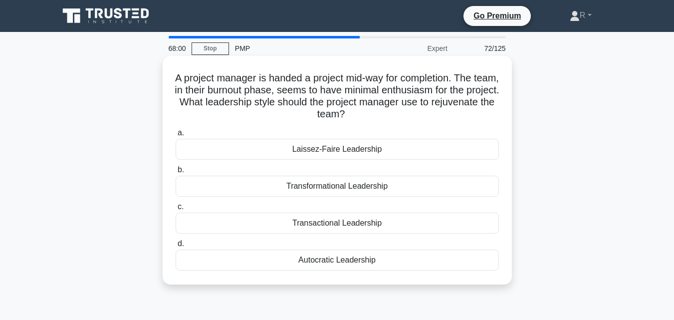
drag, startPoint x: 401, startPoint y: 150, endPoint x: 280, endPoint y: 149, distance: 120.8
click at [280, 149] on div "Laissez-Faire Leadership" at bounding box center [337, 149] width 323 height 21
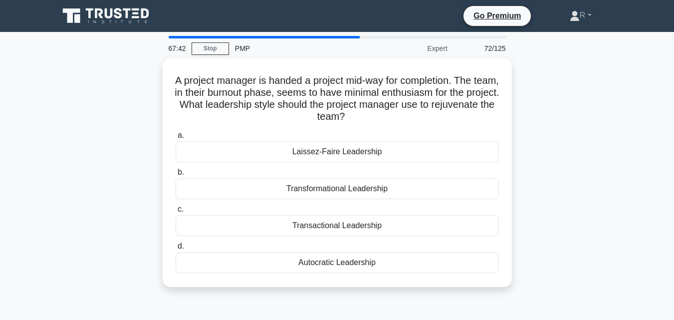
click at [603, 154] on div "A project manager is handed a project mid-way for completion. The team, in thei…" at bounding box center [337, 178] width 569 height 241
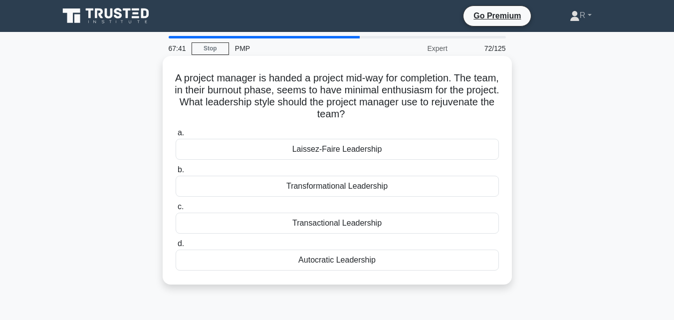
click at [373, 186] on div "Transformational Leadership" at bounding box center [337, 186] width 323 height 21
click at [176, 173] on input "b. Transformational Leadership" at bounding box center [176, 170] width 0 height 6
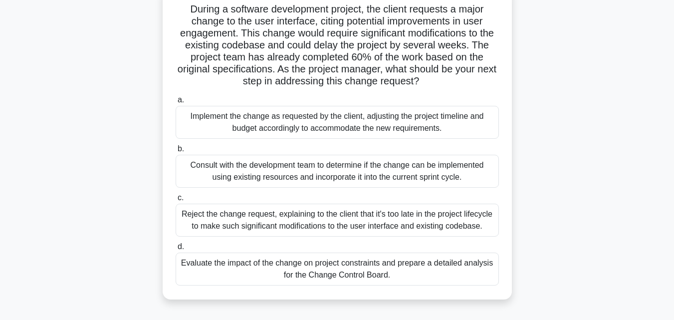
scroll to position [62, 0]
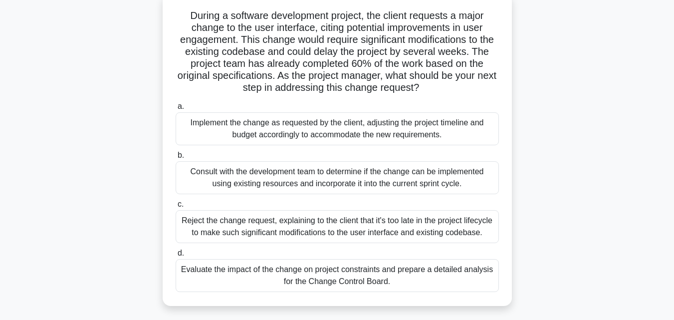
drag, startPoint x: 185, startPoint y: 9, endPoint x: 502, endPoint y: 278, distance: 416.0
click at [502, 278] on div "During a software development project, the client requests a major change to th…" at bounding box center [337, 150] width 341 height 304
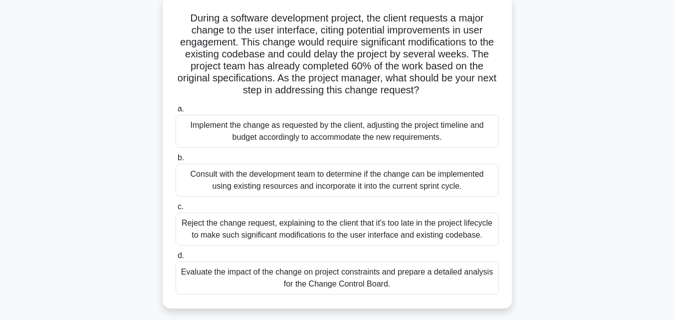
click at [582, 162] on div "During a software development project, the client requests a major change to th…" at bounding box center [337, 158] width 569 height 324
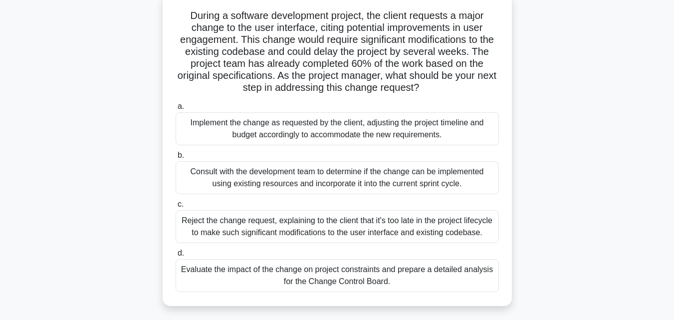
click at [382, 270] on div "Evaluate the impact of the change on project constraints and prepare a detailed…" at bounding box center [337, 275] width 323 height 33
click at [176, 256] on input "d. Evaluate the impact of the change on project constraints and prepare a detai…" at bounding box center [176, 253] width 0 height 6
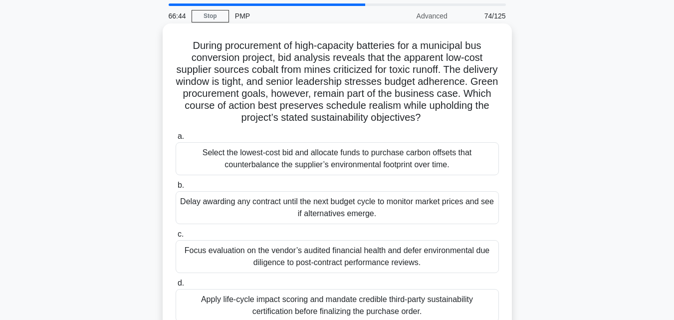
scroll to position [50, 0]
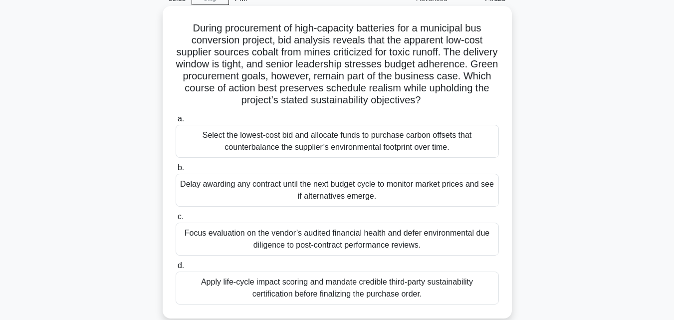
click at [452, 291] on div "Apply life-cycle impact scoring and mandate credible third-party sustainability…" at bounding box center [337, 287] width 323 height 33
click at [176, 269] on input "d. Apply life-cycle impact scoring and mandate credible third-party sustainabil…" at bounding box center [176, 265] width 0 height 6
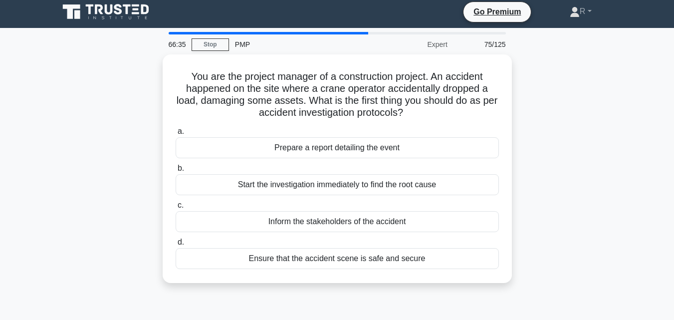
scroll to position [0, 0]
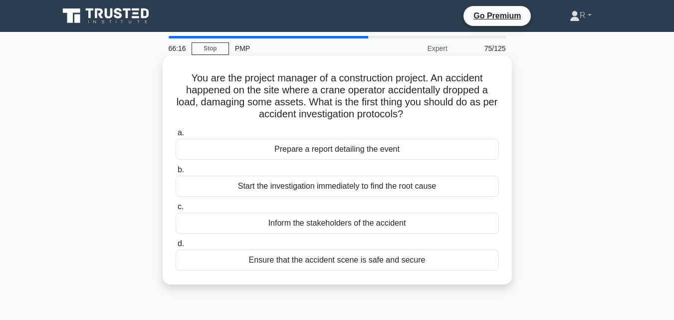
drag, startPoint x: 184, startPoint y: 77, endPoint x: 452, endPoint y: 263, distance: 326.6
click at [452, 263] on div "You are the project manager of a construction project. An accident happened on …" at bounding box center [337, 170] width 341 height 221
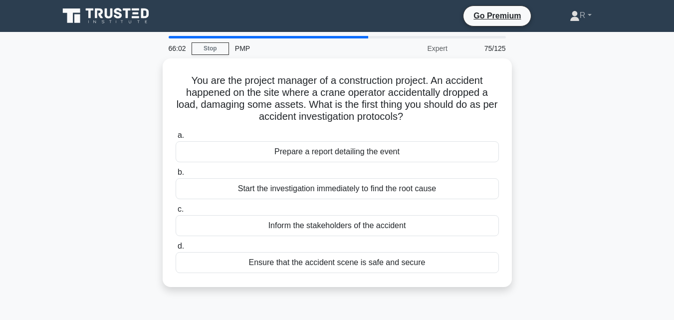
click at [579, 189] on div "You are the project manager of a construction project. An accident happened on …" at bounding box center [337, 178] width 569 height 241
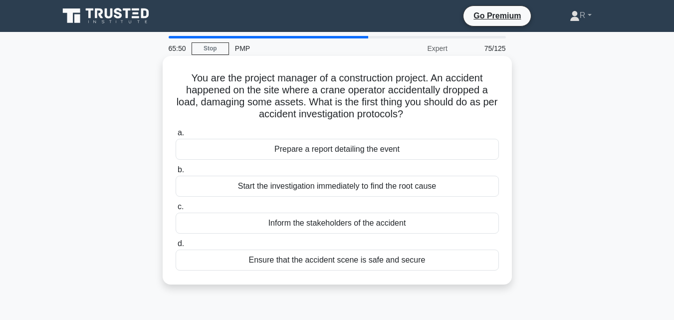
click at [373, 226] on div "Inform the stakeholders of the accident" at bounding box center [337, 223] width 323 height 21
click at [176, 210] on input "c. Inform the stakeholders of the accident" at bounding box center [176, 207] width 0 height 6
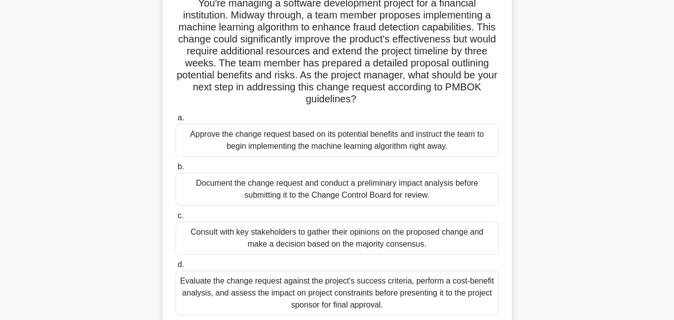
scroll to position [109, 0]
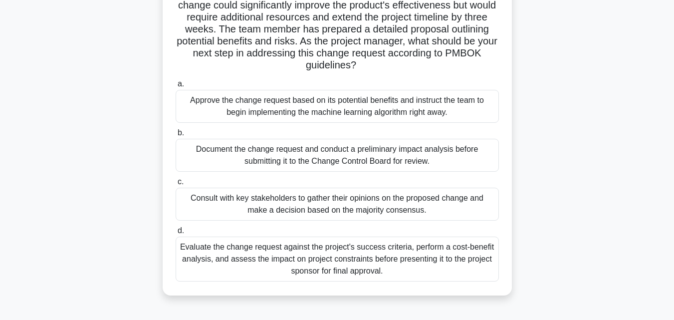
click at [420, 153] on div "Document the change request and conduct a preliminary impact analysis before su…" at bounding box center [337, 155] width 323 height 33
click at [176, 136] on input "b. Document the change request and conduct a preliminary impact analysis before…" at bounding box center [176, 133] width 0 height 6
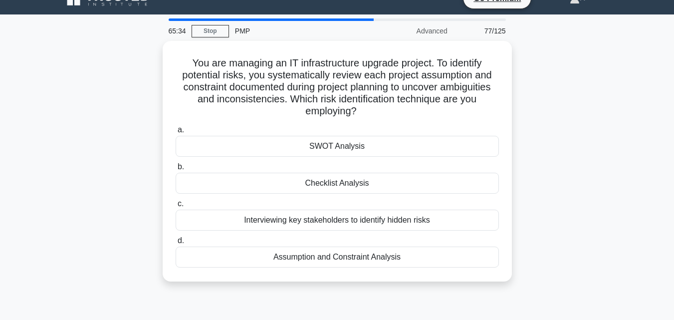
scroll to position [0, 0]
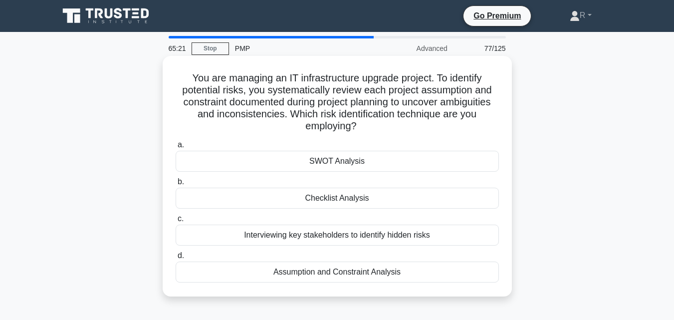
drag, startPoint x: 187, startPoint y: 76, endPoint x: 449, endPoint y: 297, distance: 343.1
click at [449, 296] on div "You are managing an IT infrastructure upgrade project. To identify potential ri…" at bounding box center [337, 176] width 349 height 241
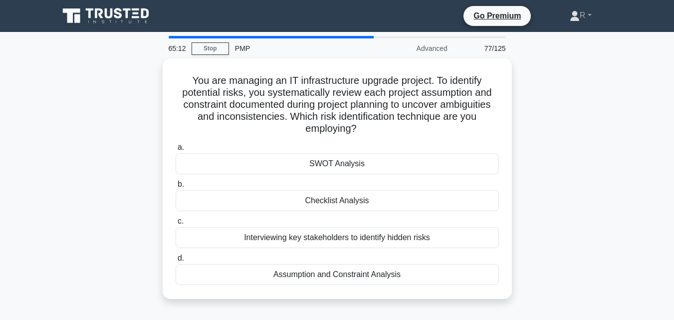
click at [630, 196] on main "65:12 Stop PMP Advanced 77/125 You are managing an IT infrastructure upgrade pr…" at bounding box center [337, 285] width 674 height 507
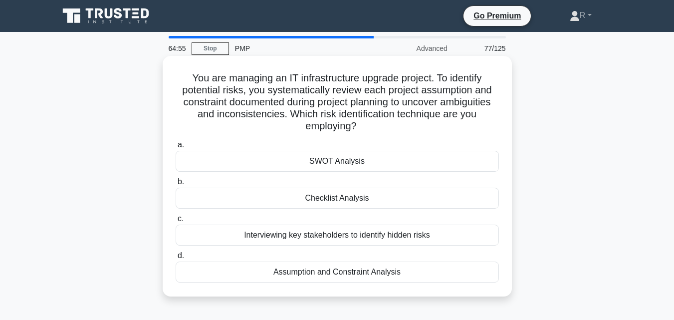
click at [349, 202] on div "Checklist Analysis" at bounding box center [337, 198] width 323 height 21
click at [176, 185] on input "b. Checklist Analysis" at bounding box center [176, 182] width 0 height 6
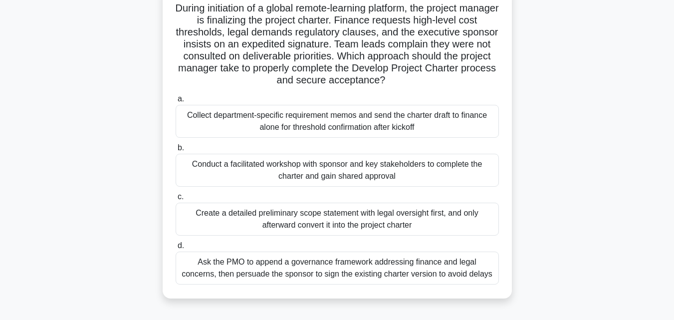
scroll to position [68, 0]
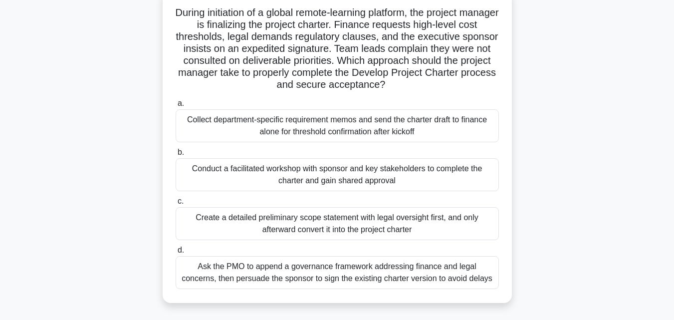
drag, startPoint x: 187, startPoint y: 9, endPoint x: 595, endPoint y: 298, distance: 500.5
click at [595, 298] on div "During initiation of a global remote-learning platform, the project manager is …" at bounding box center [337, 153] width 569 height 324
click at [661, 183] on main "64:15 Stop PMP Expert 78/125 During initiation of a global remote-learning plat…" at bounding box center [337, 217] width 674 height 507
click at [617, 169] on div "During initiation of a global remote-learning platform, the project manager is …" at bounding box center [337, 153] width 569 height 324
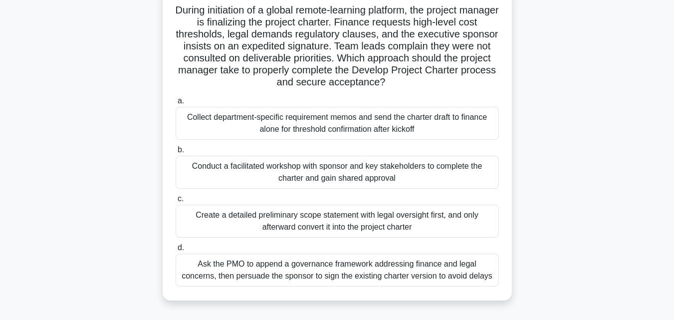
click at [451, 169] on div "Conduct a facilitated workshop with sponsor and key stakeholders to complete th…" at bounding box center [337, 172] width 323 height 33
click at [176, 153] on input "b. Conduct a facilitated workshop with sponsor and key stakeholders to complete…" at bounding box center [176, 150] width 0 height 6
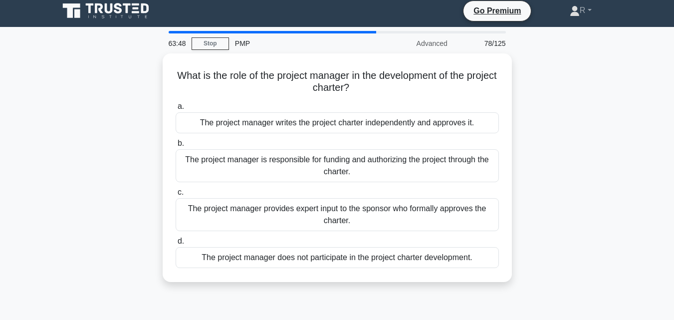
scroll to position [0, 0]
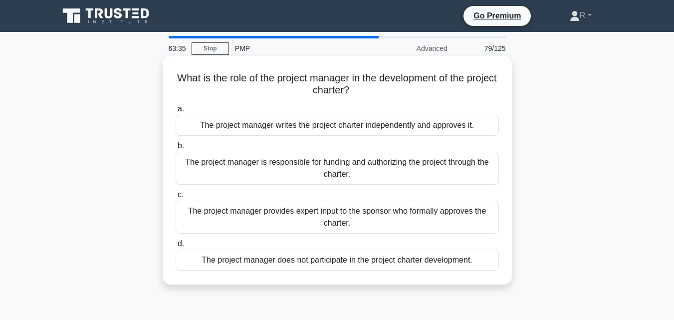
drag, startPoint x: 186, startPoint y: 74, endPoint x: 499, endPoint y: 268, distance: 368.6
click at [499, 268] on div "What is the role of the project manager in the development of the project chart…" at bounding box center [337, 170] width 341 height 221
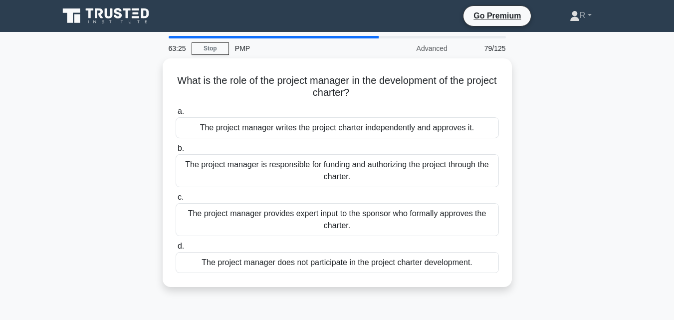
click at [590, 203] on div "What is the role of the project manager in the development of the project chart…" at bounding box center [337, 178] width 569 height 241
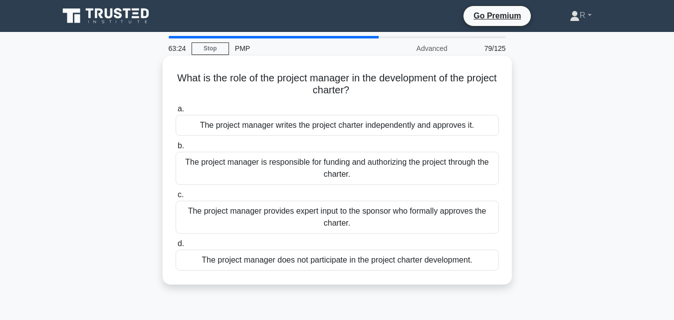
click at [457, 224] on div "The project manager provides expert input to the sponsor who formally approves …" at bounding box center [337, 217] width 323 height 33
click at [176, 198] on input "c. The project manager provides expert input to the sponsor who formally approv…" at bounding box center [176, 195] width 0 height 6
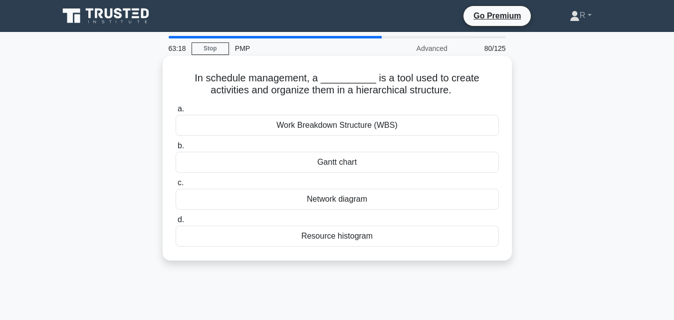
drag, startPoint x: 179, startPoint y: 78, endPoint x: 423, endPoint y: 231, distance: 288.0
click at [423, 231] on div "In schedule management, a __________ is a tool used to create activities and or…" at bounding box center [337, 158] width 341 height 197
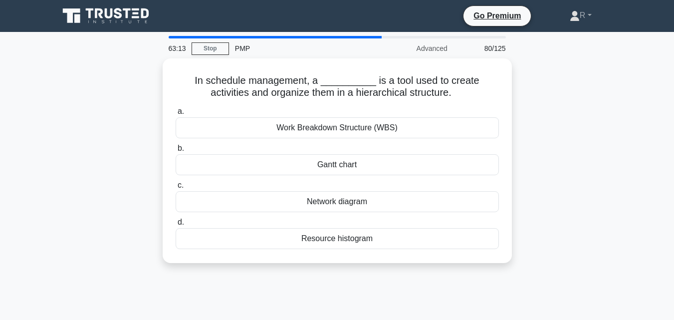
click at [564, 115] on div "In schedule management, a __________ is a tool used to create activities and or…" at bounding box center [337, 166] width 569 height 217
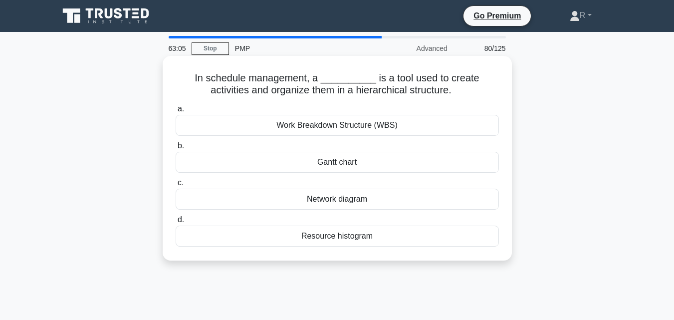
click at [343, 129] on div "Work Breakdown Structure (WBS)" at bounding box center [337, 125] width 323 height 21
click at [176, 112] on input "a. Work Breakdown Structure (WBS)" at bounding box center [176, 109] width 0 height 6
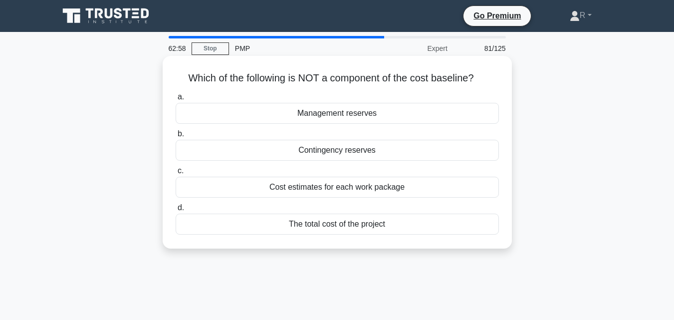
drag, startPoint x: 184, startPoint y: 74, endPoint x: 493, endPoint y: 226, distance: 344.8
click at [493, 226] on div "Which of the following is NOT a component of the cost baseline? .spinner_0XTQ{t…" at bounding box center [337, 152] width 341 height 185
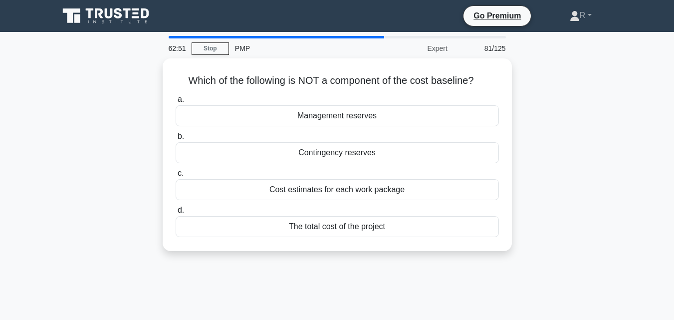
click at [539, 83] on div "Which of the following is NOT a component of the cost baseline? .spinner_0XTQ{t…" at bounding box center [337, 160] width 569 height 205
click at [598, 142] on div "Which of the following is NOT a component of the cost baseline? .spinner_0XTQ{t…" at bounding box center [337, 160] width 569 height 205
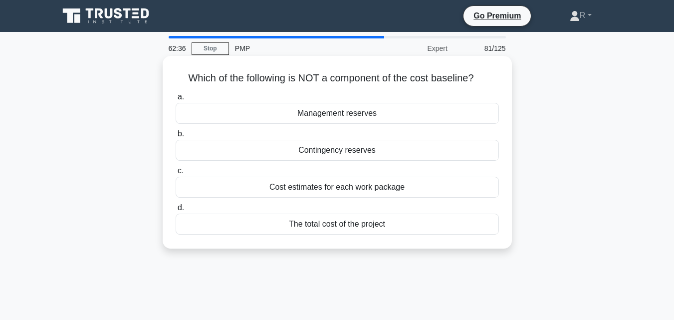
click at [360, 115] on div "Management reserves" at bounding box center [337, 113] width 323 height 21
click at [176, 100] on input "a. Management reserves" at bounding box center [176, 97] width 0 height 6
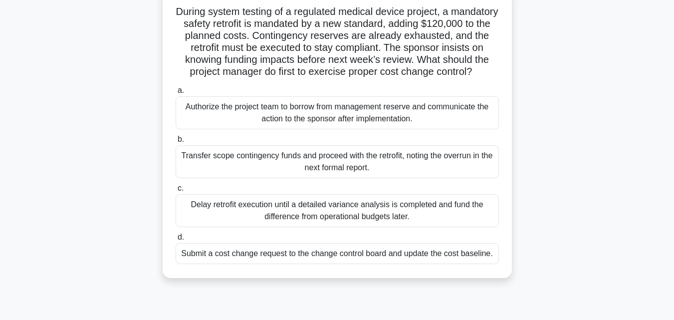
scroll to position [62, 0]
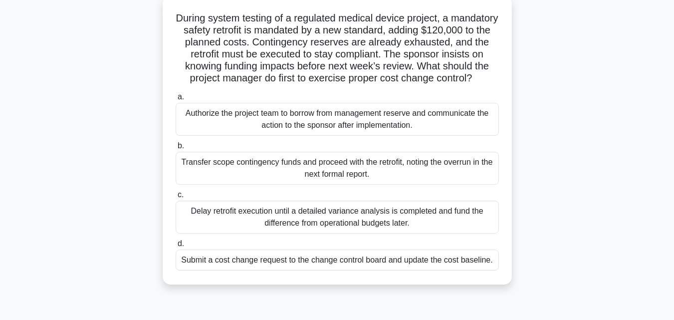
drag, startPoint x: 197, startPoint y: 16, endPoint x: 531, endPoint y: 272, distance: 421.0
click at [531, 272] on div "During system testing of a regulated medical device project, a mandatory safety…" at bounding box center [337, 146] width 569 height 300
click at [575, 174] on div "During system testing of a regulated medical device project, a mandatory safety…" at bounding box center [337, 146] width 569 height 300
click at [565, 118] on div "During system testing of a regulated medical device project, a mandatory safety…" at bounding box center [337, 146] width 569 height 300
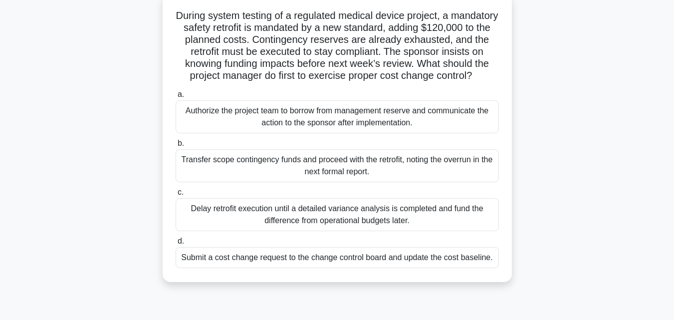
click at [383, 268] on div "Submit a cost change request to the change control board and update the cost ba…" at bounding box center [337, 257] width 323 height 21
click at [176, 244] on input "d. Submit a cost change request to the change control board and update the cost…" at bounding box center [176, 241] width 0 height 6
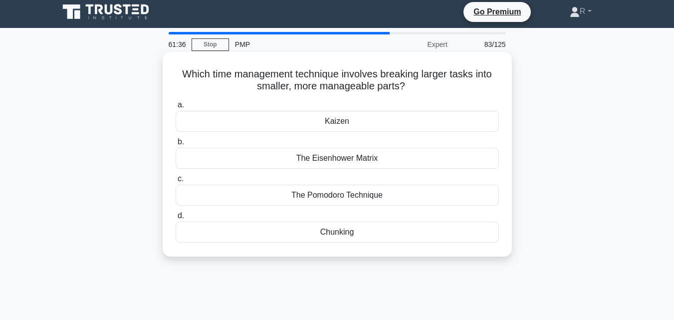
scroll to position [0, 0]
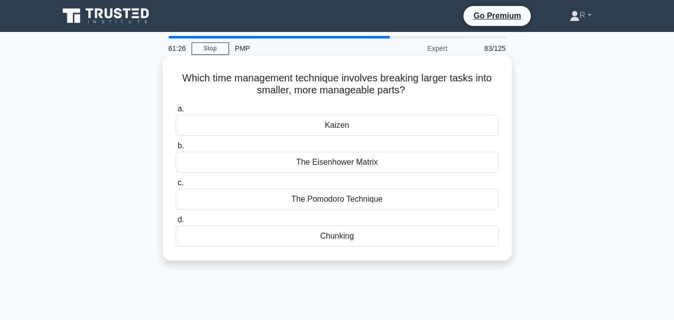
drag, startPoint x: 181, startPoint y: 78, endPoint x: 434, endPoint y: 247, distance: 304.6
click at [434, 247] on div "Which time management technique involves breaking larger tasks into smaller, mo…" at bounding box center [337, 158] width 341 height 197
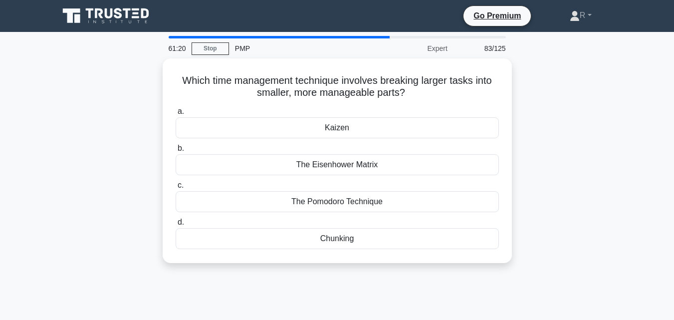
click at [601, 138] on div "Which time management technique involves breaking larger tasks into smaller, mo…" at bounding box center [337, 166] width 569 height 217
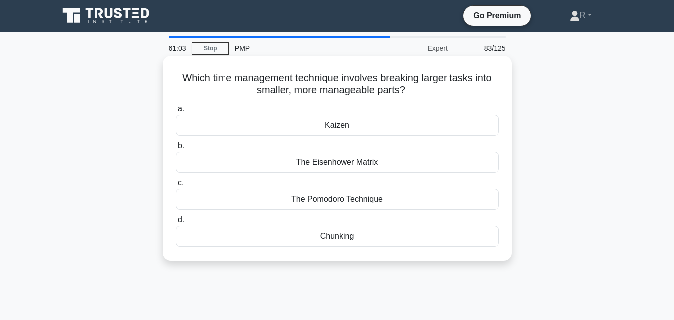
click at [376, 236] on div "Chunking" at bounding box center [337, 236] width 323 height 21
click at [176, 223] on input "d. Chunking" at bounding box center [176, 220] width 0 height 6
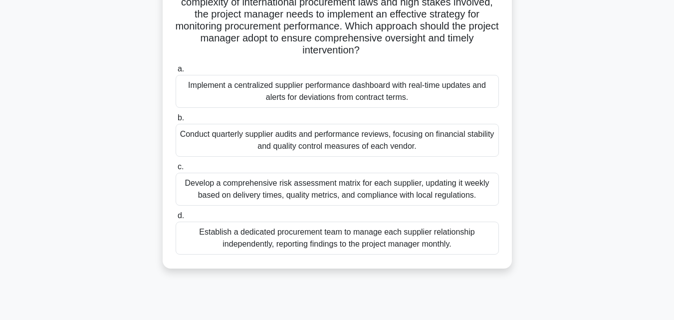
scroll to position [219, 0]
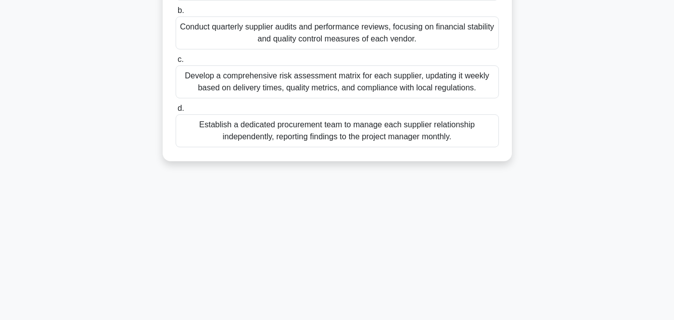
drag, startPoint x: 192, startPoint y: 17, endPoint x: 469, endPoint y: 161, distance: 311.8
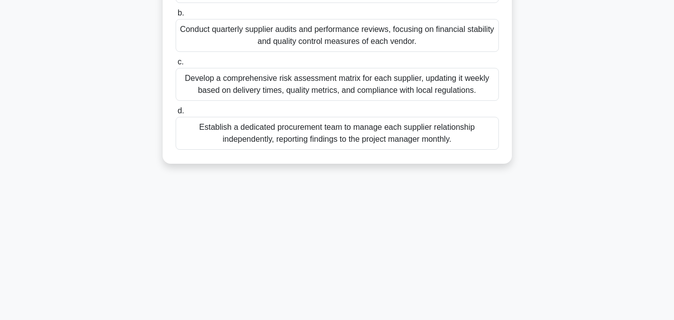
click at [625, 140] on main "60:13 Stop PMP Master 84/125 A large-scale construction project involves multip…" at bounding box center [337, 66] width 674 height 507
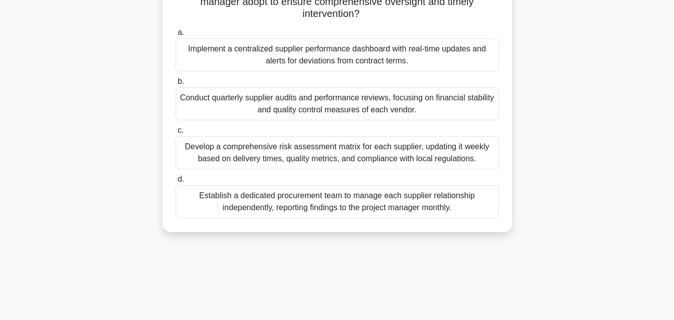
scroll to position [136, 0]
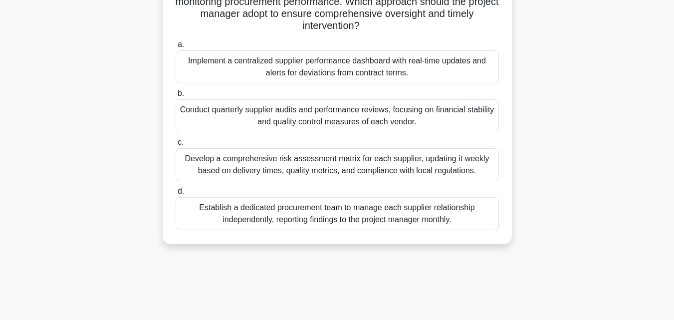
click at [292, 59] on div "Implement a centralized supplier performance dashboard with real-time updates a…" at bounding box center [337, 66] width 323 height 33
click at [176, 48] on input "a. Implement a centralized supplier performance dashboard with real-time update…" at bounding box center [176, 44] width 0 height 6
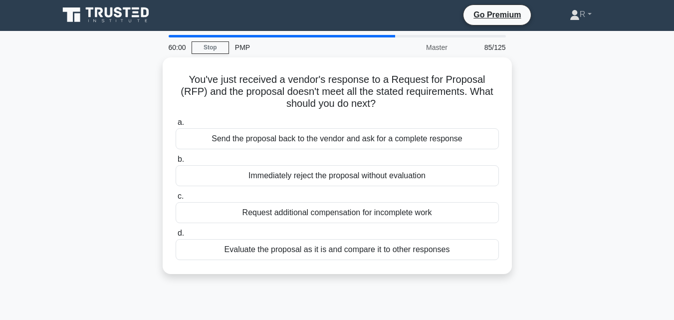
scroll to position [0, 0]
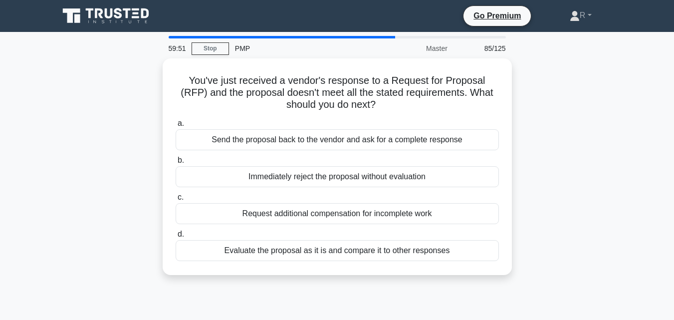
drag, startPoint x: 175, startPoint y: 77, endPoint x: 509, endPoint y: 276, distance: 388.8
click at [509, 276] on div "You've just received a vendor's response to a Request for Proposal (RFP) and th…" at bounding box center [337, 172] width 569 height 229
click at [552, 146] on div "You've just received a vendor's response to a Request for Proposal (RFP) and th…" at bounding box center [337, 172] width 569 height 229
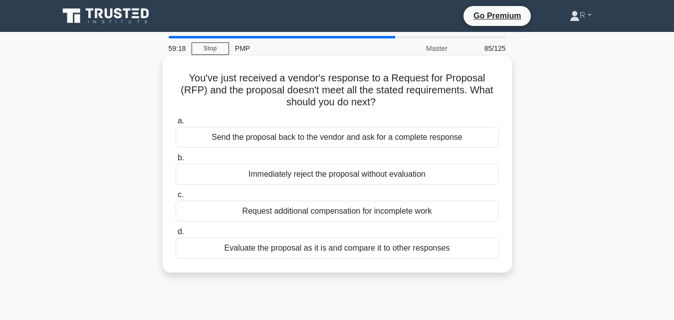
click at [416, 248] on div "Evaluate the proposal as it is and compare it to other responses" at bounding box center [337, 248] width 323 height 21
click at [176, 235] on input "d. Evaluate the proposal as it is and compare it to other responses" at bounding box center [176, 232] width 0 height 6
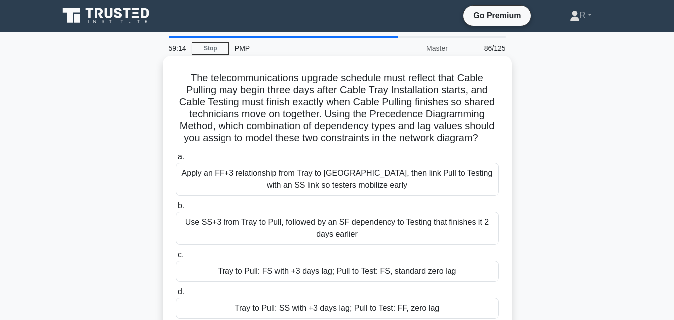
click at [372, 274] on div "Tray to Pull: FS with +3 days lag; Pull to Test: FS, standard zero lag" at bounding box center [337, 270] width 323 height 21
click at [176, 258] on input "c. Tray to Pull: FS with +3 days lag; Pull to Test: FS, standard zero lag" at bounding box center [176, 254] width 0 height 6
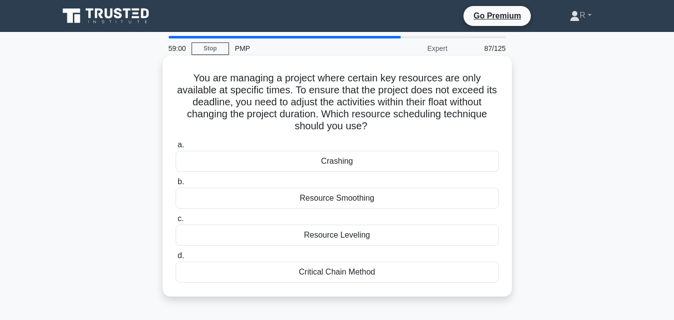
drag, startPoint x: 192, startPoint y: 77, endPoint x: 446, endPoint y: 267, distance: 316.8
click at [446, 267] on div "You are managing a project where certain key resources are only available at sp…" at bounding box center [337, 176] width 341 height 233
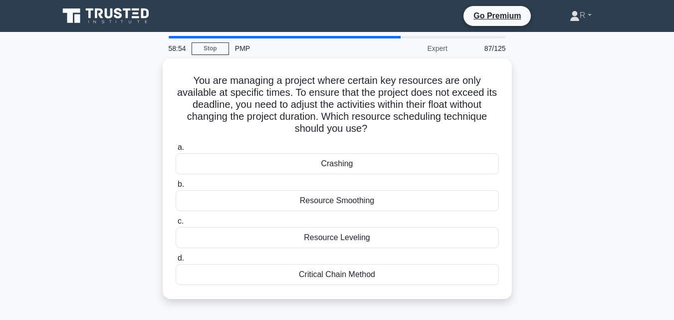
click at [628, 132] on main "58:54 Stop PMP Expert 87/125 You are managing a project where certain key resou…" at bounding box center [337, 285] width 674 height 507
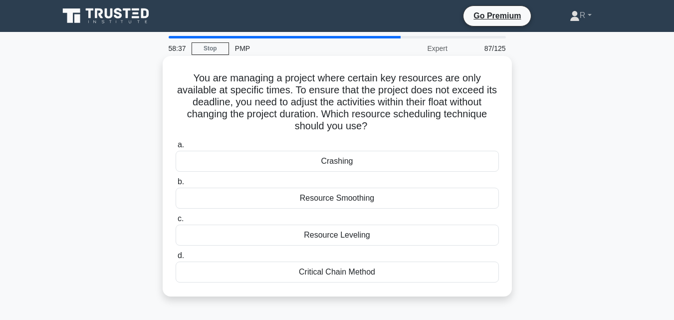
click at [374, 199] on div "Resource Smoothing" at bounding box center [337, 198] width 323 height 21
click at [176, 185] on input "b. Resource Smoothing" at bounding box center [176, 182] width 0 height 6
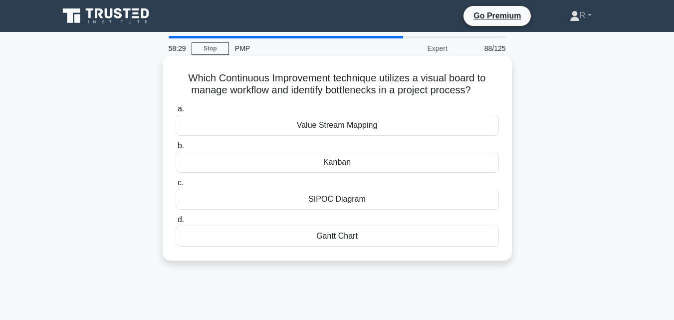
drag, startPoint x: 185, startPoint y: 80, endPoint x: 410, endPoint y: 246, distance: 280.4
click at [410, 246] on div "Which Continuous Improvement technique utilizes a visual board to manage workfl…" at bounding box center [337, 158] width 341 height 197
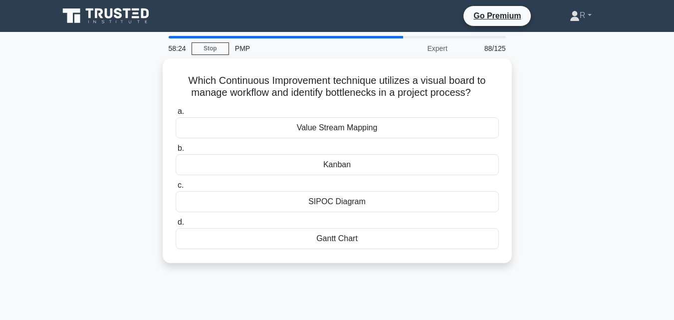
click at [578, 157] on div "Which Continuous Improvement technique utilizes a visual board to manage workfl…" at bounding box center [337, 166] width 569 height 217
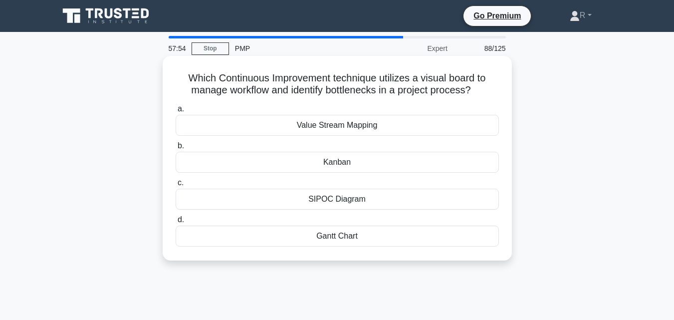
click at [353, 159] on div "Kanban" at bounding box center [337, 162] width 323 height 21
click at [176, 149] on input "b. Kanban" at bounding box center [176, 146] width 0 height 6
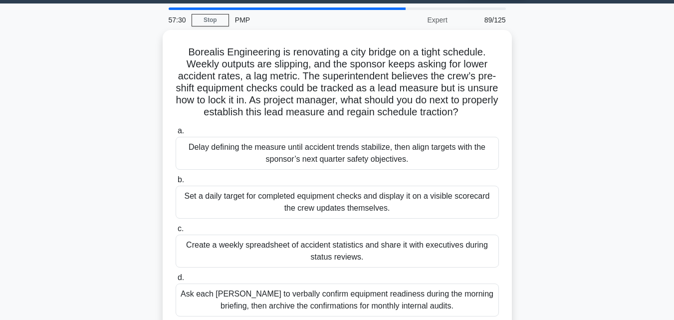
scroll to position [27, 0]
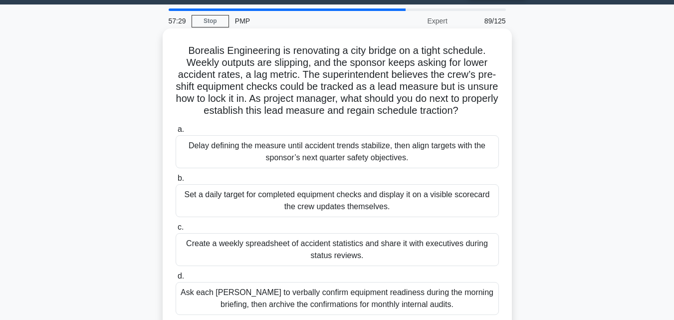
click at [325, 217] on div "Set a daily target for completed equipment checks and display it on a visible s…" at bounding box center [337, 200] width 323 height 33
click at [176, 182] on input "b. Set a daily target for completed equipment checks and display it on a visibl…" at bounding box center [176, 178] width 0 height 6
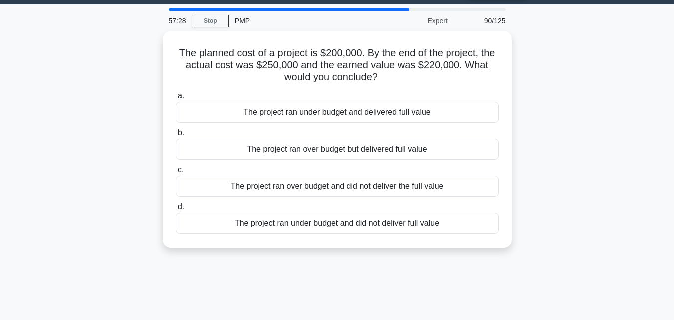
scroll to position [0, 0]
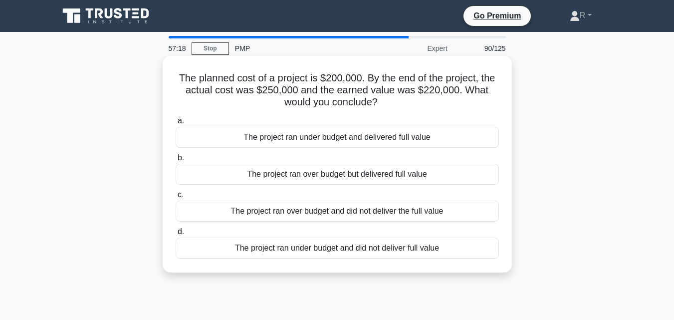
drag, startPoint x: 175, startPoint y: 76, endPoint x: 451, endPoint y: 252, distance: 327.4
click at [451, 252] on div "The planned cost of a project is $200,000. By the end of the project, the actua…" at bounding box center [337, 164] width 341 height 209
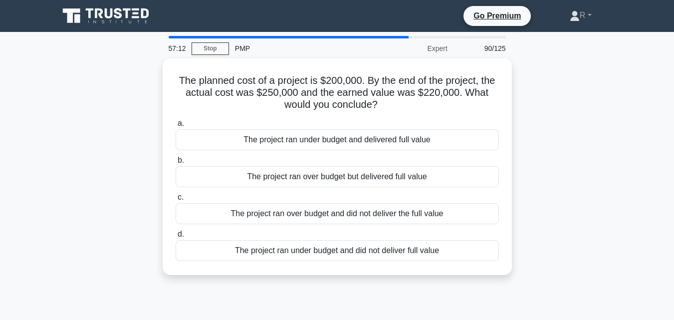
click at [591, 117] on div "The planned cost of a project is $200,000. By the end of the project, the actua…" at bounding box center [337, 172] width 569 height 229
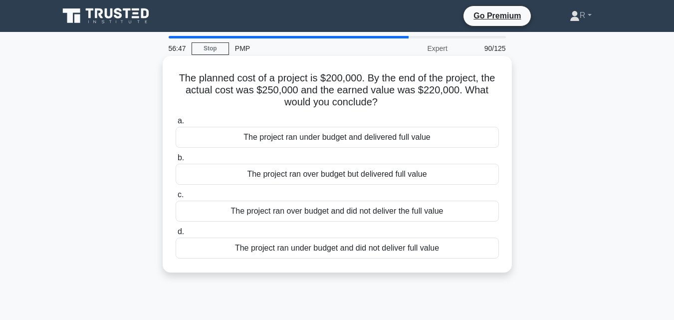
click at [409, 218] on div "The project ran over budget and did not deliver the full value" at bounding box center [337, 211] width 323 height 21
click at [406, 211] on div "The project ran over budget and did not deliver the full value" at bounding box center [337, 211] width 323 height 21
click at [176, 198] on input "c. The project ran over budget and did not deliver the full value" at bounding box center [176, 195] width 0 height 6
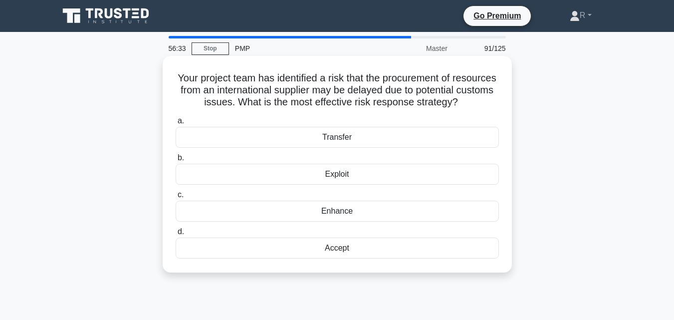
drag, startPoint x: 194, startPoint y: 74, endPoint x: 405, endPoint y: 271, distance: 288.8
click at [405, 268] on div "Your project team has identified a risk that the procurement of resources from …" at bounding box center [337, 164] width 341 height 209
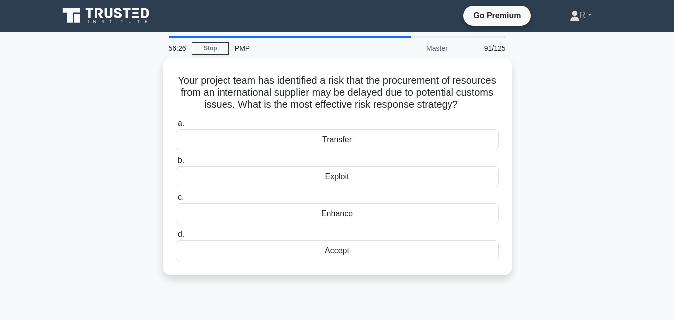
click at [538, 156] on div "Your project team has identified a risk that the procurement of resources from …" at bounding box center [337, 172] width 569 height 229
click at [565, 147] on div "Your project team has identified a risk that the procurement of resources from …" at bounding box center [337, 172] width 569 height 229
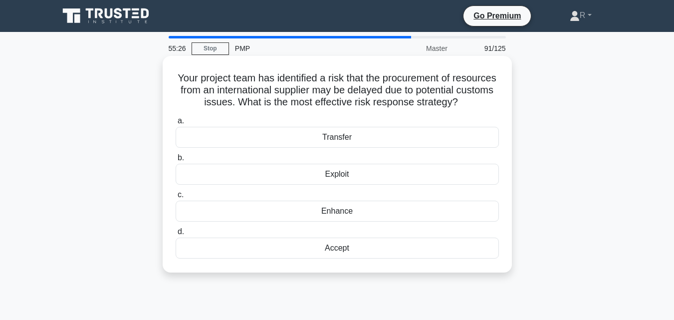
click at [402, 258] on div "Accept" at bounding box center [337, 248] width 323 height 21
click at [176, 235] on input "d. Accept" at bounding box center [176, 232] width 0 height 6
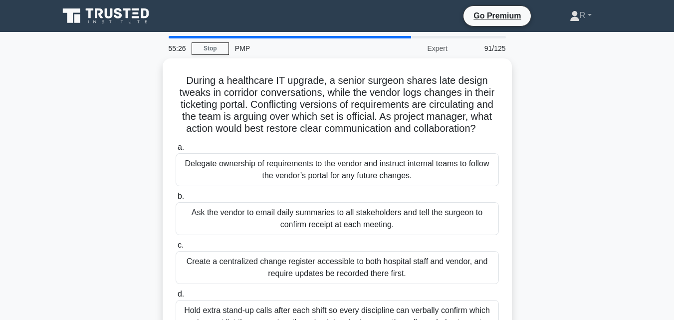
click at [402, 270] on div "Create a centralized change register accessible to both hospital staff and vend…" at bounding box center [337, 267] width 323 height 33
click at [176, 248] on input "c. Create a centralized change register accessible to both hospital staff and v…" at bounding box center [176, 245] width 0 height 6
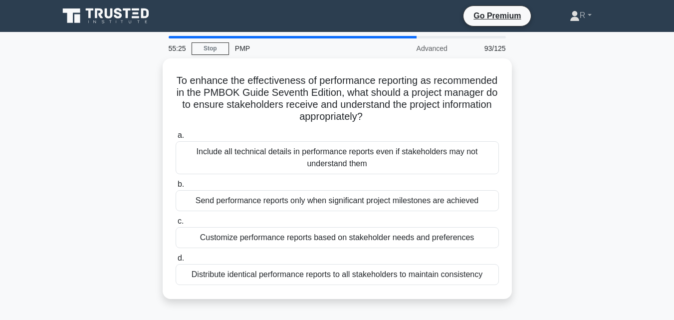
click at [595, 211] on div "To enhance the effectiveness of performance reporting as recommended in the PMB…" at bounding box center [337, 184] width 569 height 252
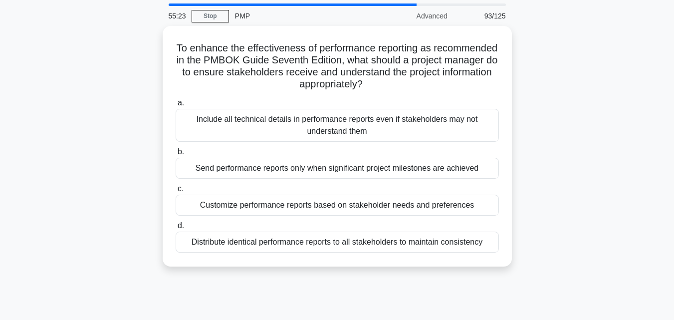
scroll to position [50, 0]
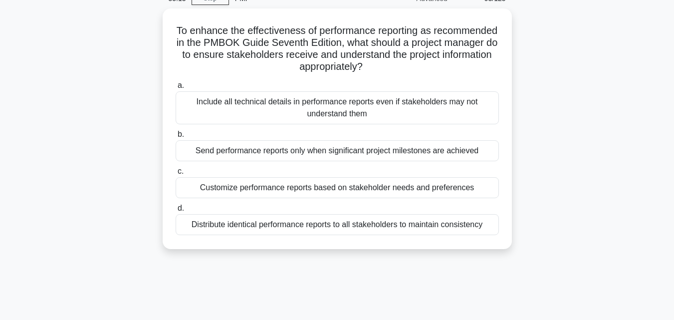
drag, startPoint x: 199, startPoint y: 24, endPoint x: 518, endPoint y: 245, distance: 387.7
click at [518, 245] on div "To enhance the effectiveness of performance reporting as recommended in the PMB…" at bounding box center [337, 134] width 569 height 252
click at [535, 187] on div "To enhance the effectiveness of performance reporting as recommended in the PMB…" at bounding box center [337, 134] width 569 height 252
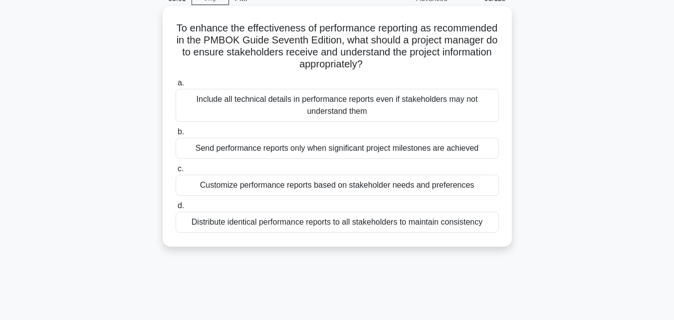
click at [509, 165] on div "To enhance the effectiveness of performance reporting as recommended in the PMB…" at bounding box center [337, 126] width 349 height 241
click at [459, 187] on div "Customize performance reports based on stakeholder needs and preferences" at bounding box center [337, 185] width 323 height 21
click at [176, 172] on input "c. Customize performance reports based on stakeholder needs and preferences" at bounding box center [176, 169] width 0 height 6
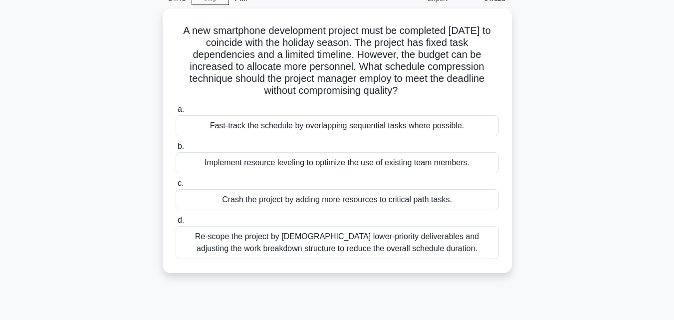
drag, startPoint x: 177, startPoint y: 27, endPoint x: 561, endPoint y: 254, distance: 446.5
click at [561, 254] on div "A new smartphone development project must be completed within six months to coi…" at bounding box center [337, 146] width 569 height 276
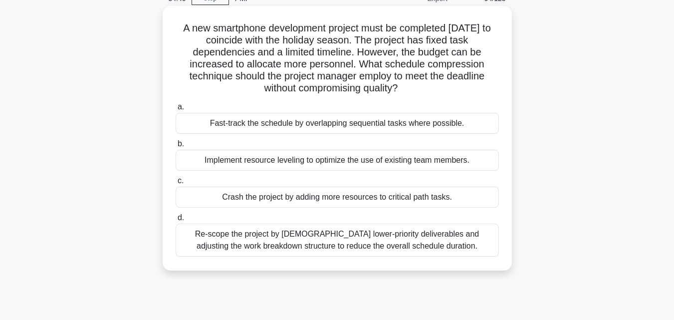
click at [502, 180] on div "c. Crash the project by adding more resources to critical path tasks." at bounding box center [337, 191] width 335 height 33
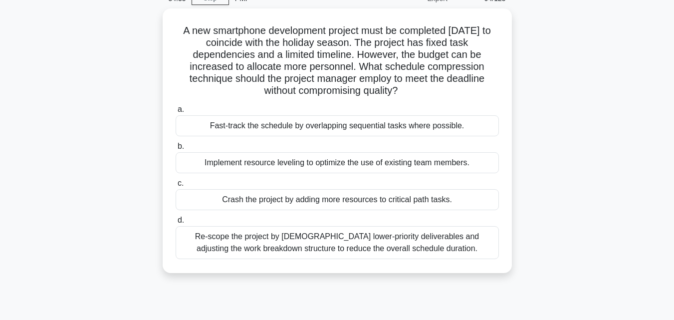
click at [564, 158] on div "A new smartphone development project must be completed within six months to coi…" at bounding box center [337, 146] width 569 height 276
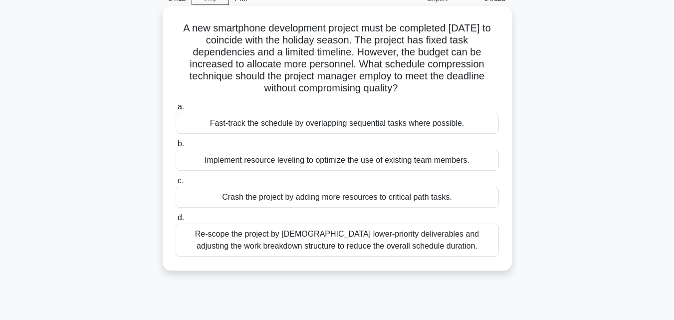
click at [311, 201] on div "Crash the project by adding more resources to critical path tasks." at bounding box center [337, 197] width 323 height 21
click at [176, 184] on input "c. Crash the project by adding more resources to critical path tasks." at bounding box center [176, 181] width 0 height 6
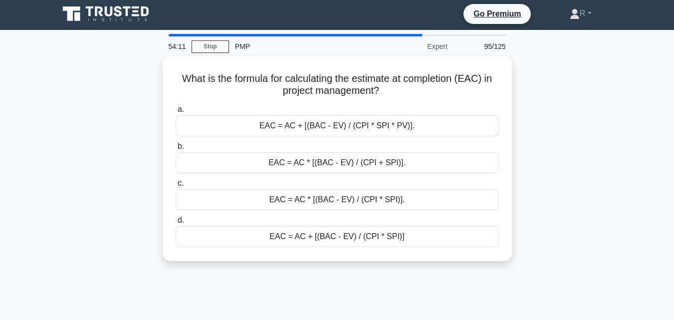
scroll to position [0, 0]
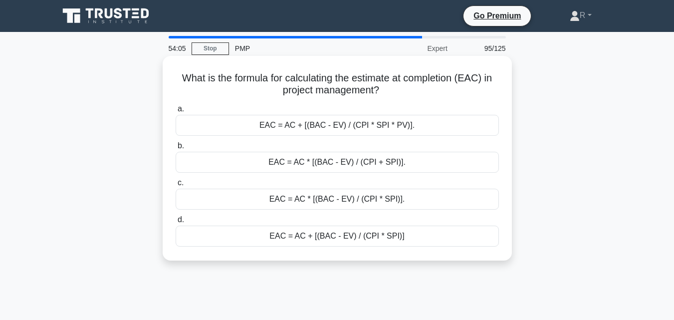
click at [337, 162] on div "EAC = AC * [(BAC - EV) / (CPI + SPI)]." at bounding box center [337, 162] width 323 height 21
click at [176, 149] on input "b. EAC = AC * [(BAC - EV) / (CPI + SPI)]." at bounding box center [176, 146] width 0 height 6
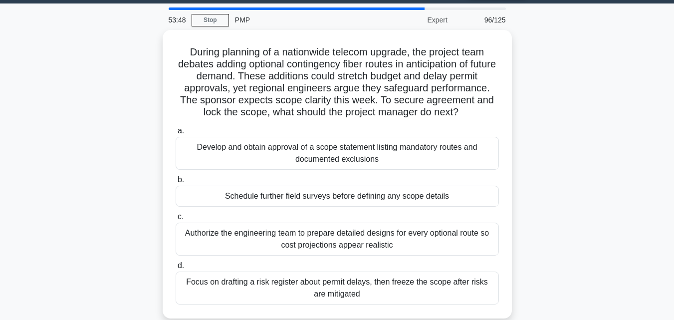
scroll to position [31, 0]
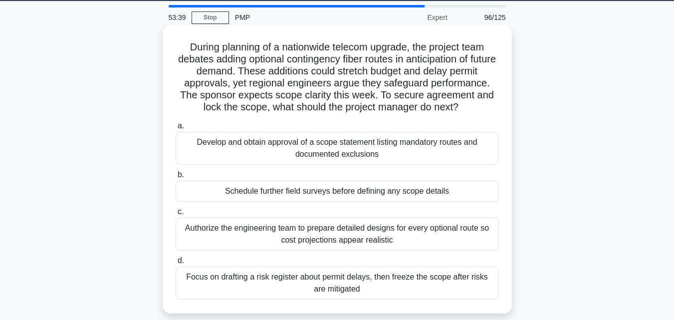
drag, startPoint x: 184, startPoint y: 44, endPoint x: 399, endPoint y: 291, distance: 328.2
click at [399, 291] on div "During planning of a nationwide telecom upgrade, the project team debates addin…" at bounding box center [337, 169] width 341 height 280
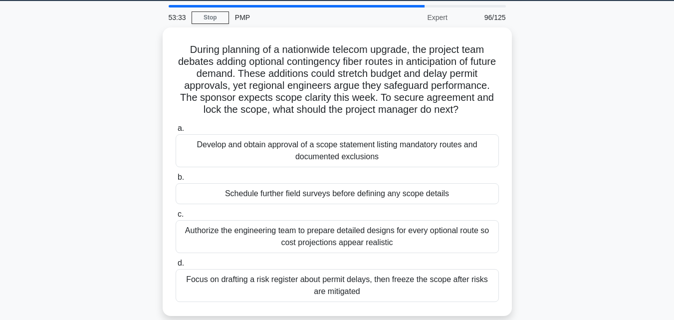
click at [547, 136] on div "During planning of a nationwide telecom upgrade, the project team debates addin…" at bounding box center [337, 177] width 569 height 300
click at [569, 166] on div "During planning of a nationwide telecom upgrade, the project team debates addin…" at bounding box center [337, 177] width 569 height 300
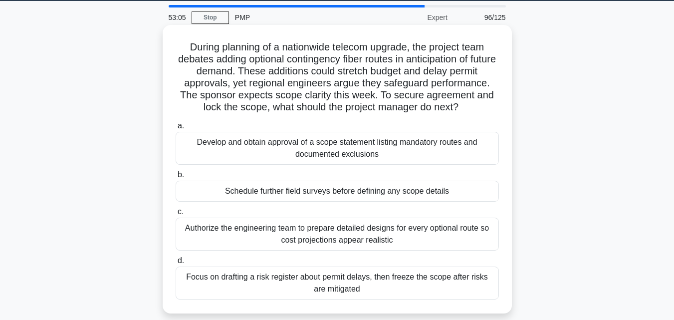
click at [385, 142] on div "Develop and obtain approval of a scope statement listing mandatory routes and d…" at bounding box center [337, 148] width 323 height 33
click at [176, 129] on input "a. Develop and obtain approval of a scope statement listing mandatory routes an…" at bounding box center [176, 126] width 0 height 6
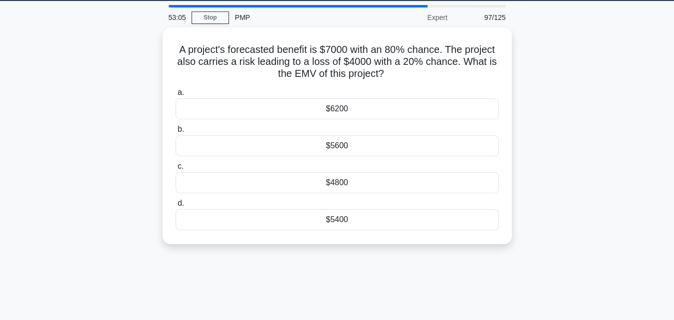
scroll to position [0, 0]
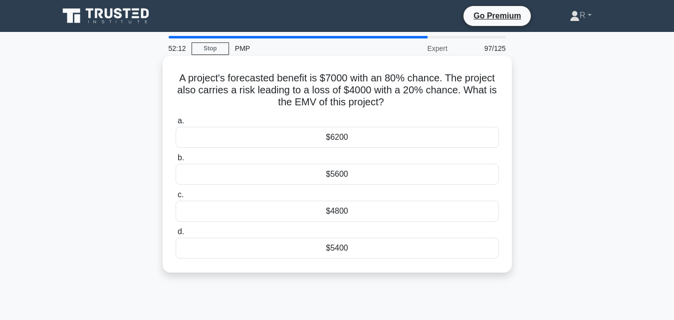
drag, startPoint x: 177, startPoint y: 78, endPoint x: 375, endPoint y: 268, distance: 274.6
click at [375, 268] on div "A project's forecasted benefit is $7000 with an 80% chance. The project also ca…" at bounding box center [337, 164] width 341 height 209
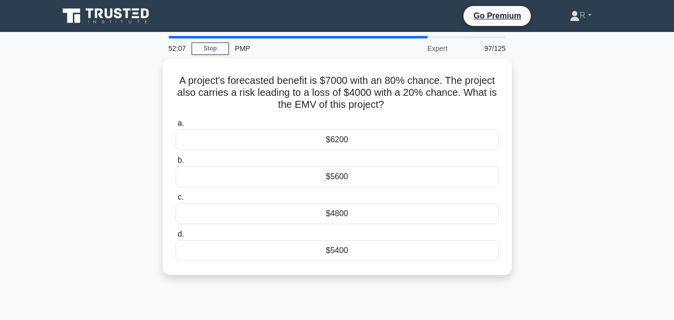
click at [547, 177] on div "A project's forecasted benefit is $7000 with an 80% chance. The project also ca…" at bounding box center [337, 172] width 569 height 229
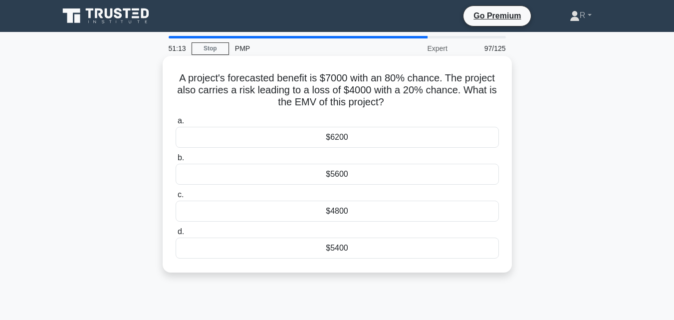
click at [367, 210] on div "$4800" at bounding box center [337, 211] width 323 height 21
click at [176, 198] on input "c. $4800" at bounding box center [176, 195] width 0 height 6
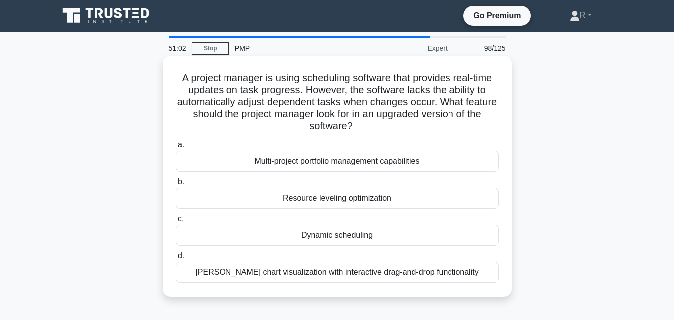
drag, startPoint x: 174, startPoint y: 76, endPoint x: 483, endPoint y: 272, distance: 365.8
click at [483, 272] on div "A project manager is using scheduling software that provides real-time updates …" at bounding box center [337, 176] width 341 height 233
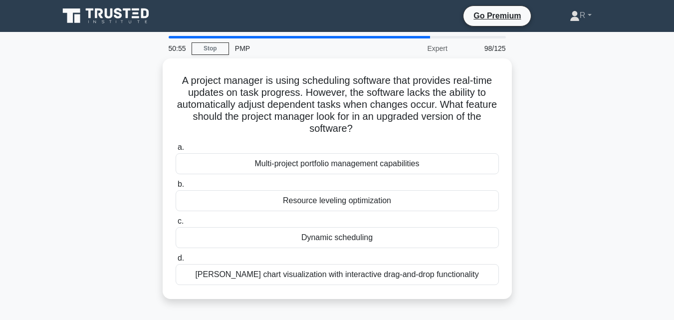
click at [578, 177] on div "A project manager is using scheduling software that provides real-time updates …" at bounding box center [337, 184] width 569 height 252
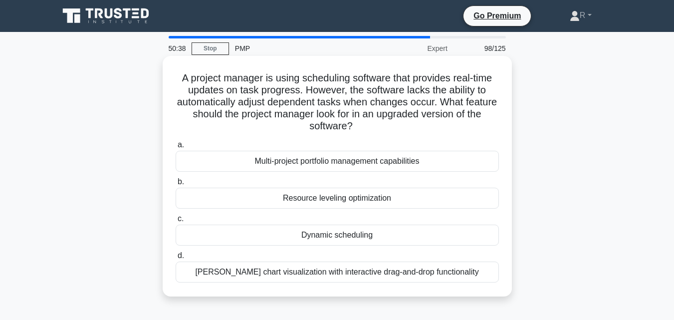
click at [364, 234] on div "Dynamic scheduling" at bounding box center [337, 235] width 323 height 21
click at [176, 222] on input "c. Dynamic scheduling" at bounding box center [176, 219] width 0 height 6
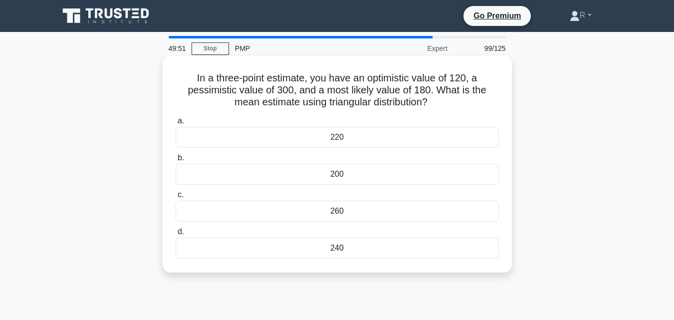
drag, startPoint x: 192, startPoint y: 76, endPoint x: 393, endPoint y: 250, distance: 266.7
click at [393, 250] on div "In a three-point estimate, you have an optimistic value of 120, a pessimistic v…" at bounding box center [337, 164] width 341 height 209
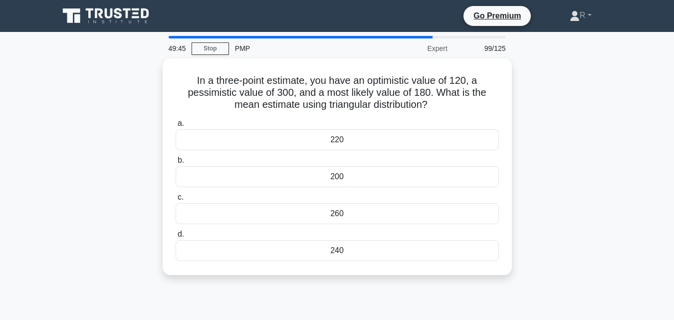
click at [562, 156] on div "In a three-point estimate, you have an optimistic value of 120, a pessimistic v…" at bounding box center [337, 172] width 569 height 229
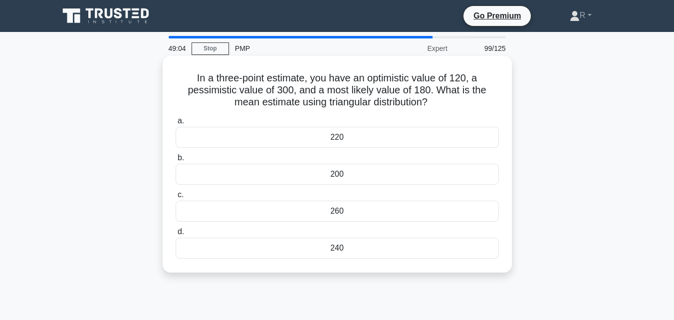
click at [339, 174] on div "200" at bounding box center [337, 174] width 323 height 21
click at [176, 161] on input "b. 200" at bounding box center [176, 158] width 0 height 6
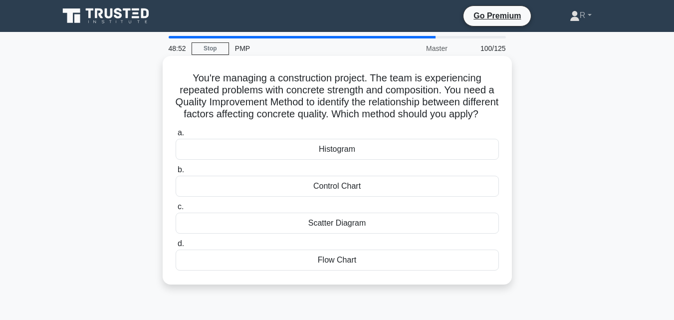
drag, startPoint x: 185, startPoint y: 75, endPoint x: 377, endPoint y: 285, distance: 285.0
click at [377, 280] on div "You're managing a construction project. The team is experiencing repeated probl…" at bounding box center [337, 170] width 341 height 221
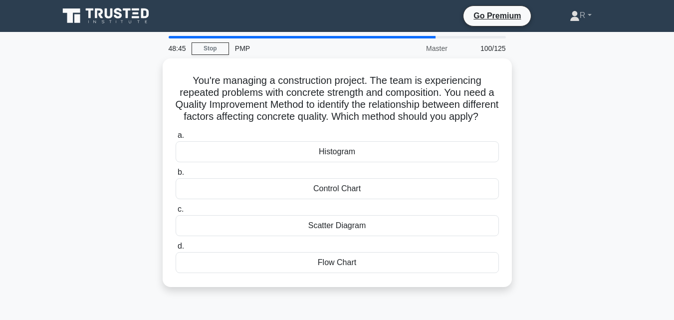
click at [548, 131] on div "You're managing a construction project. The team is experiencing repeated probl…" at bounding box center [337, 178] width 569 height 241
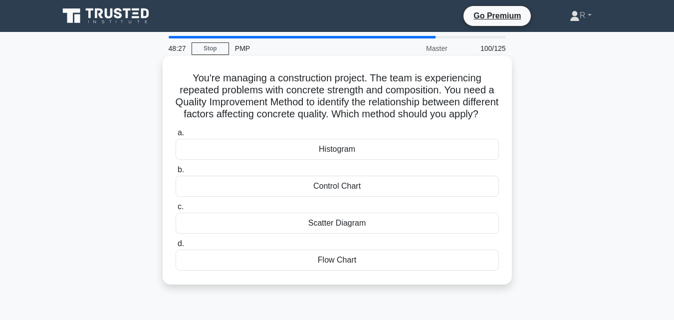
click at [374, 233] on div "Scatter Diagram" at bounding box center [337, 223] width 323 height 21
click at [176, 210] on input "c. Scatter Diagram" at bounding box center [176, 207] width 0 height 6
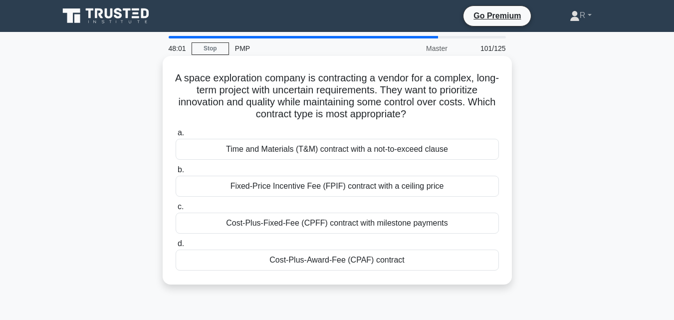
drag, startPoint x: 185, startPoint y: 77, endPoint x: 436, endPoint y: 272, distance: 318.3
click at [436, 272] on div "A space exploration company is contracting a vendor for a complex, long-term pr…" at bounding box center [337, 170] width 341 height 221
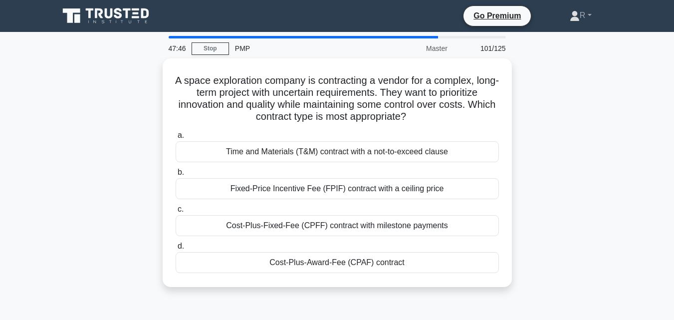
click at [608, 225] on div "A space exploration company is contracting a vendor for a complex, long-term pr…" at bounding box center [337, 178] width 569 height 241
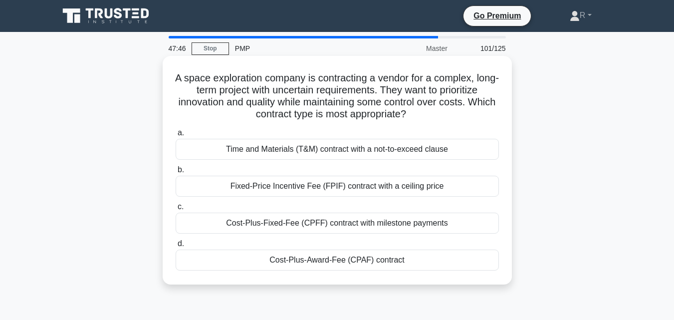
click at [383, 265] on div "Cost-Plus-Award-Fee (CPAF) contract" at bounding box center [337, 259] width 323 height 21
click at [176, 247] on input "d. Cost-Plus-Award-Fee (CPAF) contract" at bounding box center [176, 244] width 0 height 6
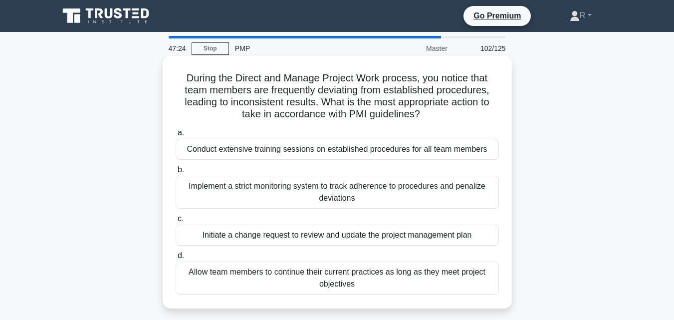
drag, startPoint x: 183, startPoint y: 78, endPoint x: 380, endPoint y: 292, distance: 291.3
click at [380, 292] on div "During the Direct and Manage Project Work process, you notice that team members…" at bounding box center [337, 182] width 341 height 244
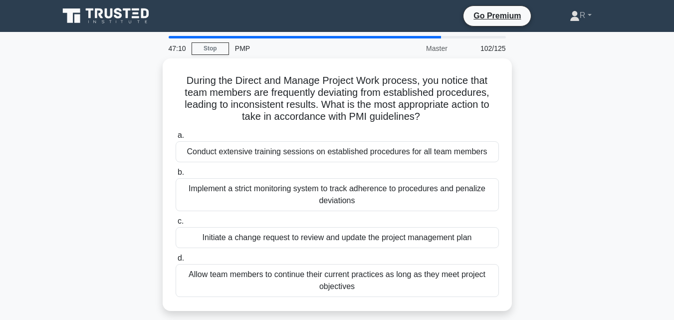
click at [578, 145] on div "During the Direct and Manage Project Work process, you notice that team members…" at bounding box center [337, 190] width 569 height 264
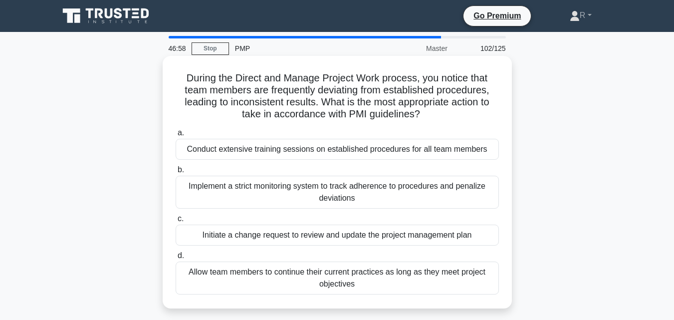
click at [426, 195] on div "Implement a strict monitoring system to track adherence to procedures and penal…" at bounding box center [337, 192] width 323 height 33
click at [176, 173] on input "b. Implement a strict monitoring system to track adherence to procedures and pe…" at bounding box center [176, 170] width 0 height 6
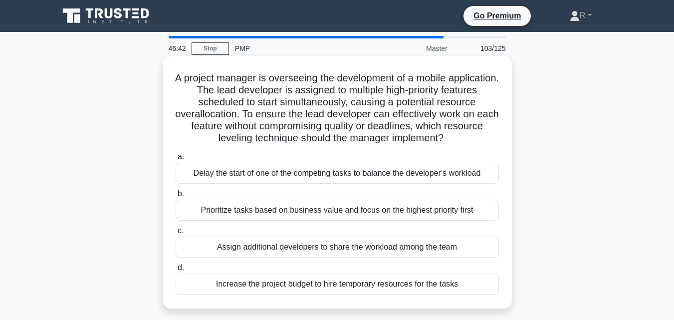
drag, startPoint x: 198, startPoint y: 77, endPoint x: 476, endPoint y: 294, distance: 352.6
click at [476, 294] on div "A project manager is overseeing the development of a mobile application. The le…" at bounding box center [337, 182] width 341 height 244
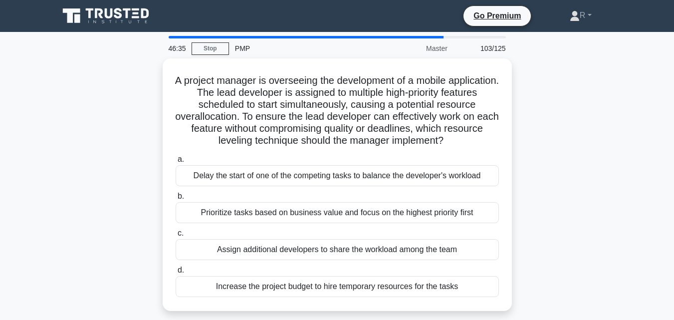
click at [556, 180] on div "A project manager is overseeing the development of a mobile application. The le…" at bounding box center [337, 190] width 569 height 264
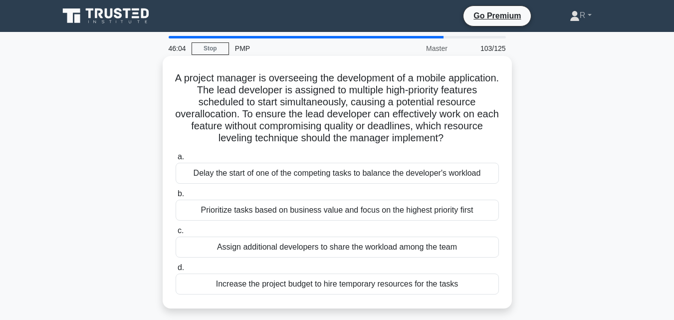
click at [415, 213] on div "Prioritize tasks based on business value and focus on the highest priority first" at bounding box center [337, 210] width 323 height 21
click at [176, 197] on input "b. Prioritize tasks based on business value and focus on the highest priority f…" at bounding box center [176, 194] width 0 height 6
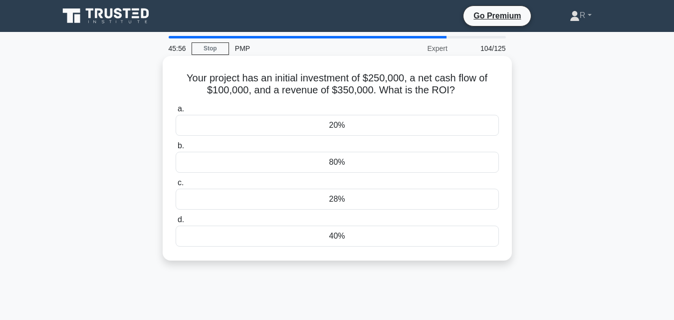
drag, startPoint x: 181, startPoint y: 79, endPoint x: 411, endPoint y: 260, distance: 292.7
click at [411, 260] on div "Your project has an initial investment of $250,000, a net cash flow of $100,000…" at bounding box center [337, 158] width 349 height 205
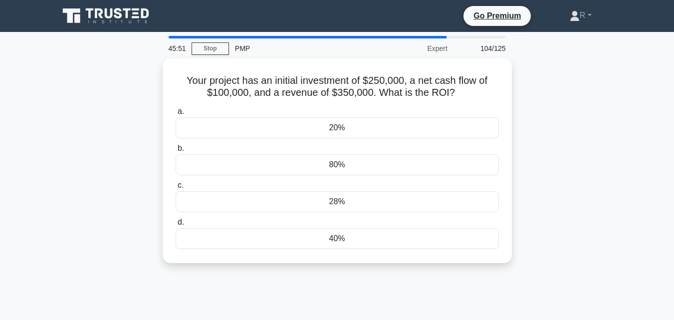
click at [556, 155] on div "Your project has an initial investment of $250,000, a net cash flow of $100,000…" at bounding box center [337, 166] width 569 height 217
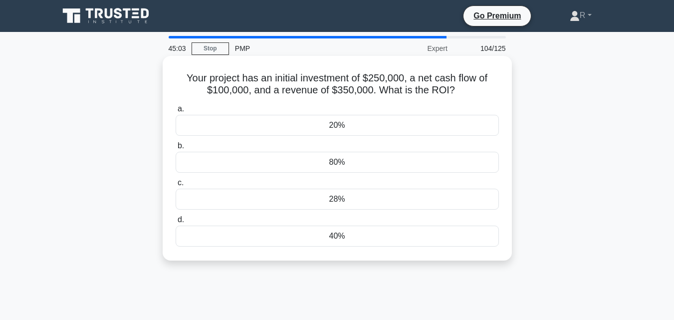
click at [366, 246] on div "40%" at bounding box center [337, 236] width 323 height 21
click at [176, 223] on input "d. 40%" at bounding box center [176, 220] width 0 height 6
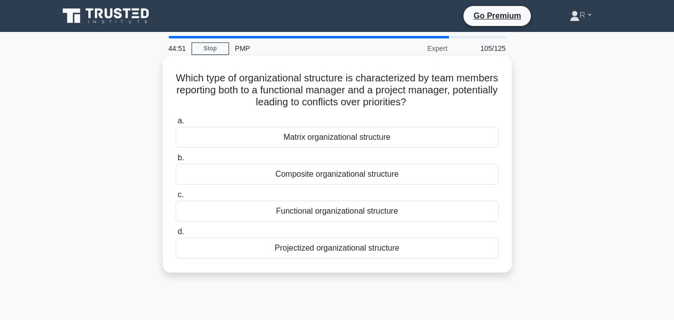
drag, startPoint x: 195, startPoint y: 73, endPoint x: 431, endPoint y: 259, distance: 300.3
click at [431, 259] on div "Which type of organizational structure is characterized by team members reporti…" at bounding box center [337, 164] width 341 height 209
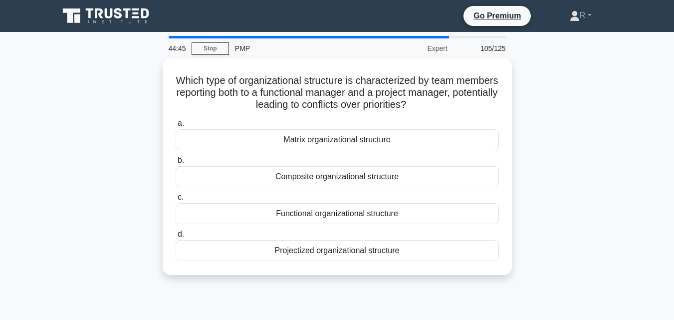
click at [590, 177] on div "Which type of organizational structure is characterized by team members reporti…" at bounding box center [337, 172] width 569 height 229
click at [597, 135] on div "Which type of organizational structure is characterized by team members reporti…" at bounding box center [337, 172] width 569 height 229
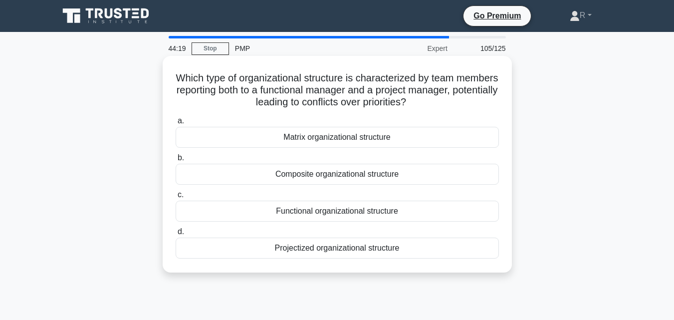
click at [363, 176] on div "Composite organizational structure" at bounding box center [337, 174] width 323 height 21
click at [176, 161] on input "b. Composite organizational structure" at bounding box center [176, 158] width 0 height 6
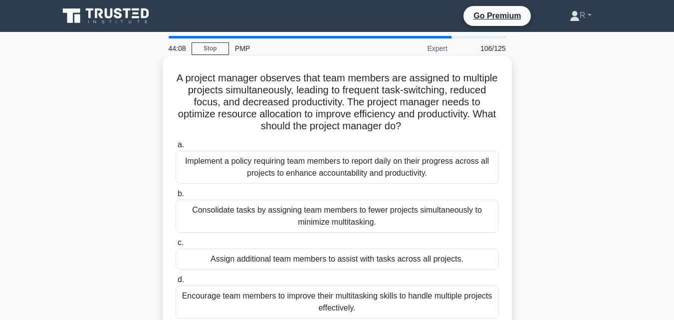
scroll to position [50, 0]
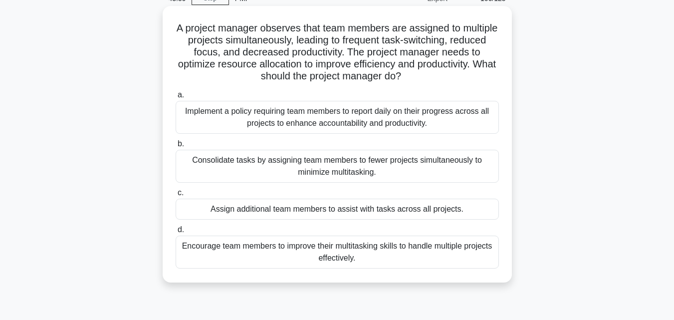
drag, startPoint x: 192, startPoint y: 19, endPoint x: 413, endPoint y: 275, distance: 338.5
click at [413, 275] on div "A project manager observes that team members are assigned to multiple projects …" at bounding box center [337, 144] width 341 height 268
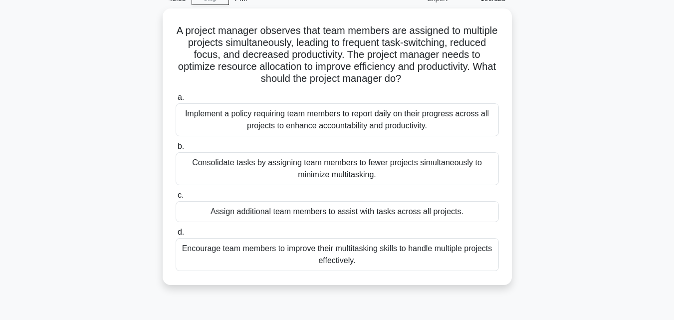
click at [577, 126] on div "A project manager observes that team members are assigned to multiple projects …" at bounding box center [337, 152] width 569 height 288
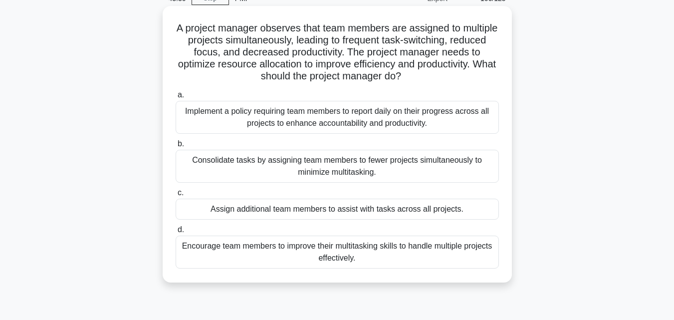
click at [355, 165] on div "Consolidate tasks by assigning team members to fewer projects simultaneously to…" at bounding box center [337, 166] width 323 height 33
click at [176, 147] on input "b. Consolidate tasks by assigning team members to fewer projects simultaneously…" at bounding box center [176, 144] width 0 height 6
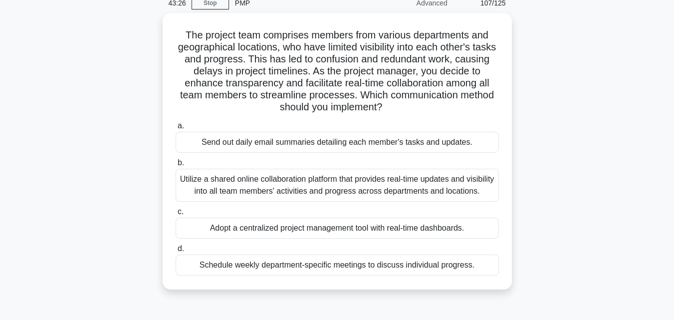
scroll to position [64, 0]
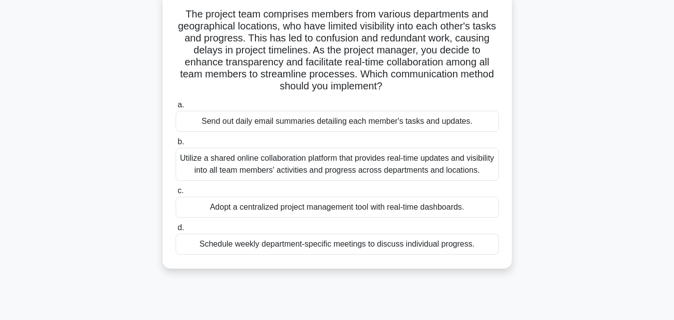
click at [370, 159] on div "Utilize a shared online collaboration platform that provides real-time updates …" at bounding box center [337, 164] width 323 height 33
click at [176, 145] on input "b. Utilize a shared online collaboration platform that provides real-time updat…" at bounding box center [176, 142] width 0 height 6
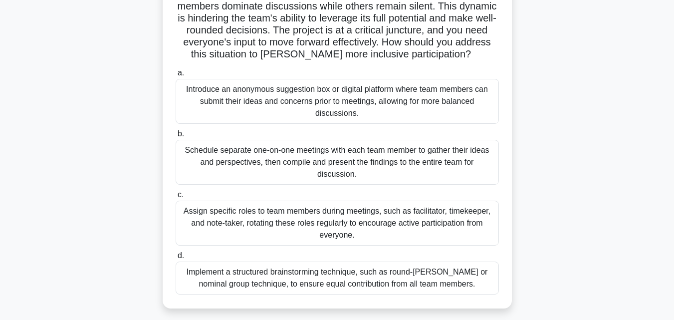
scroll to position [219, 0]
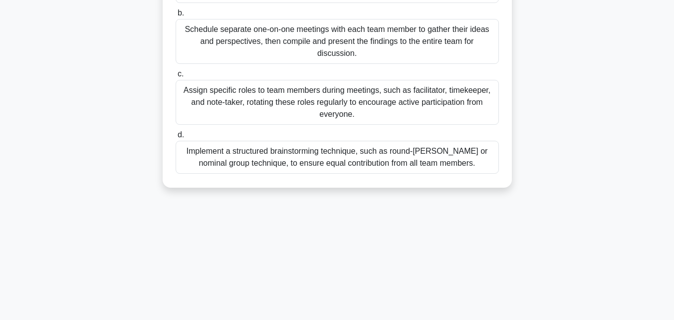
drag, startPoint x: 181, startPoint y: 38, endPoint x: 532, endPoint y: 251, distance: 410.7
click at [532, 251] on div "42:47 Stop PMP Expert 108/125 As a Project Manager employing Participative Lead…" at bounding box center [337, 66] width 569 height 499
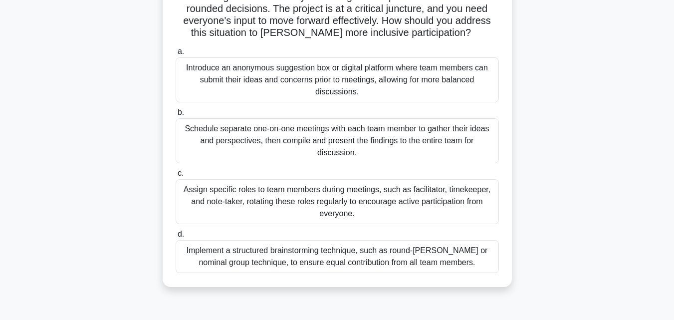
scroll to position [119, 0]
click at [612, 166] on div "As a Project Manager employing Participative Leadership in a diverse, cross-fun…" at bounding box center [337, 119] width 569 height 360
click at [559, 196] on div "As a Project Manager employing Participative Leadership in a diverse, cross-fun…" at bounding box center [337, 119] width 569 height 360
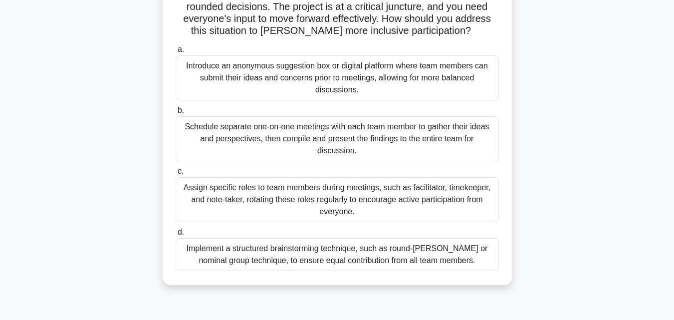
click at [439, 259] on div "Implement a structured brainstorming technique, such as round-robin or nominal …" at bounding box center [337, 254] width 323 height 33
click at [176, 236] on input "d. Implement a structured brainstorming technique, such as round-robin or nomin…" at bounding box center [176, 232] width 0 height 6
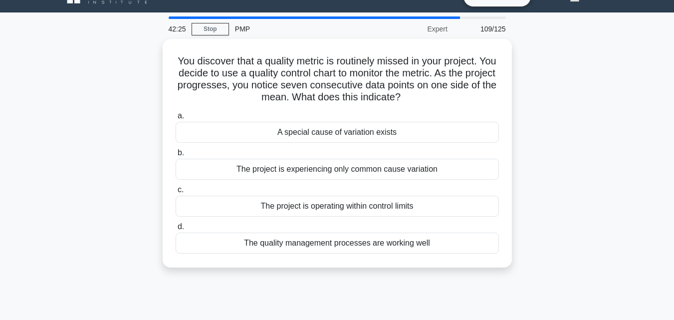
scroll to position [0, 0]
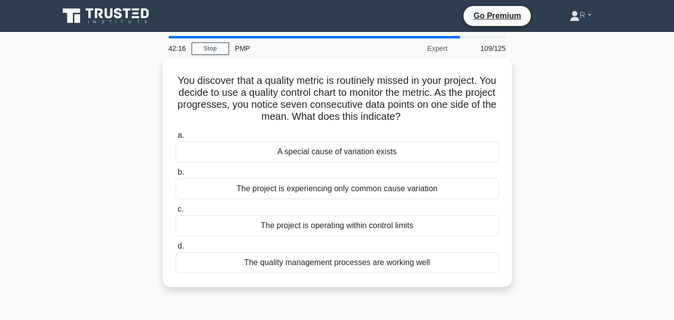
drag, startPoint x: 182, startPoint y: 77, endPoint x: 482, endPoint y: 294, distance: 370.6
click at [482, 294] on div "You discover that a quality metric is routinely missed in your project. You dec…" at bounding box center [337, 178] width 569 height 241
click at [573, 168] on div "You discover that a quality metric is routinely missed in your project. You dec…" at bounding box center [337, 178] width 569 height 241
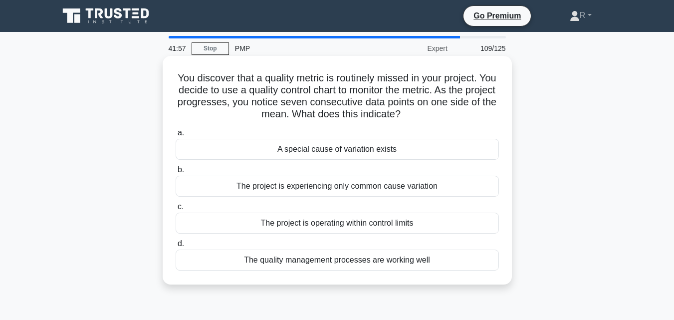
click at [341, 145] on div "A special cause of variation exists" at bounding box center [337, 149] width 323 height 21
click at [176, 136] on input "a. A special cause of variation exists" at bounding box center [176, 133] width 0 height 6
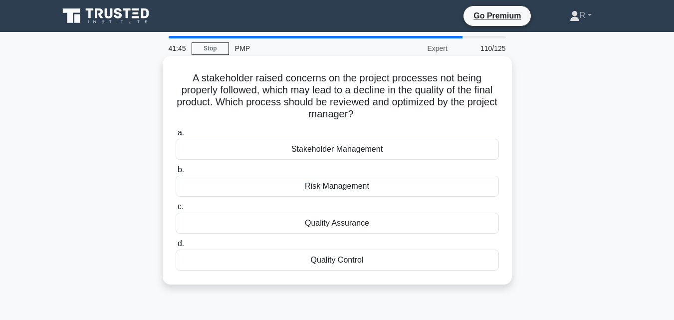
drag, startPoint x: 190, startPoint y: 74, endPoint x: 413, endPoint y: 273, distance: 299.3
click at [413, 273] on div "A stakeholder raised concerns on the project processes not being properly follo…" at bounding box center [337, 170] width 341 height 221
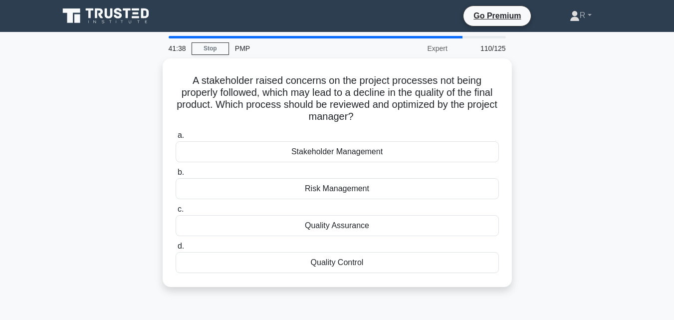
click at [606, 204] on div "A stakeholder raised concerns on the project processes not being properly follo…" at bounding box center [337, 178] width 569 height 241
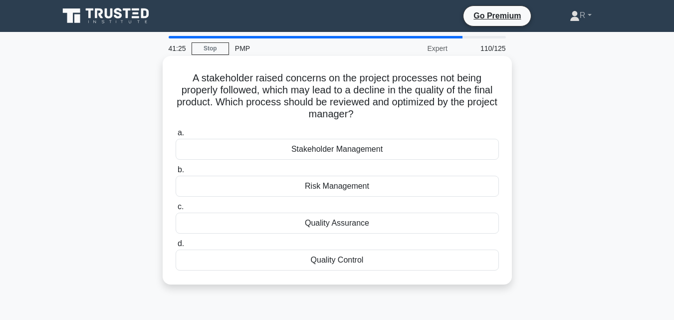
click at [348, 224] on div "Quality Assurance" at bounding box center [337, 223] width 323 height 21
click at [176, 210] on input "c. Quality Assurance" at bounding box center [176, 207] width 0 height 6
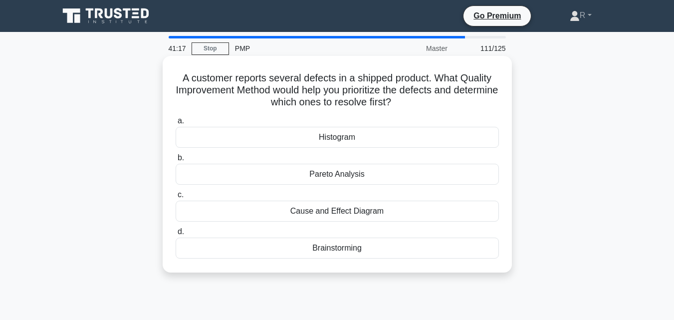
drag, startPoint x: 177, startPoint y: 75, endPoint x: 423, endPoint y: 244, distance: 298.8
click at [423, 244] on div "A customer reports several defects in a shipped product. What Quality Improveme…" at bounding box center [337, 164] width 341 height 209
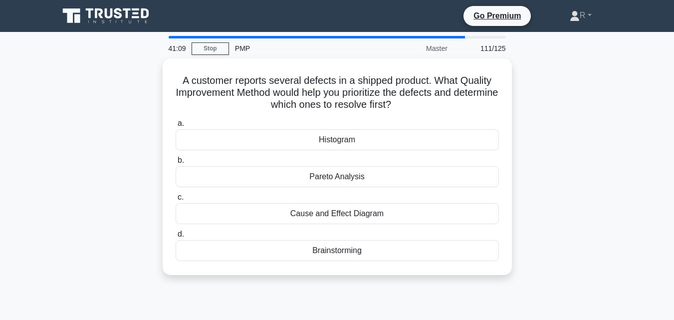
click at [549, 174] on div "A customer reports several defects in a shipped product. What Quality Improveme…" at bounding box center [337, 172] width 569 height 229
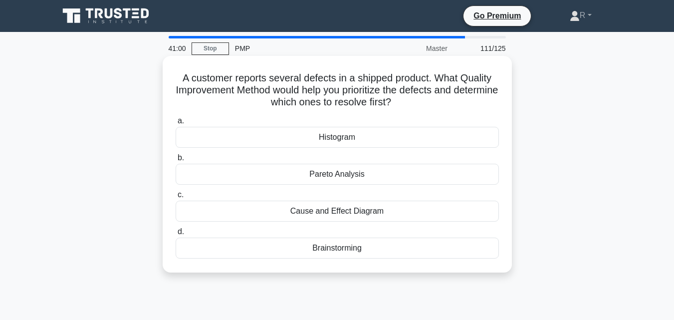
click at [378, 177] on div "Pareto Analysis" at bounding box center [337, 174] width 323 height 21
click at [176, 161] on input "b. Pareto Analysis" at bounding box center [176, 158] width 0 height 6
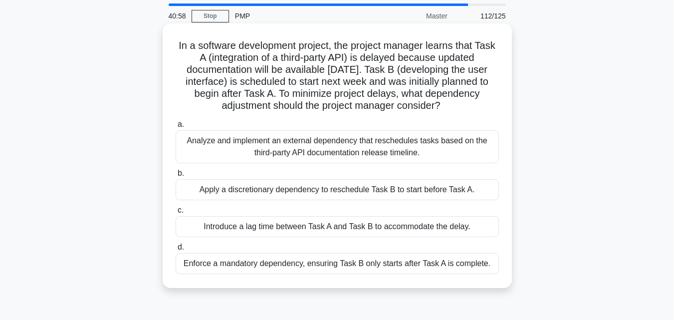
scroll to position [50, 0]
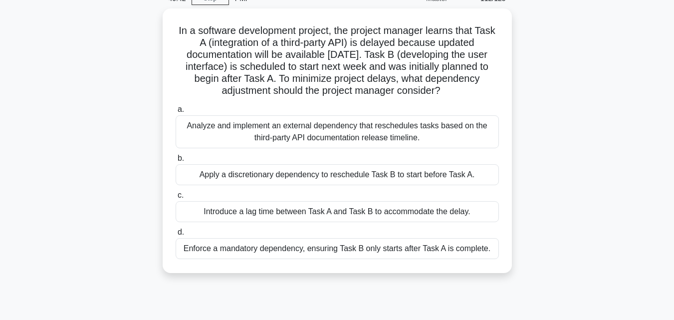
drag, startPoint x: 182, startPoint y: 20, endPoint x: 516, endPoint y: 244, distance: 402.8
click at [516, 244] on div "In a software development project, the project manager learns that Task A (inte…" at bounding box center [337, 146] width 569 height 276
click at [562, 111] on div "In a software development project, the project manager learns that Task A (inte…" at bounding box center [337, 146] width 569 height 276
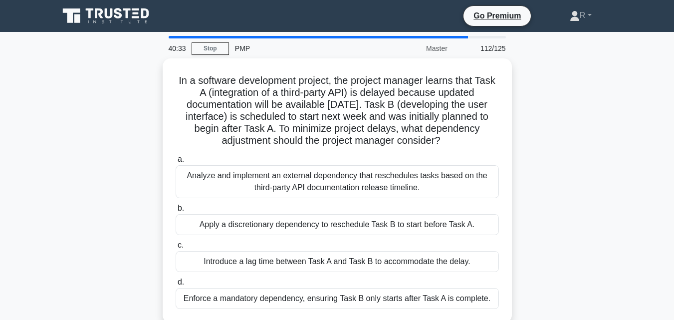
scroll to position [51, 0]
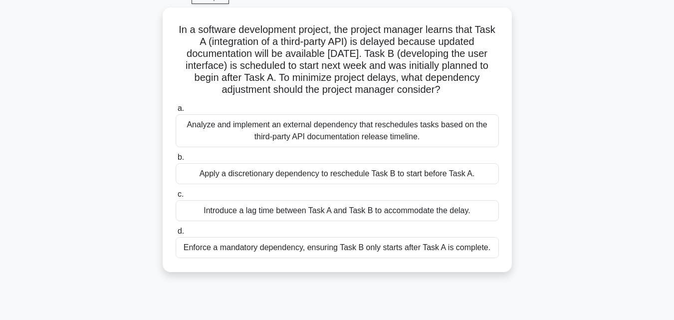
click at [580, 140] on div "In a software development project, the project manager learns that Task A (inte…" at bounding box center [337, 145] width 569 height 276
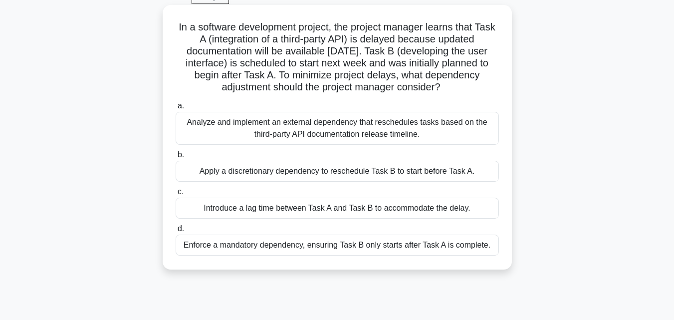
click at [378, 127] on div "Analyze and implement an external dependency that reschedules tasks based on th…" at bounding box center [337, 128] width 323 height 33
click at [176, 109] on input "a. Analyze and implement an external dependency that reschedules tasks based on…" at bounding box center [176, 106] width 0 height 6
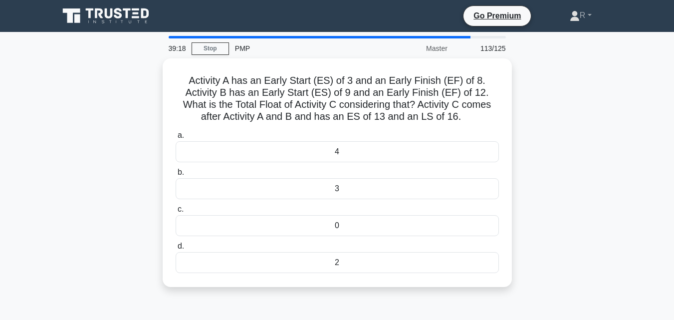
scroll to position [47, 0]
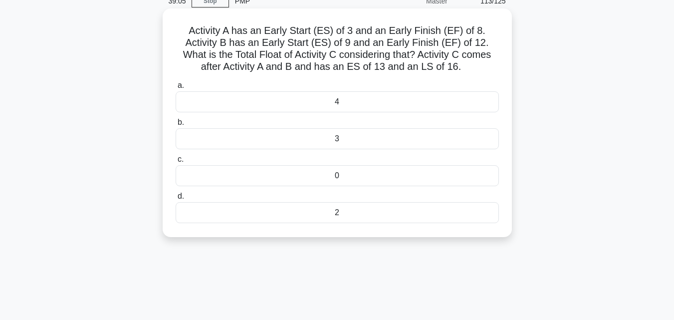
drag, startPoint x: 193, startPoint y: 30, endPoint x: 374, endPoint y: 236, distance: 274.0
click at [374, 236] on div "Activity A has an Early Start (ES) of 3 and an Early Finish (EF) of 8. Activity…" at bounding box center [337, 122] width 349 height 229
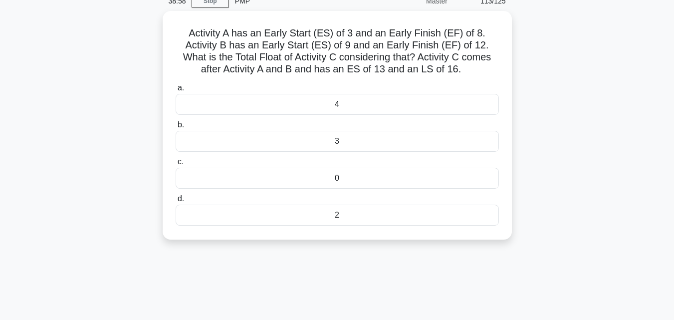
click at [605, 121] on div "Activity A has an Early Start (ES) of 3 and an Early Finish (EF) of 8. Activity…" at bounding box center [337, 131] width 569 height 241
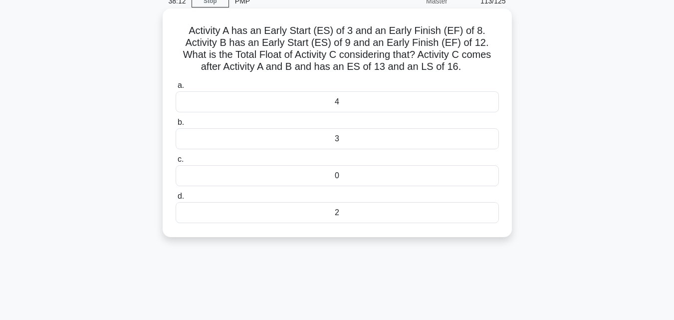
click at [341, 142] on div "3" at bounding box center [337, 138] width 323 height 21
click at [176, 126] on input "b. 3" at bounding box center [176, 122] width 0 height 6
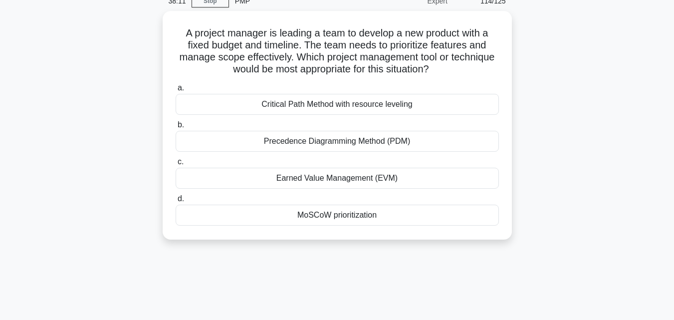
scroll to position [0, 0]
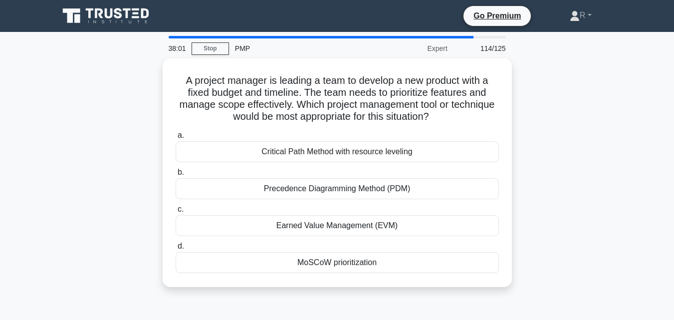
drag, startPoint x: 183, startPoint y: 77, endPoint x: 436, endPoint y: 286, distance: 328.9
click at [436, 286] on div "A project manager is leading a team to develop a new product with a fixed budge…" at bounding box center [337, 172] width 349 height 229
click at [579, 155] on div "A project manager is leading a team to develop a new product with a fixed budge…" at bounding box center [337, 178] width 569 height 241
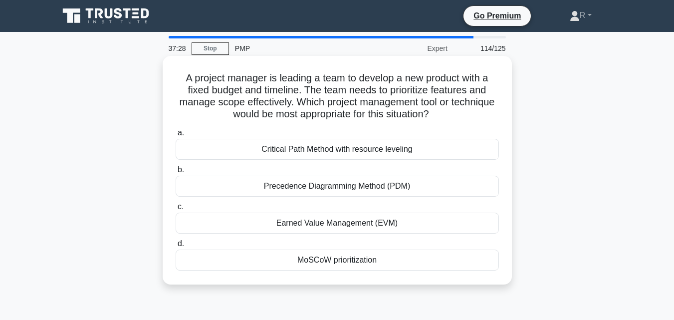
click at [365, 264] on div "MoSCoW prioritization" at bounding box center [337, 259] width 323 height 21
click at [176, 247] on input "d. MoSCoW prioritization" at bounding box center [176, 244] width 0 height 6
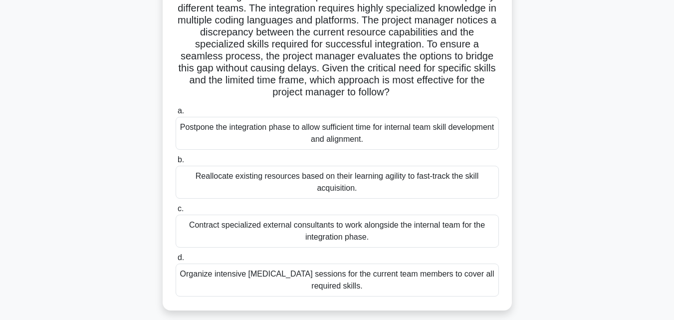
scroll to position [130, 0]
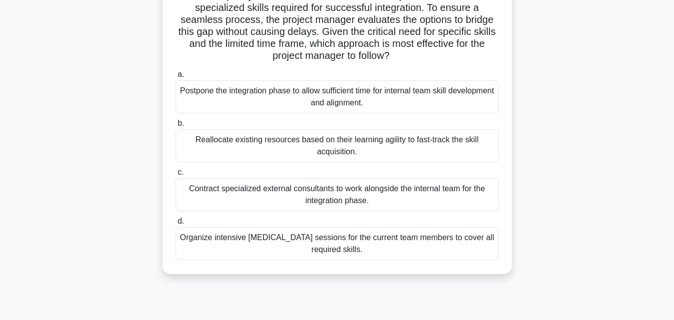
click at [378, 197] on div "Contract specialized external consultants to work alongside the internal team f…" at bounding box center [337, 194] width 323 height 33
click at [176, 176] on input "c. Contract specialized external consultants to work alongside the internal tea…" at bounding box center [176, 172] width 0 height 6
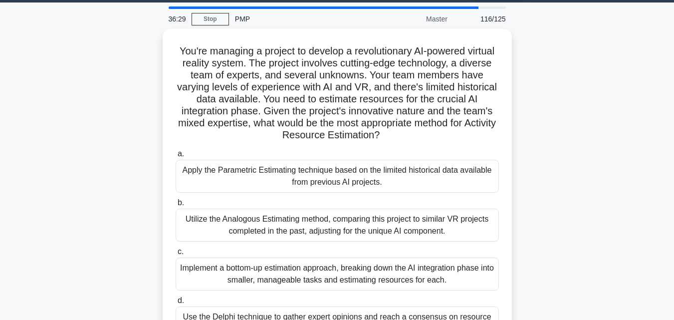
scroll to position [61, 0]
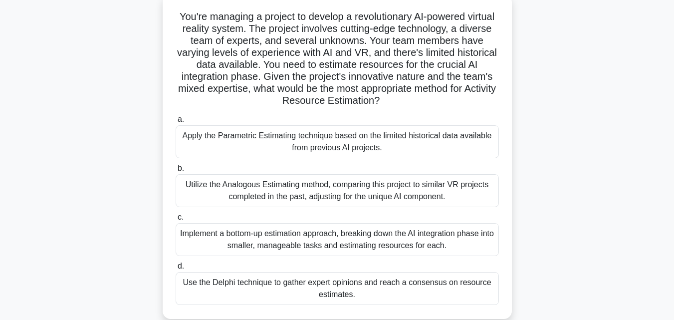
drag, startPoint x: 188, startPoint y: 15, endPoint x: 460, endPoint y: 289, distance: 386.0
click at [460, 289] on div "You're managing a project to develop a revolutionary AI-powered virtual reality…" at bounding box center [337, 157] width 341 height 316
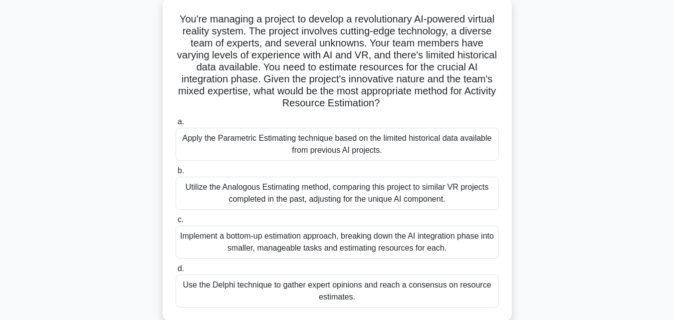
click at [591, 95] on div "You're managing a project to develop a revolutionary AI-powered virtual reality…" at bounding box center [337, 165] width 569 height 336
click at [584, 188] on div "You're managing a project to develop a revolutionary AI-powered virtual reality…" at bounding box center [337, 165] width 569 height 336
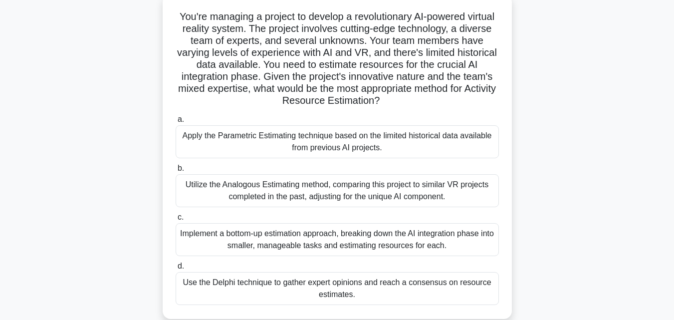
click at [388, 285] on div "Use the Delphi technique to gather expert opinions and reach a consensus on res…" at bounding box center [337, 288] width 323 height 33
click at [176, 269] on input "d. Use the Delphi technique to gather expert opinions and reach a consensus on …" at bounding box center [176, 266] width 0 height 6
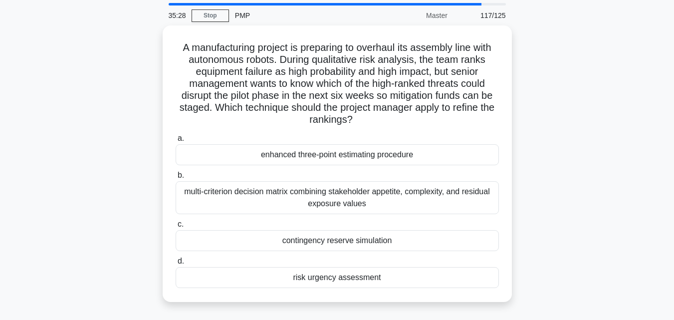
scroll to position [46, 0]
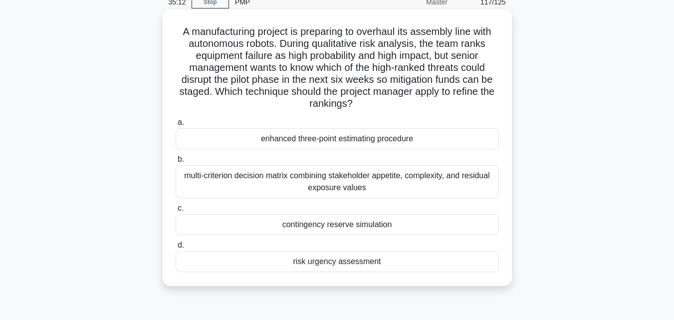
drag, startPoint x: 176, startPoint y: 29, endPoint x: 419, endPoint y: 284, distance: 352.6
click at [419, 284] on div "A manufacturing project is preparing to overhaul its assembly line with autonom…" at bounding box center [337, 147] width 349 height 276
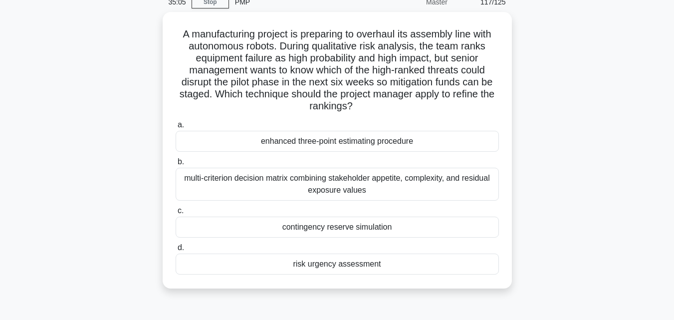
click at [547, 113] on div "A manufacturing project is preparing to overhaul its assembly line with autonom…" at bounding box center [337, 156] width 569 height 288
click at [613, 128] on div "A manufacturing project is preparing to overhaul its assembly line with autonom…" at bounding box center [337, 156] width 569 height 288
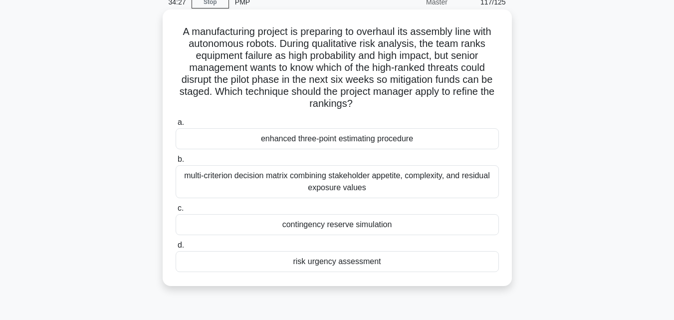
click at [371, 266] on div "risk urgency assessment" at bounding box center [337, 261] width 323 height 21
click at [176, 248] on input "d. risk urgency assessment" at bounding box center [176, 245] width 0 height 6
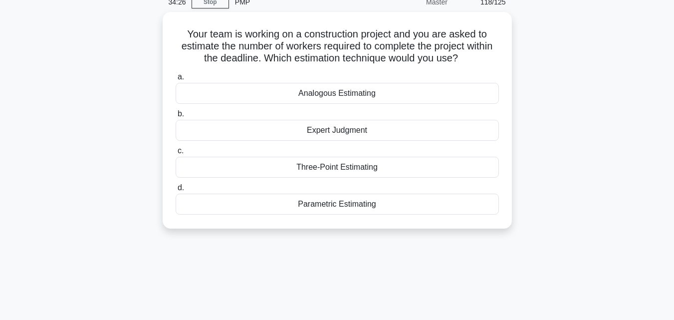
scroll to position [0, 0]
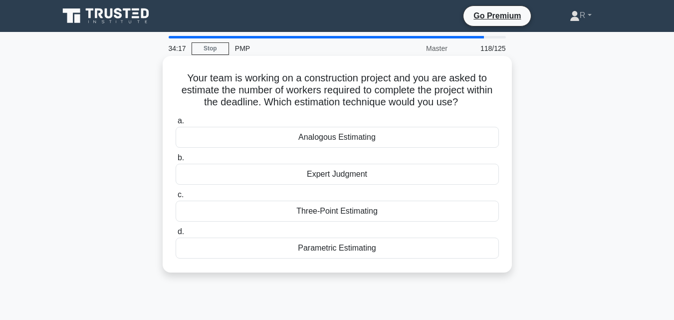
drag, startPoint x: 186, startPoint y: 77, endPoint x: 433, endPoint y: 260, distance: 307.2
click at [433, 260] on div "Your team is working on a construction project and you are asked to estimate th…" at bounding box center [337, 164] width 341 height 209
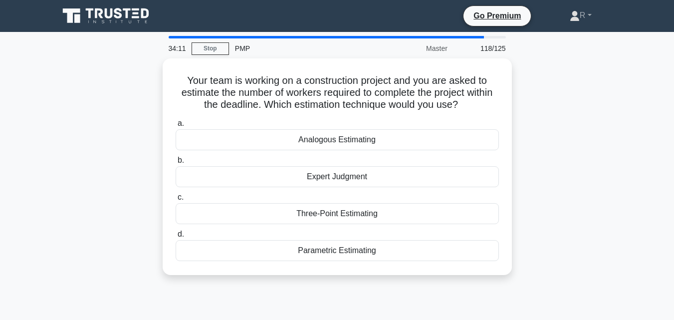
click at [598, 193] on div "Your team is working on a construction project and you are asked to estimate th…" at bounding box center [337, 172] width 569 height 229
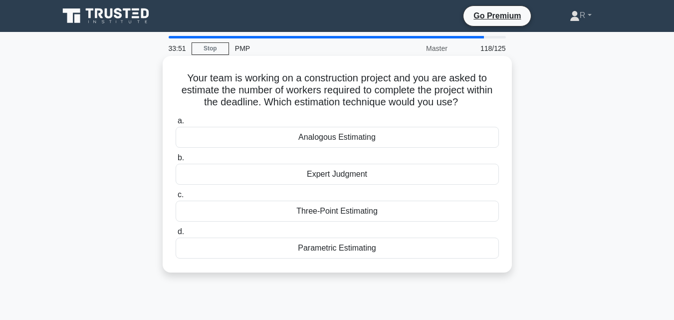
drag, startPoint x: 388, startPoint y: 213, endPoint x: 288, endPoint y: 210, distance: 99.3
click at [288, 210] on div "Three-Point Estimating" at bounding box center [337, 211] width 323 height 21
drag, startPoint x: 402, startPoint y: 145, endPoint x: 273, endPoint y: 150, distance: 128.3
click at [273, 150] on div "a. Analogous Estimating b. Expert Judgment c. d." at bounding box center [337, 187] width 335 height 148
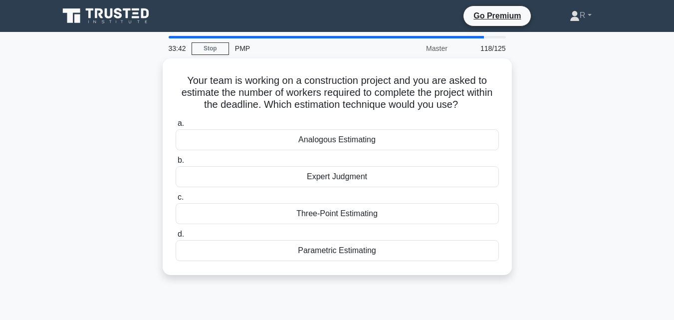
click at [623, 165] on main "33:42 Stop PMP Master 118/125 Your team is working on a construction project an…" at bounding box center [337, 285] width 674 height 507
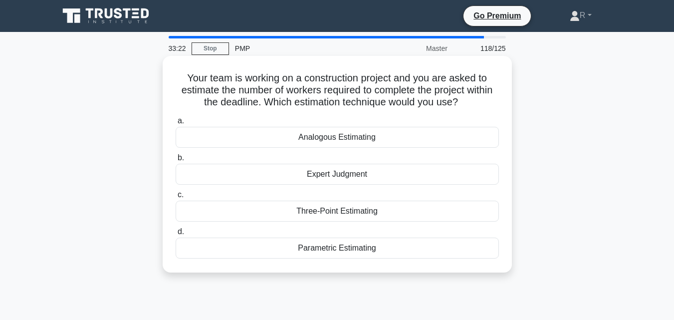
drag, startPoint x: 387, startPoint y: 249, endPoint x: 225, endPoint y: 253, distance: 161.7
click at [225, 253] on div "Parametric Estimating" at bounding box center [337, 248] width 323 height 21
drag, startPoint x: 299, startPoint y: 138, endPoint x: 410, endPoint y: 143, distance: 110.4
click at [410, 143] on div "Analogous Estimating" at bounding box center [337, 137] width 323 height 21
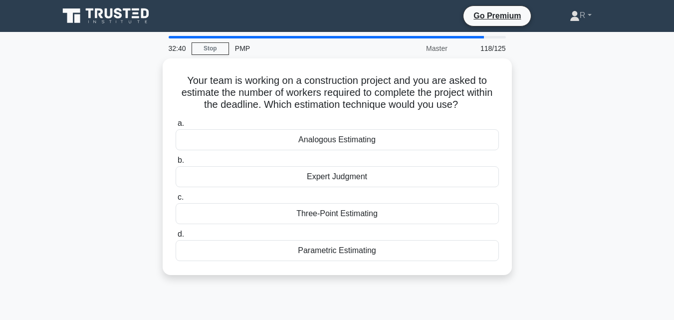
click at [596, 195] on div "Your team is working on a construction project and you are asked to estimate th…" at bounding box center [337, 172] width 569 height 229
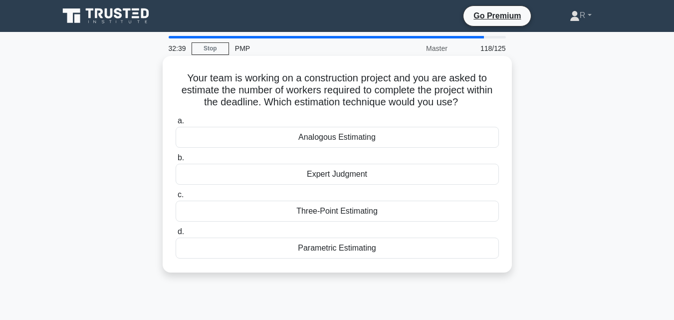
click at [362, 136] on div "Analogous Estimating" at bounding box center [337, 137] width 323 height 21
click at [176, 124] on input "a. Analogous Estimating" at bounding box center [176, 121] width 0 height 6
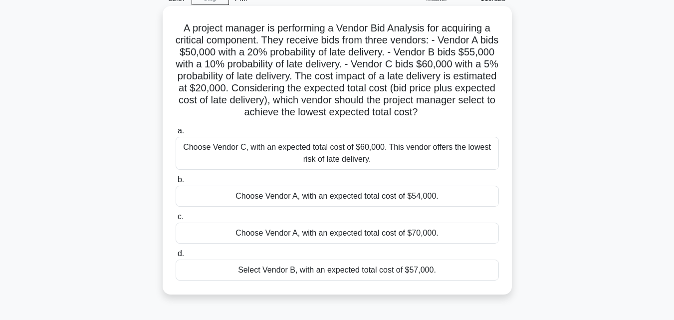
click at [365, 233] on div "Choose Vendor A, with an expected total cost of $70,000." at bounding box center [337, 233] width 323 height 21
click at [176, 220] on input "c. Choose Vendor A, with an expected total cost of $70,000." at bounding box center [176, 217] width 0 height 6
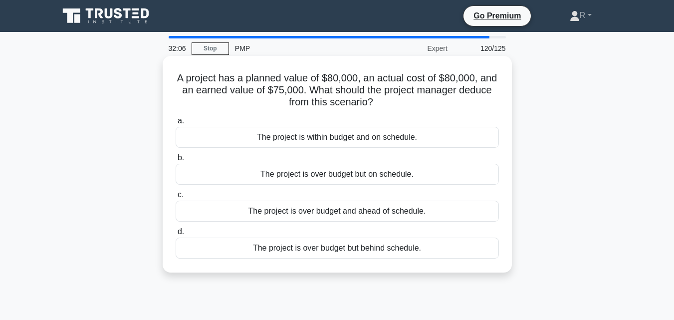
drag, startPoint x: 176, startPoint y: 78, endPoint x: 491, endPoint y: 263, distance: 366.1
click at [491, 263] on div "A project has a planned value of $80,000, an actual cost of $80,000, and an ear…" at bounding box center [337, 164] width 341 height 209
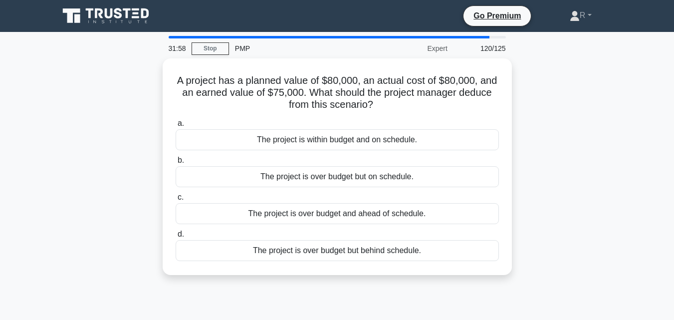
click at [566, 159] on div "A project has a planned value of $80,000, an actual cost of $80,000, and an ear…" at bounding box center [337, 172] width 569 height 229
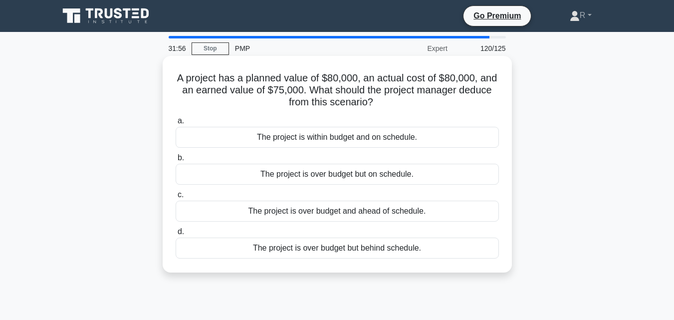
click at [395, 252] on div "The project is over budget but behind schedule." at bounding box center [337, 248] width 323 height 21
click at [176, 235] on input "d. The project is over budget but behind schedule." at bounding box center [176, 232] width 0 height 6
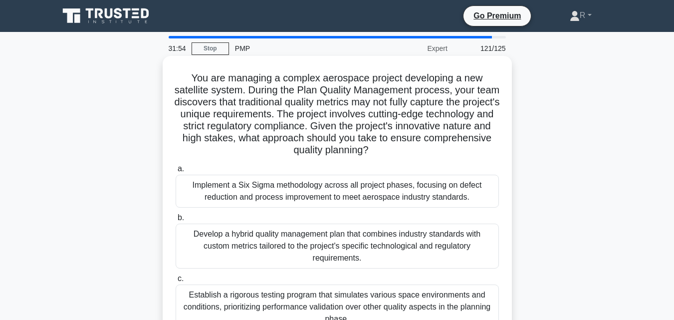
scroll to position [50, 0]
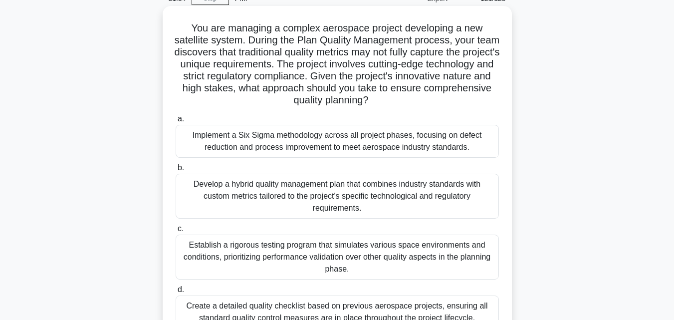
click at [373, 187] on div "Develop a hybrid quality management plan that combines industry standards with …" at bounding box center [337, 196] width 323 height 45
click at [176, 171] on input "b. Develop a hybrid quality management plan that combines industry standards wi…" at bounding box center [176, 168] width 0 height 6
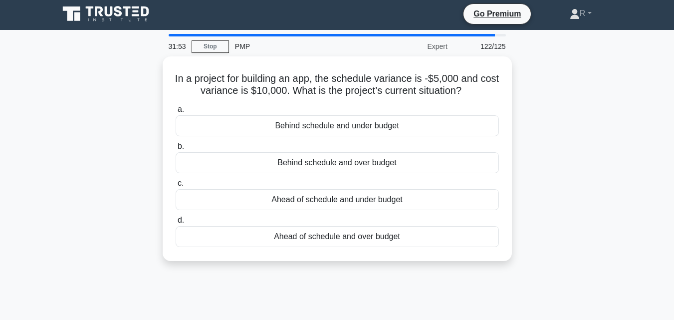
scroll to position [0, 0]
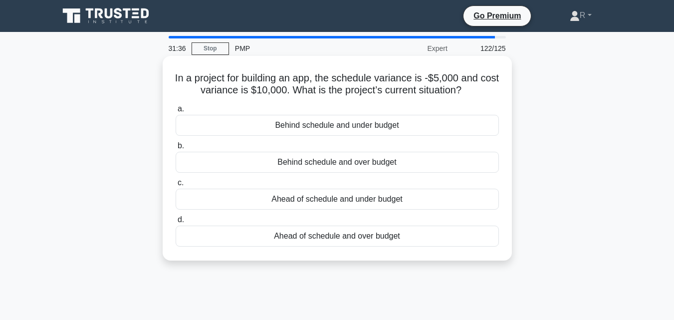
drag, startPoint x: 180, startPoint y: 77, endPoint x: 420, endPoint y: 237, distance: 289.0
click at [420, 237] on div "In a project for building an app, the schedule variance is -$5,000 and cost var…" at bounding box center [337, 158] width 341 height 197
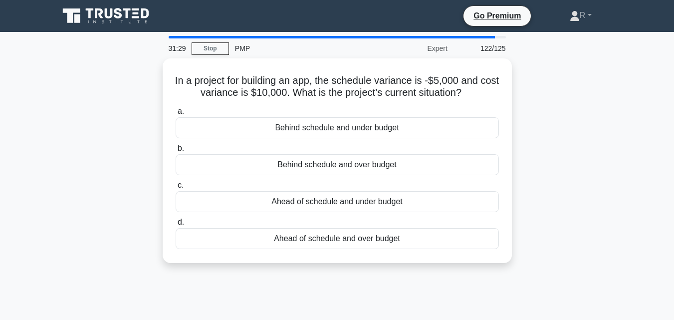
click at [548, 116] on div "In a project for building an app, the schedule variance is -$5,000 and cost var…" at bounding box center [337, 166] width 569 height 217
click at [559, 204] on div "In a project for building an app, the schedule variance is -$5,000 and cost var…" at bounding box center [337, 166] width 569 height 217
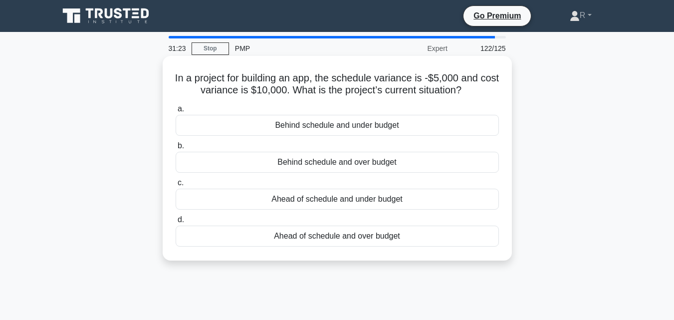
click at [382, 165] on div "Behind schedule and over budget" at bounding box center [337, 162] width 323 height 21
click at [176, 149] on input "b. Behind schedule and over budget" at bounding box center [176, 146] width 0 height 6
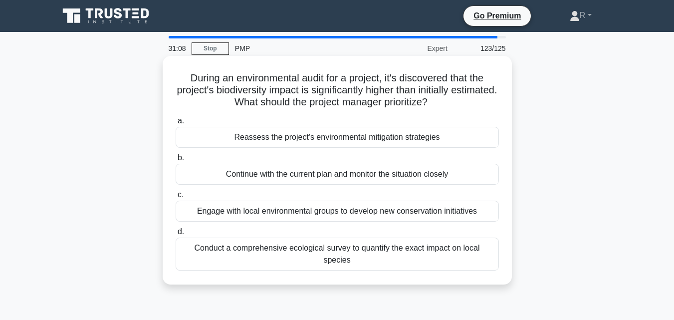
drag, startPoint x: 182, startPoint y: 77, endPoint x: 502, endPoint y: 266, distance: 371.8
click at [502, 266] on div "During an environmental audit for a project, it's discovered that the project's…" at bounding box center [337, 170] width 341 height 221
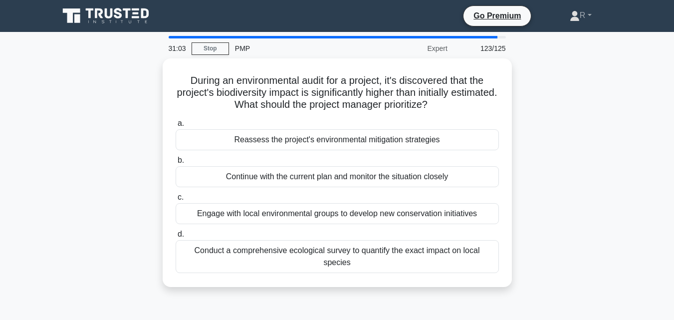
click at [607, 144] on div "During an environmental audit for a project, it's discovered that the project's…" at bounding box center [337, 178] width 569 height 241
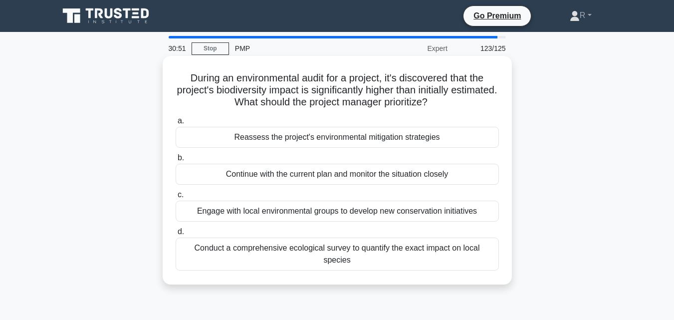
click at [337, 146] on div "Reassess the project's environmental mitigation strategies" at bounding box center [337, 137] width 323 height 21
click at [176, 124] on input "a. Reassess the project's environmental mitigation strategies" at bounding box center [176, 121] width 0 height 6
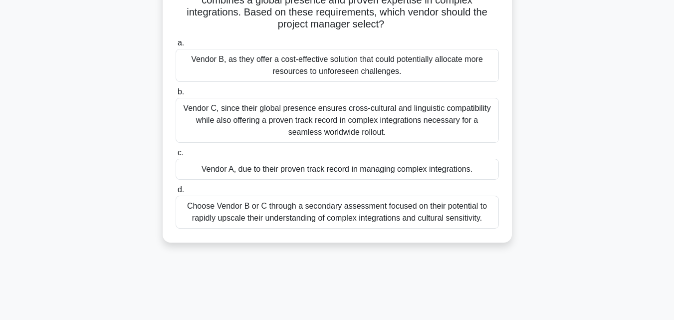
click at [380, 139] on div "Vendor C, since their global presence ensures cross-cultural and linguistic com…" at bounding box center [337, 120] width 323 height 45
click at [176, 95] on input "b. Vendor C, since their global presence ensures cross-cultural and linguistic …" at bounding box center [176, 92] width 0 height 6
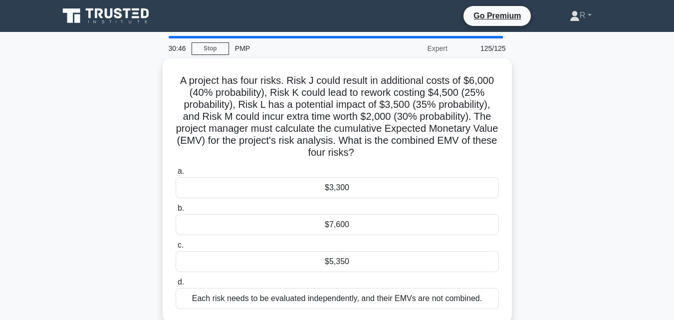
scroll to position [50, 0]
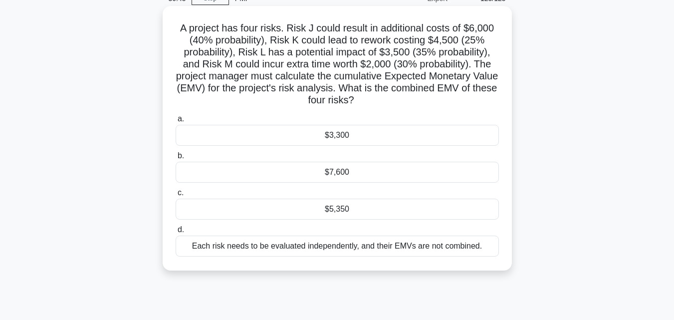
click at [383, 175] on div "$7,600" at bounding box center [337, 172] width 323 height 21
click at [176, 159] on input "b. $7,600" at bounding box center [176, 156] width 0 height 6
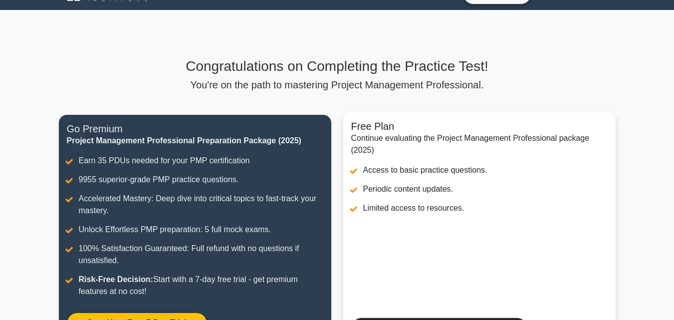
scroll to position [222, 0]
